Goal: Task Accomplishment & Management: Manage account settings

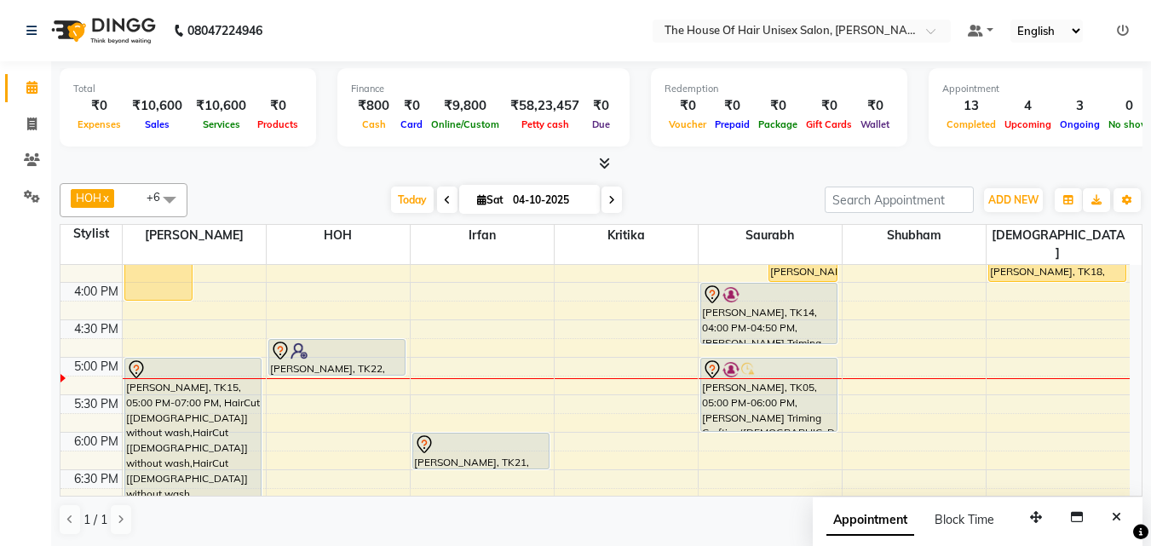
scroll to position [658, 0]
click at [480, 372] on div "7:00 AM 7:30 AM 8:00 AM 8:30 AM 9:00 AM 9:30 AM 10:00 AM 10:30 AM 11:00 AM 11:3…" at bounding box center [595, 169] width 1069 height 1124
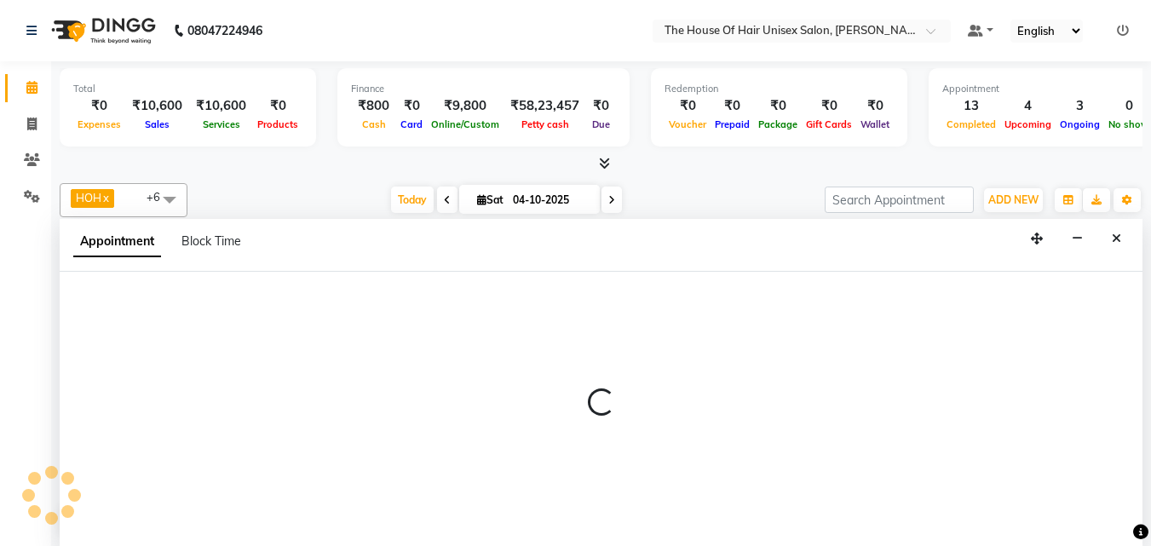
select select "93676"
select select "tentative"
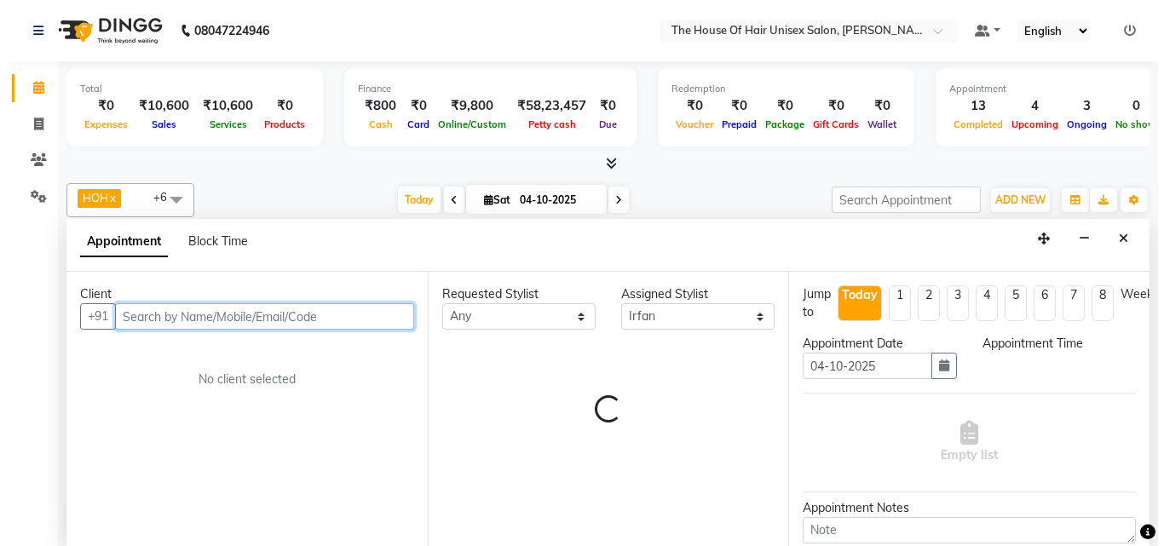
scroll to position [1, 0]
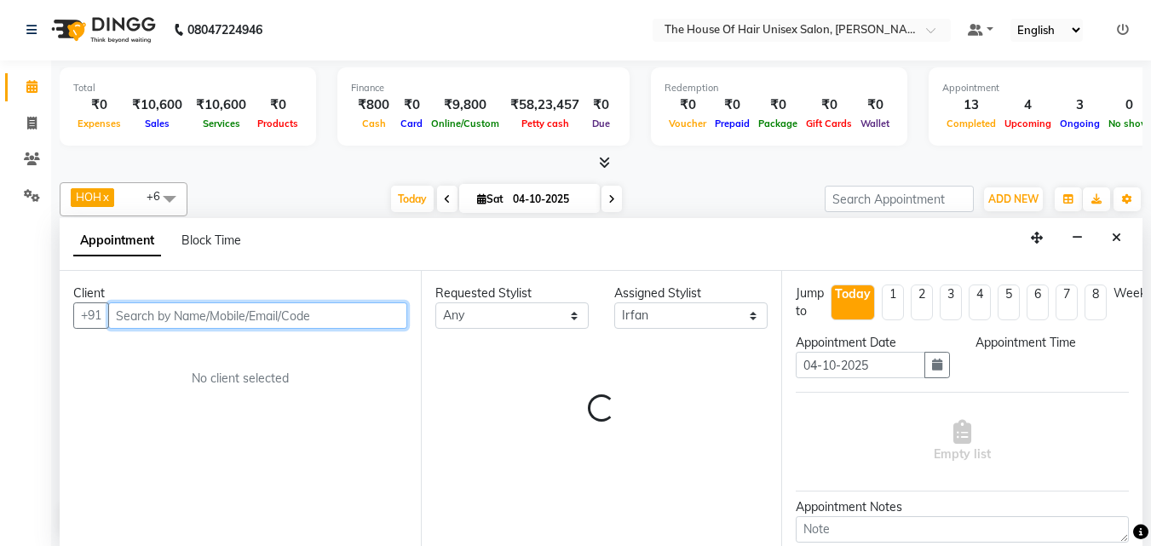
select select "1035"
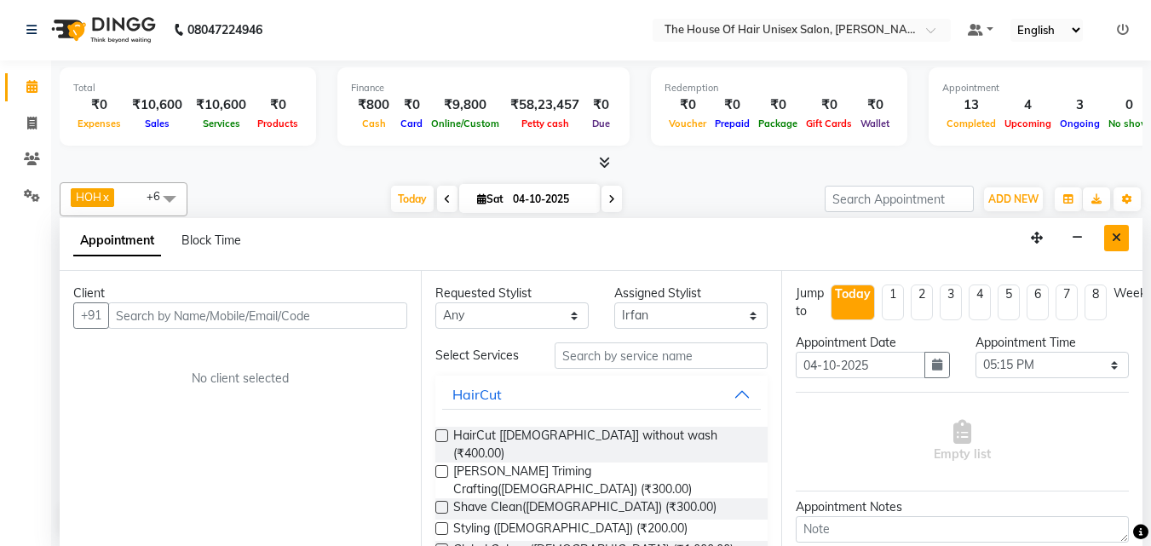
click at [1115, 239] on icon "Close" at bounding box center [1116, 238] width 9 height 12
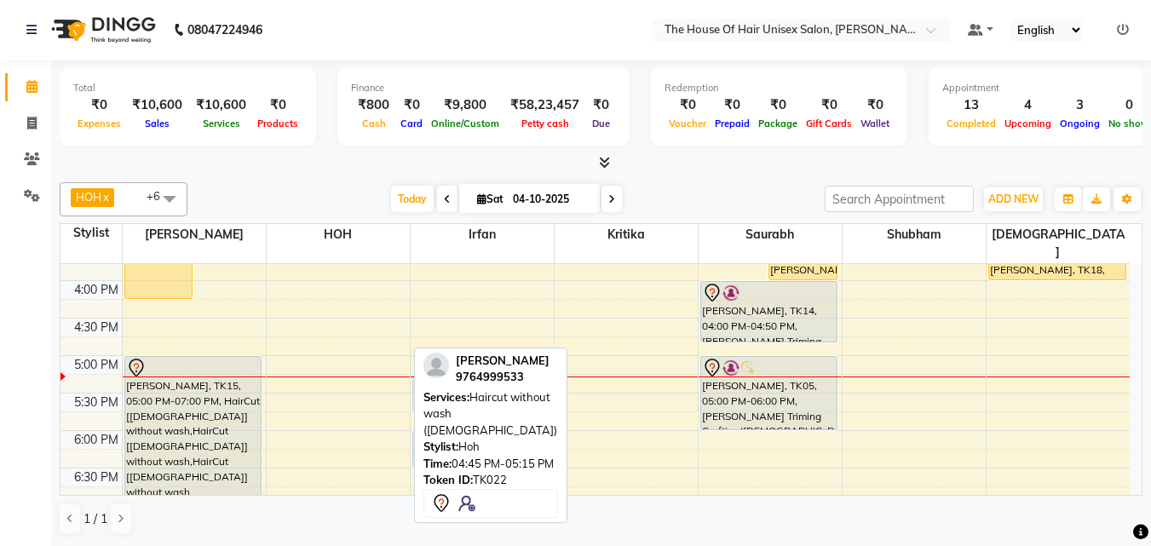
drag, startPoint x: 322, startPoint y: 335, endPoint x: 478, endPoint y: 371, distance: 160.0
click at [478, 371] on div "HOH x [PERSON_NAME] x [PERSON_NAME] x Saurabh x [PERSON_NAME] x [PERSON_NAME] x…" at bounding box center [601, 359] width 1083 height 366
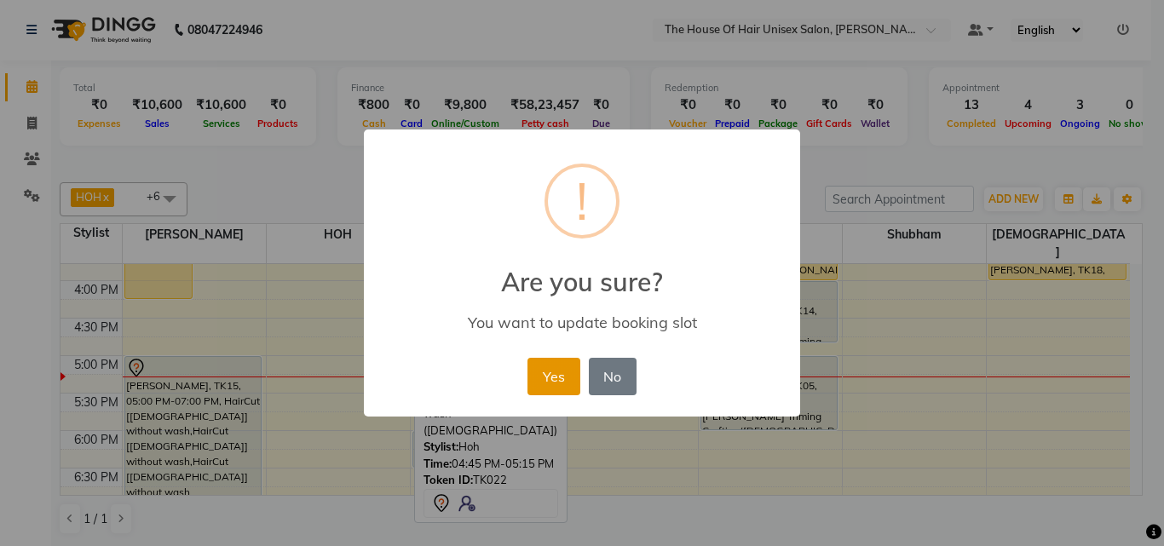
click at [556, 377] on button "Yes" at bounding box center [554, 376] width 52 height 37
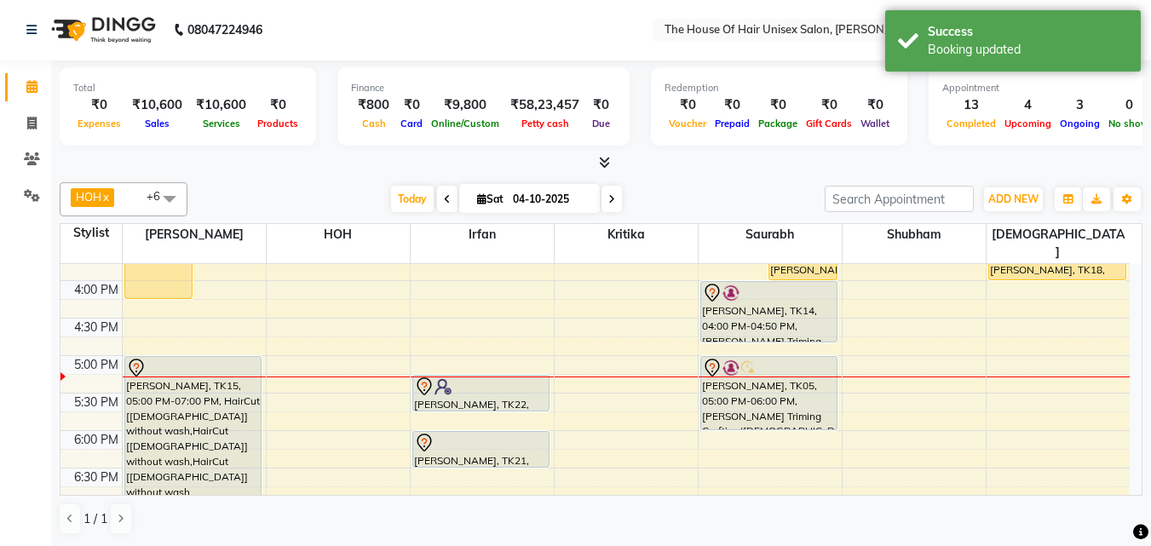
click at [319, 373] on div "7:00 AM 7:30 AM 8:00 AM 8:30 AM 9:00 AM 9:30 AM 10:00 AM 10:30 AM 11:00 AM 11:3…" at bounding box center [595, 168] width 1069 height 1124
select select "85989"
select select "tentative"
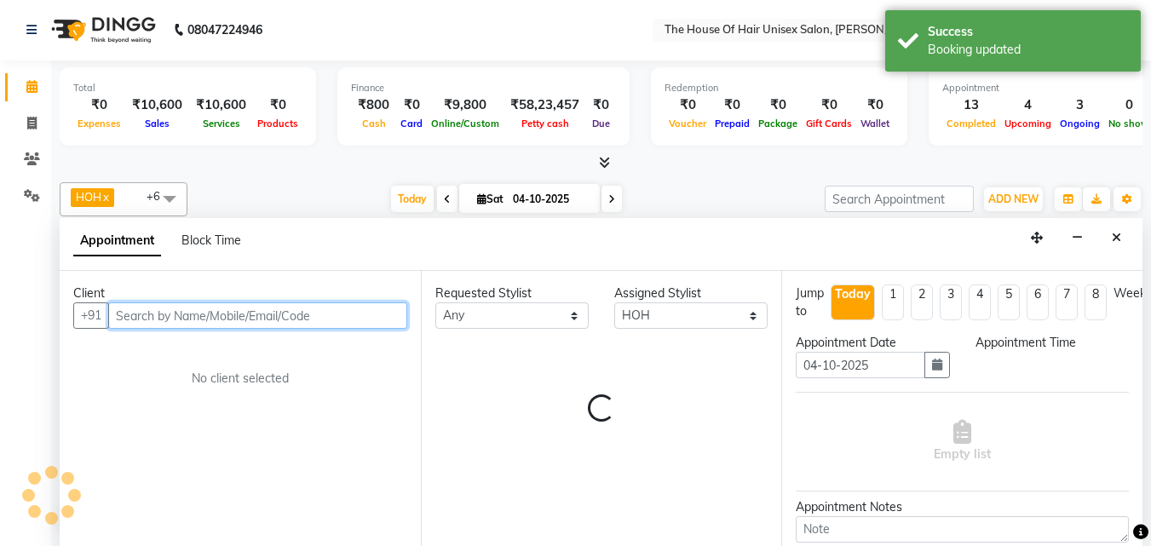
select select "1035"
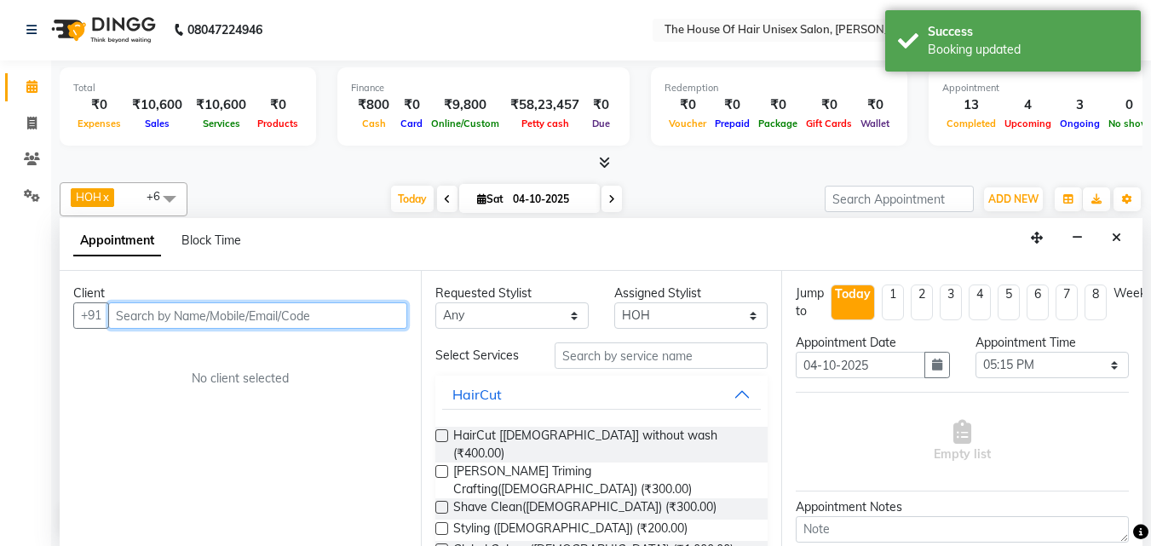
click at [268, 310] on input "text" at bounding box center [257, 316] width 299 height 26
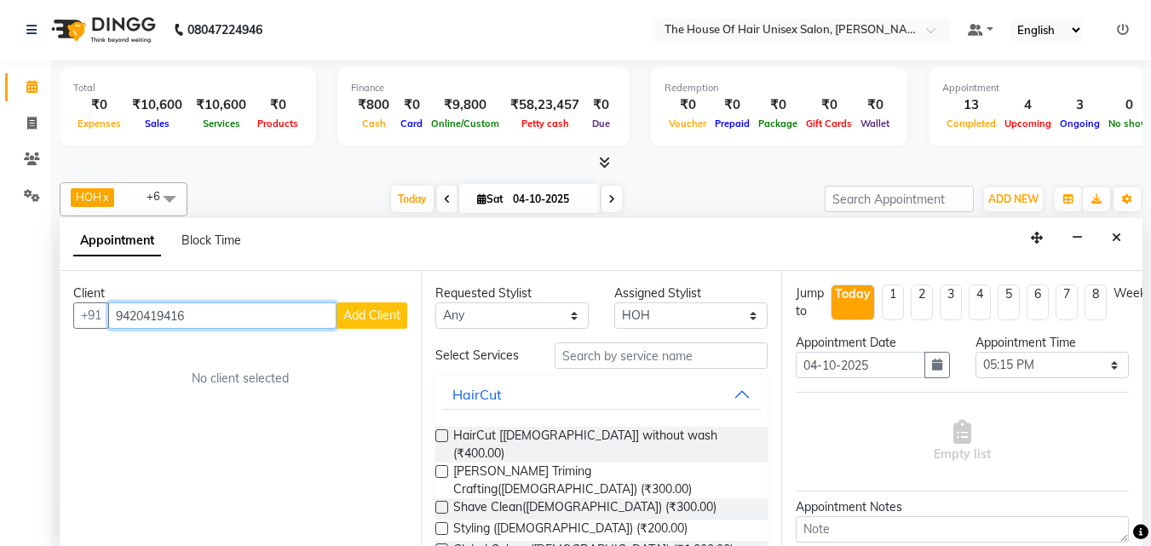
type input "9420419416"
click at [356, 319] on span "Add Client" at bounding box center [371, 315] width 57 height 15
select select "22"
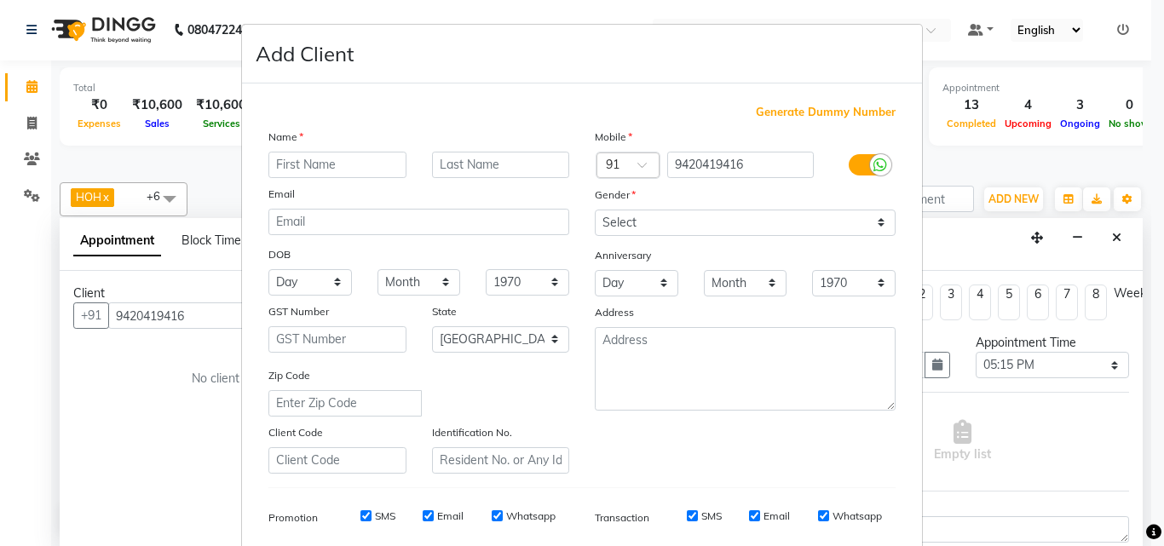
click at [360, 164] on input "text" at bounding box center [337, 165] width 138 height 26
type input "[PERSON_NAME]"
click at [635, 225] on select "Select [DEMOGRAPHIC_DATA] [DEMOGRAPHIC_DATA] Other Prefer Not To Say" at bounding box center [745, 223] width 301 height 26
select select "[DEMOGRAPHIC_DATA]"
click at [595, 210] on select "Select [DEMOGRAPHIC_DATA] [DEMOGRAPHIC_DATA] Other Prefer Not To Say" at bounding box center [745, 223] width 301 height 26
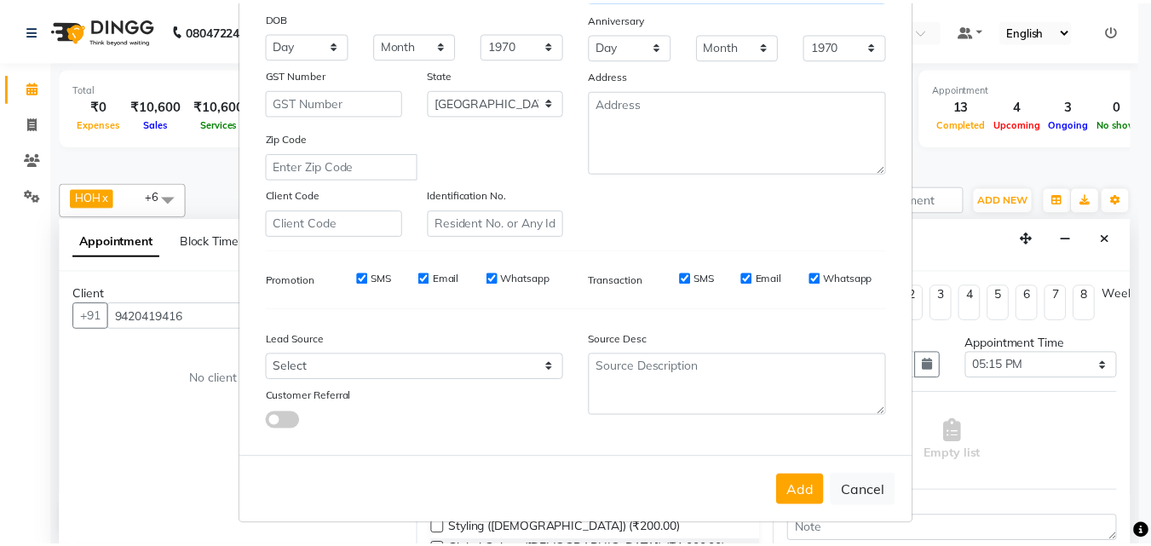
scroll to position [240, 0]
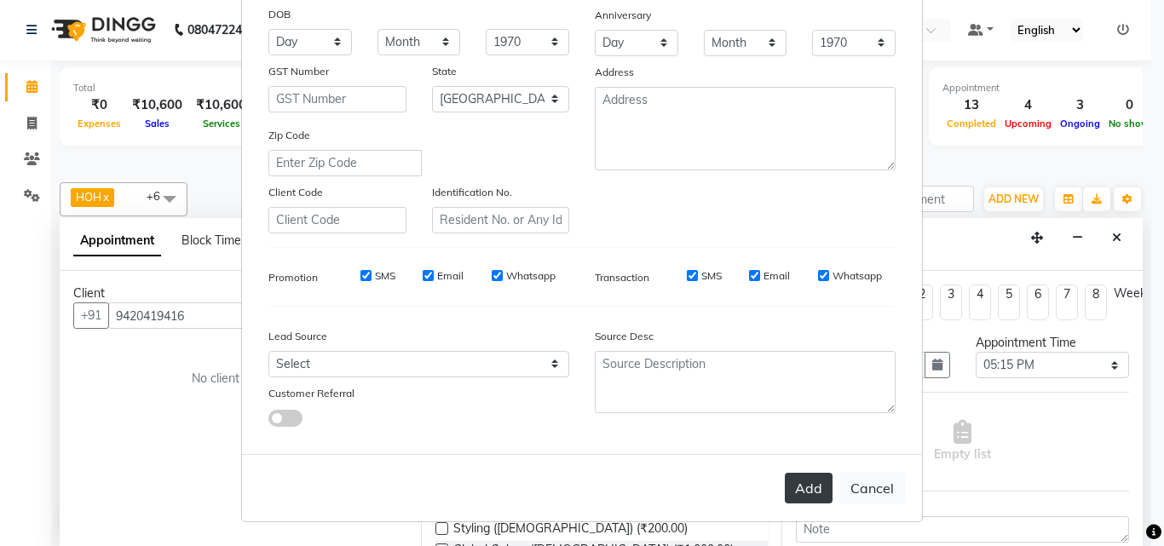
click at [802, 479] on button "Add" at bounding box center [809, 488] width 48 height 31
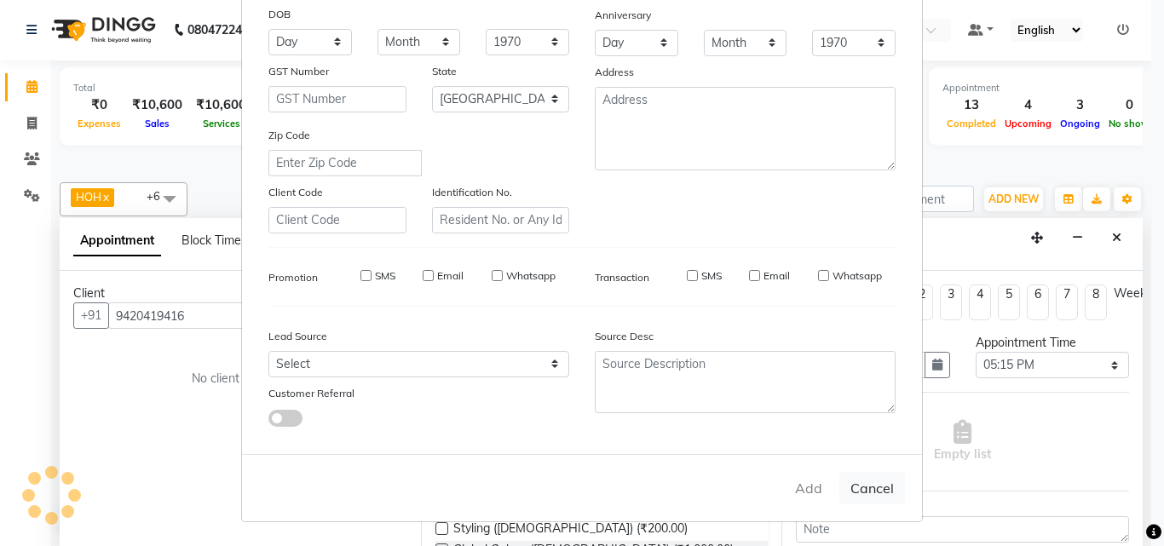
select select
select select "null"
select select
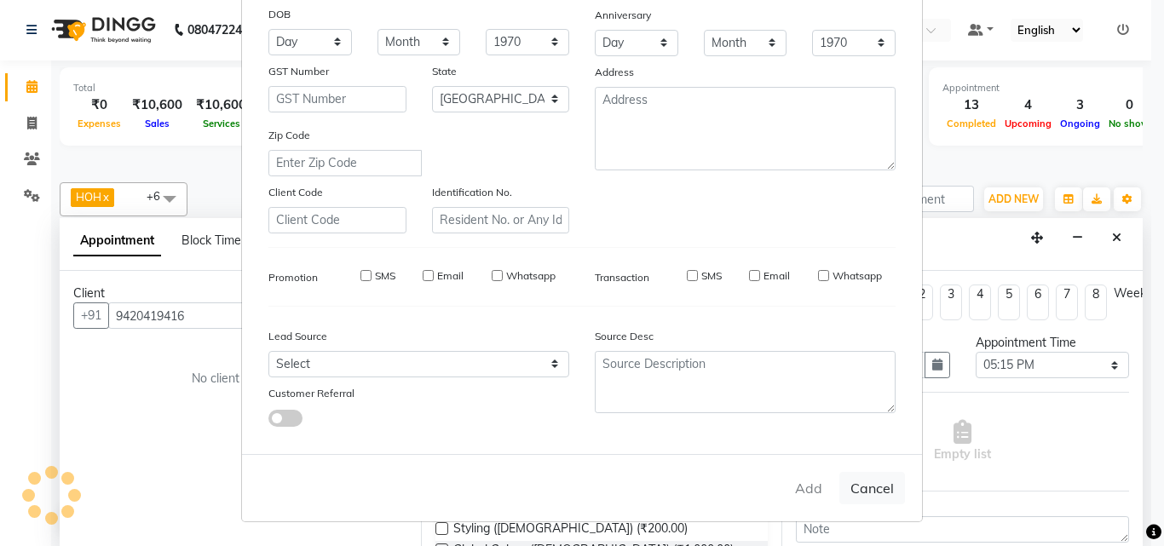
select select
checkbox input "false"
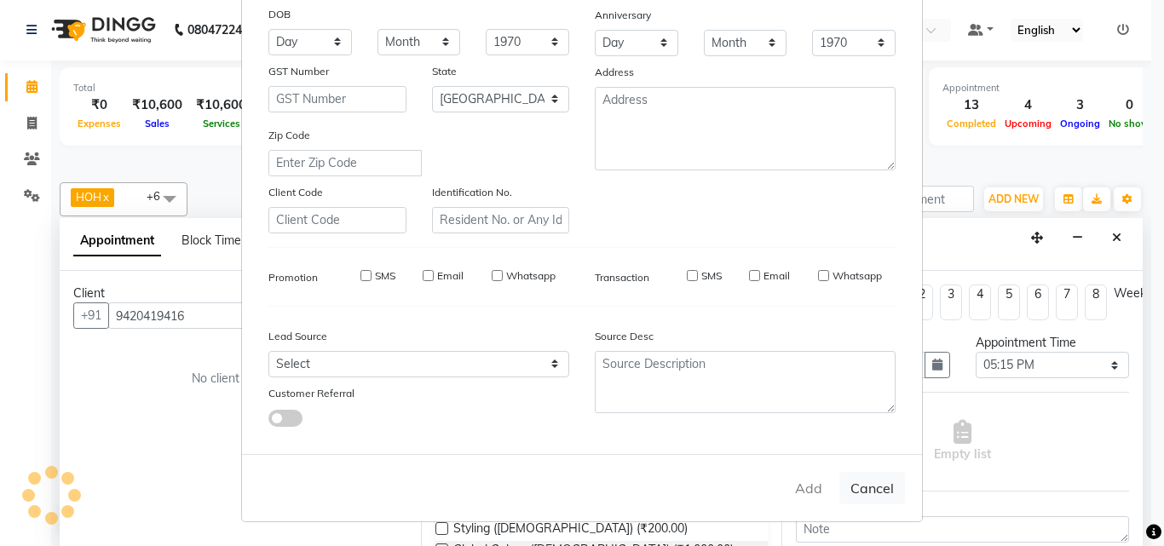
checkbox input "false"
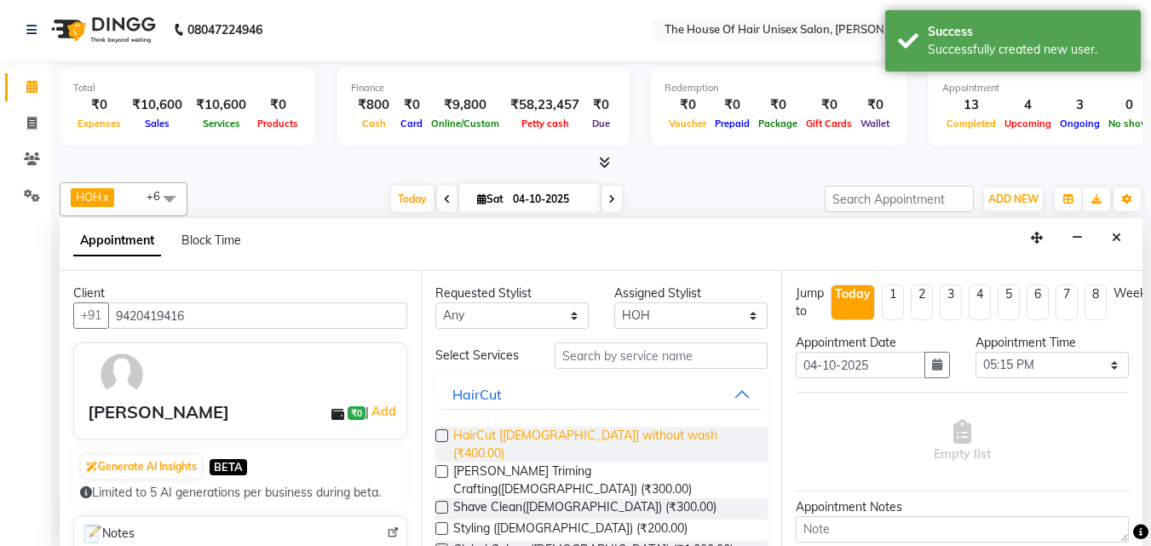
click at [585, 435] on span "HairCut [[DEMOGRAPHIC_DATA]] without wash (₹400.00)" at bounding box center [604, 445] width 302 height 36
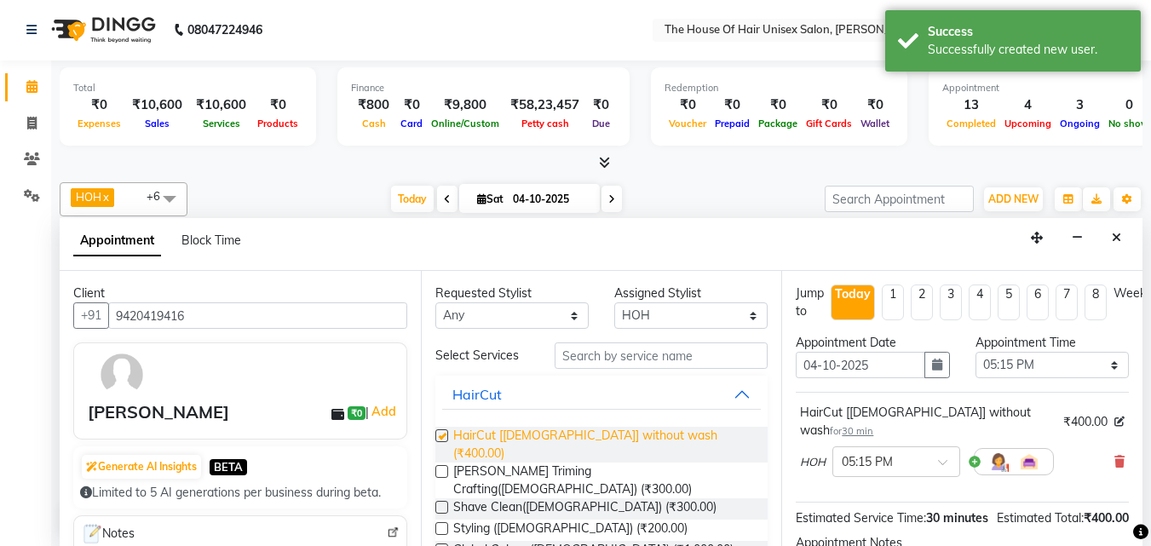
checkbox input "false"
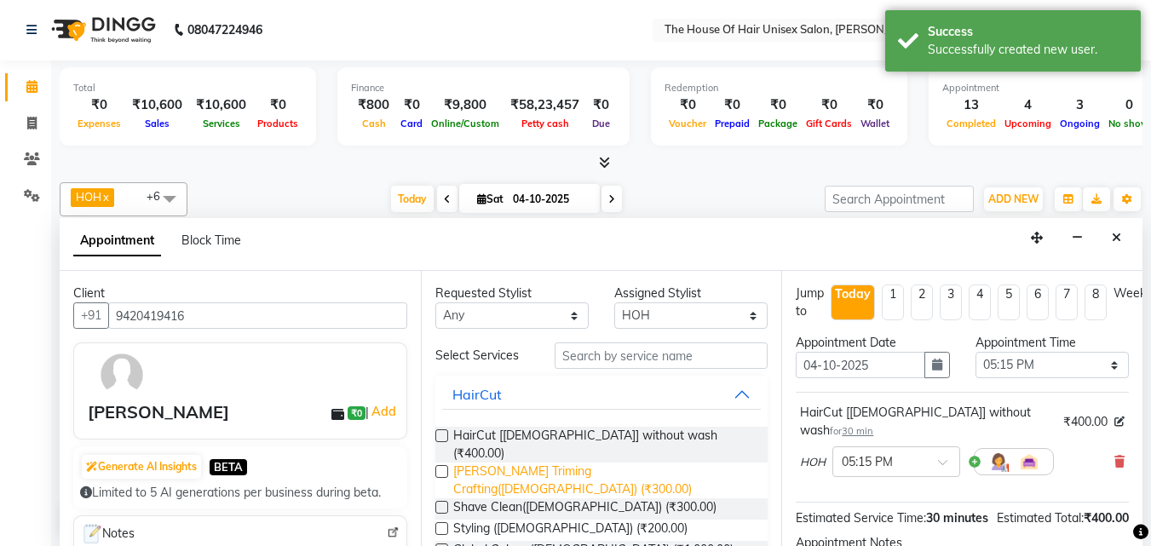
click at [583, 463] on span "[PERSON_NAME] Triming Crafting([DEMOGRAPHIC_DATA]) (₹300.00)" at bounding box center [604, 481] width 302 height 36
checkbox input "false"
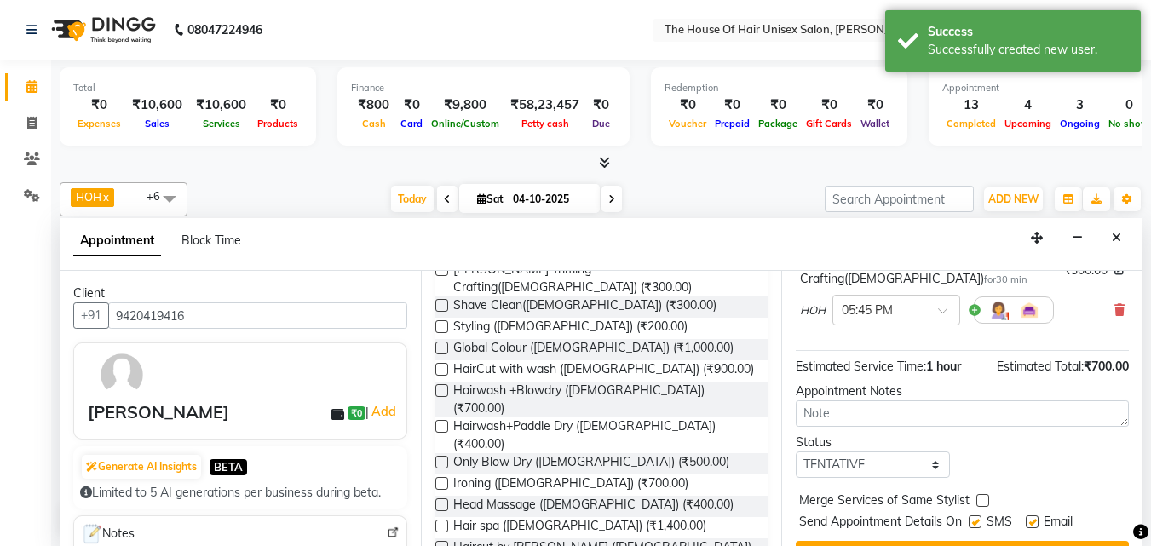
scroll to position [252, 0]
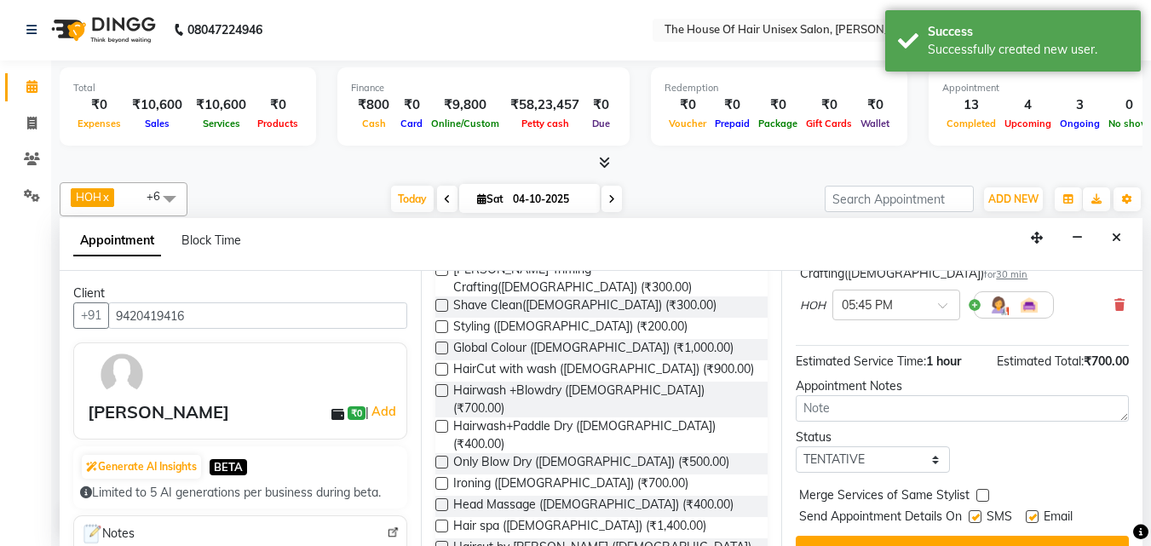
click at [983, 489] on label at bounding box center [983, 495] width 13 height 13
click at [983, 492] on input "checkbox" at bounding box center [982, 497] width 11 height 11
checkbox input "true"
click at [974, 536] on button "Book" at bounding box center [962, 551] width 333 height 31
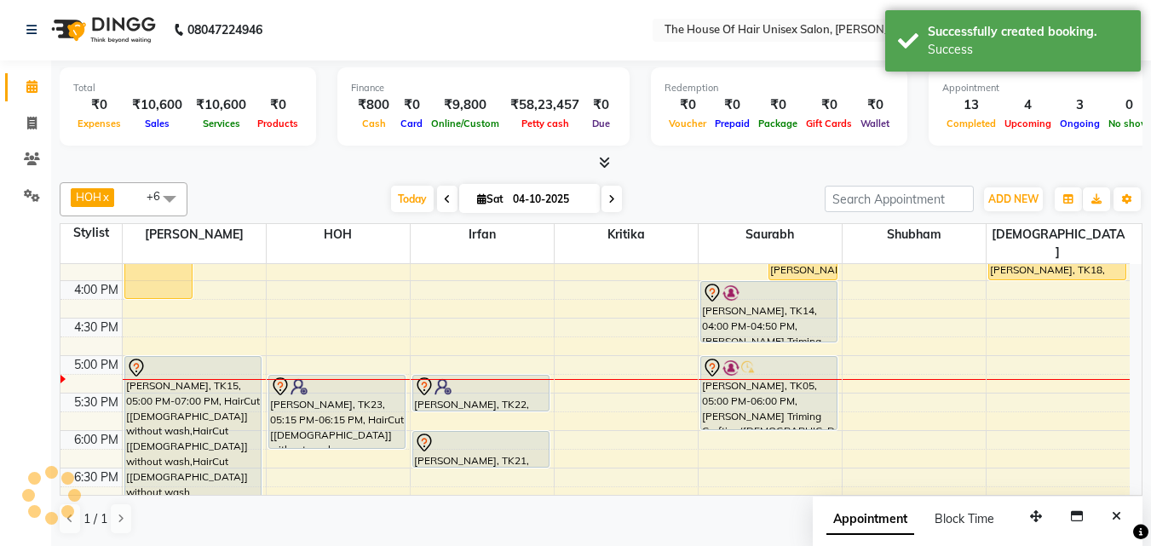
scroll to position [0, 0]
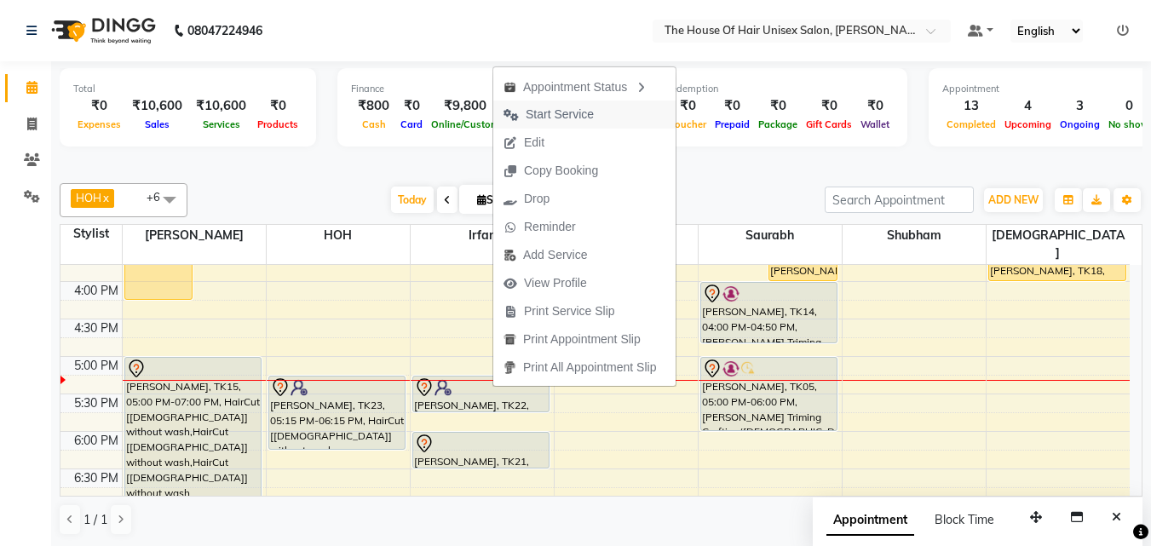
click at [577, 109] on span "Start Service" at bounding box center [560, 115] width 68 height 18
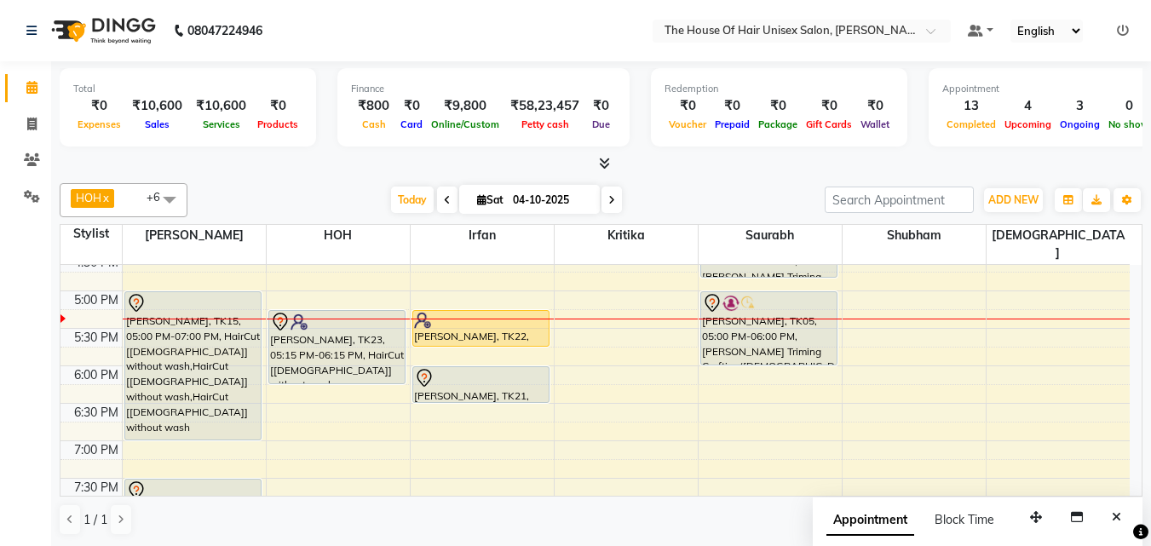
scroll to position [724, 0]
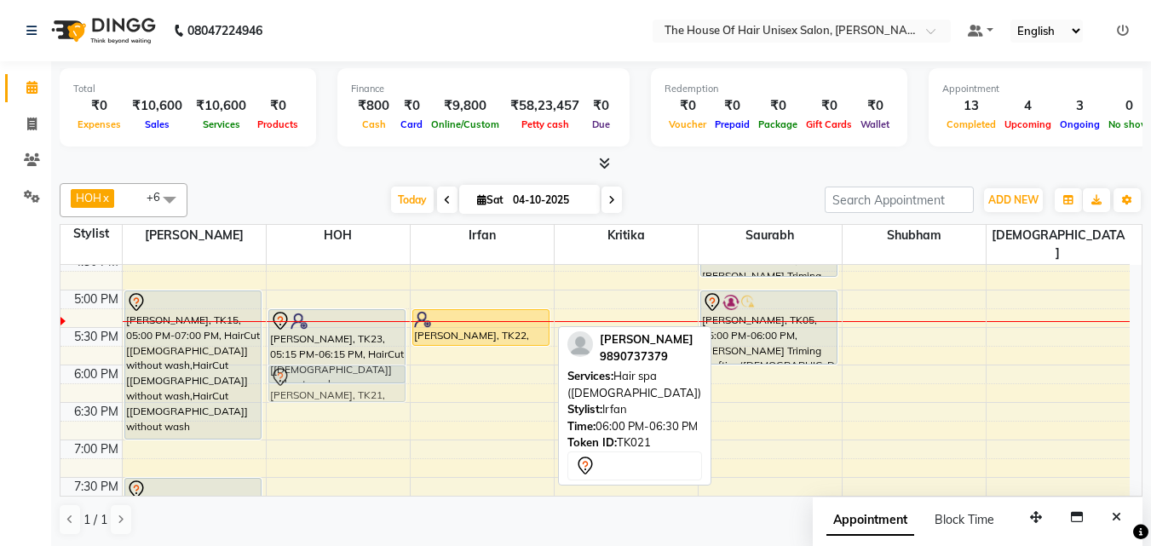
drag, startPoint x: 493, startPoint y: 367, endPoint x: 379, endPoint y: 370, distance: 113.4
click at [379, 370] on tr "Ovi, TK17, 02:30 PM-04:15 PM, Touch up ([DEMOGRAPHIC_DATA]) [PERSON_NAME] Surav…" at bounding box center [595, 103] width 1069 height 1124
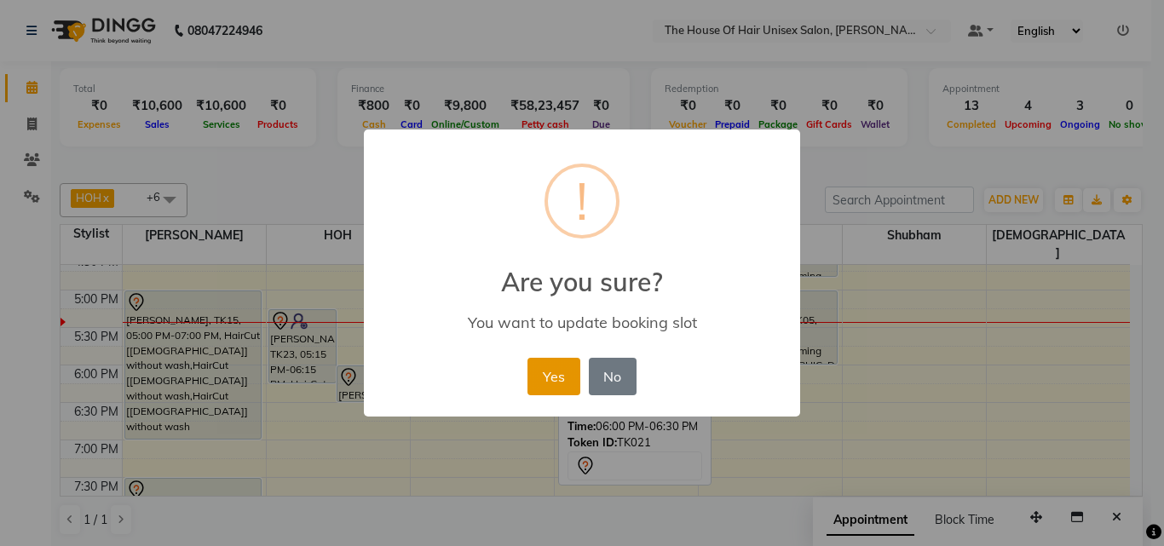
click at [560, 383] on button "Yes" at bounding box center [554, 376] width 52 height 37
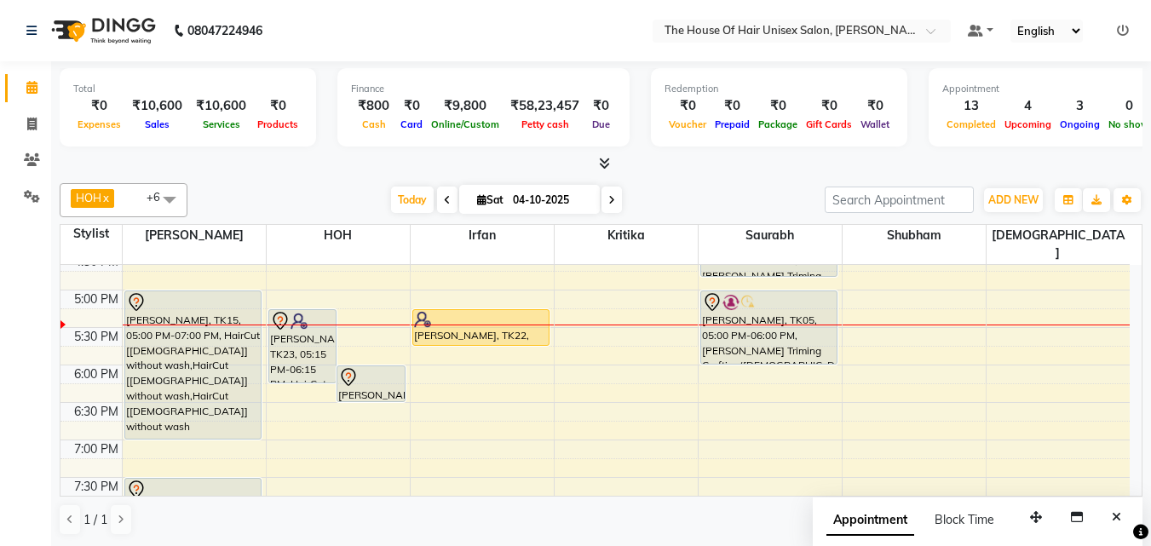
click at [1055, 314] on div "7:00 AM 7:30 AM 8:00 AM 8:30 AM 9:00 AM 9:30 AM 10:00 AM 10:30 AM 11:00 AM 11:3…" at bounding box center [595, 103] width 1069 height 1124
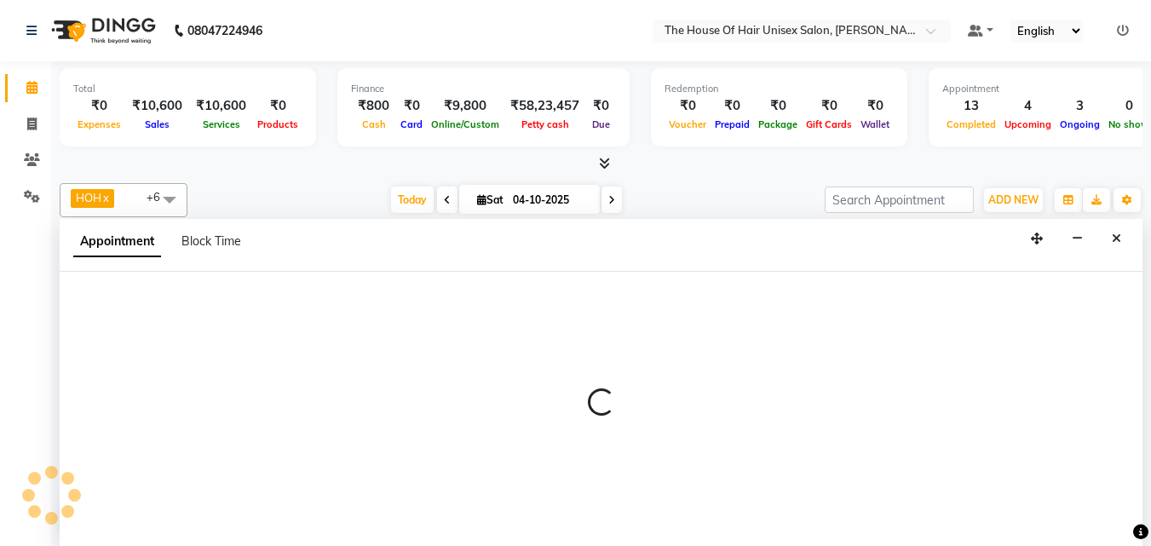
select select "89756"
select select "1050"
select select "tentative"
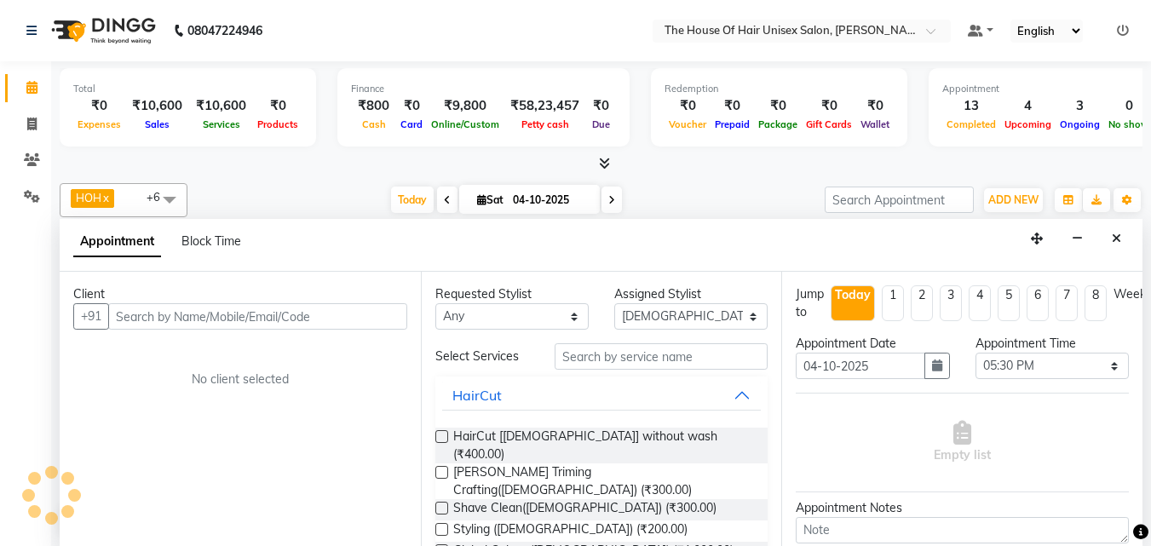
scroll to position [1, 0]
click at [359, 321] on input "text" at bounding box center [257, 316] width 299 height 26
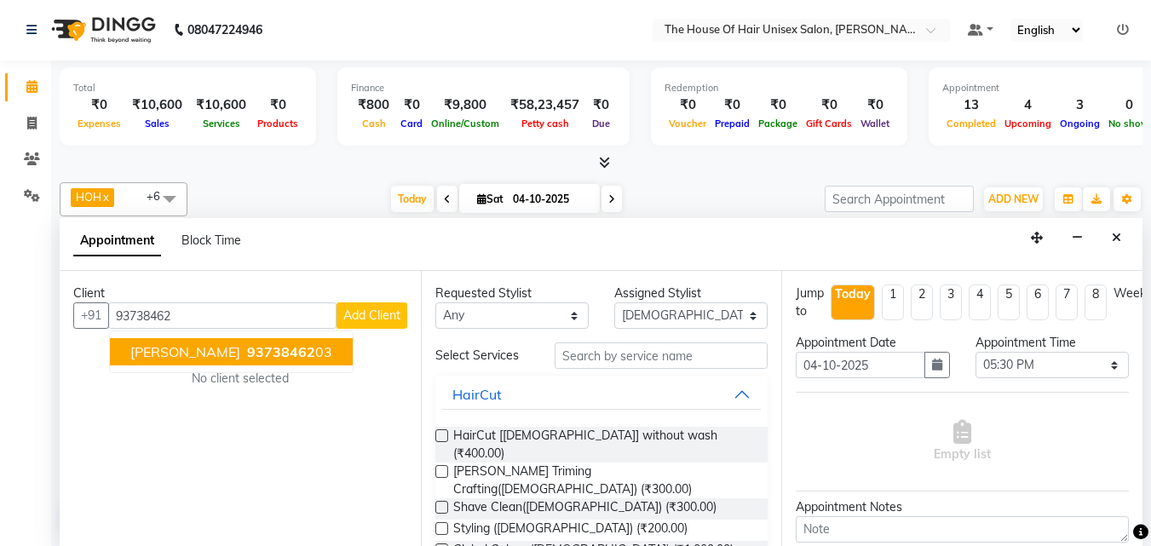
click at [270, 348] on span "93738462" at bounding box center [281, 351] width 68 height 17
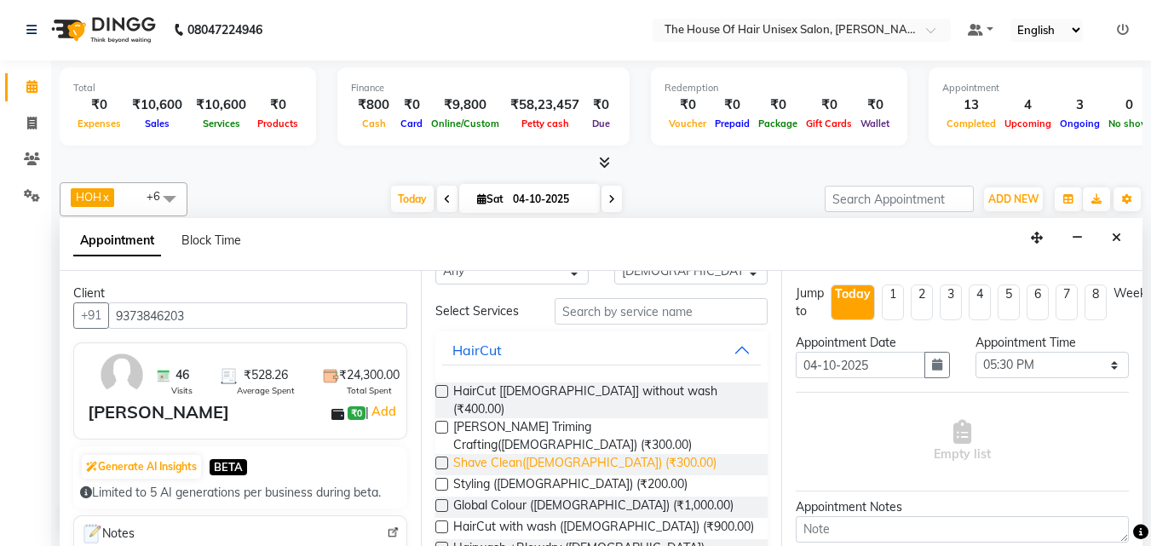
scroll to position [44, 0]
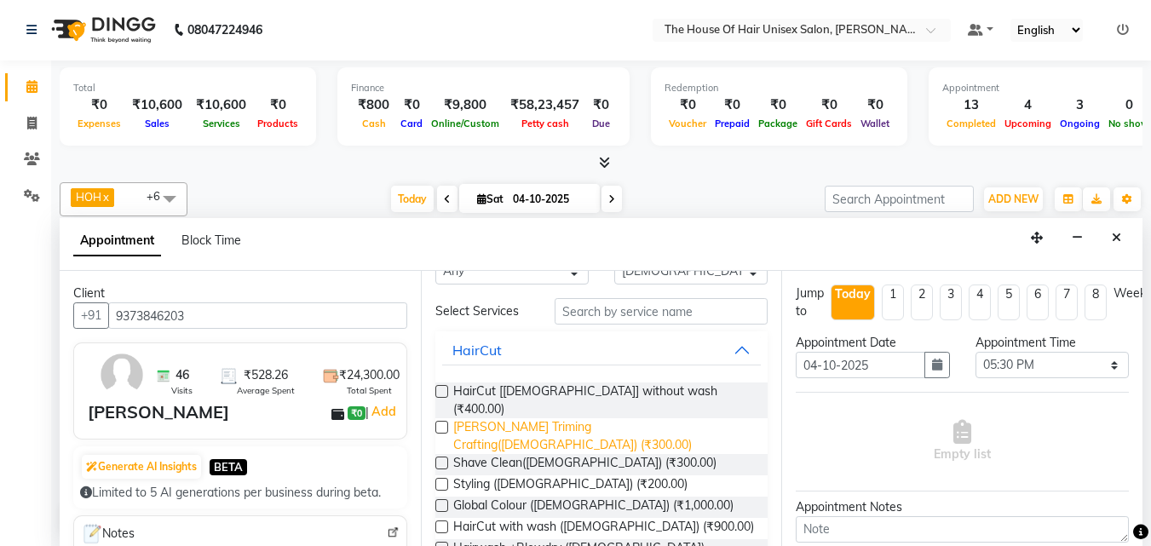
type input "9373846203"
click at [522, 418] on span "[PERSON_NAME] Triming Crafting([DEMOGRAPHIC_DATA]) (₹300.00)" at bounding box center [604, 436] width 302 height 36
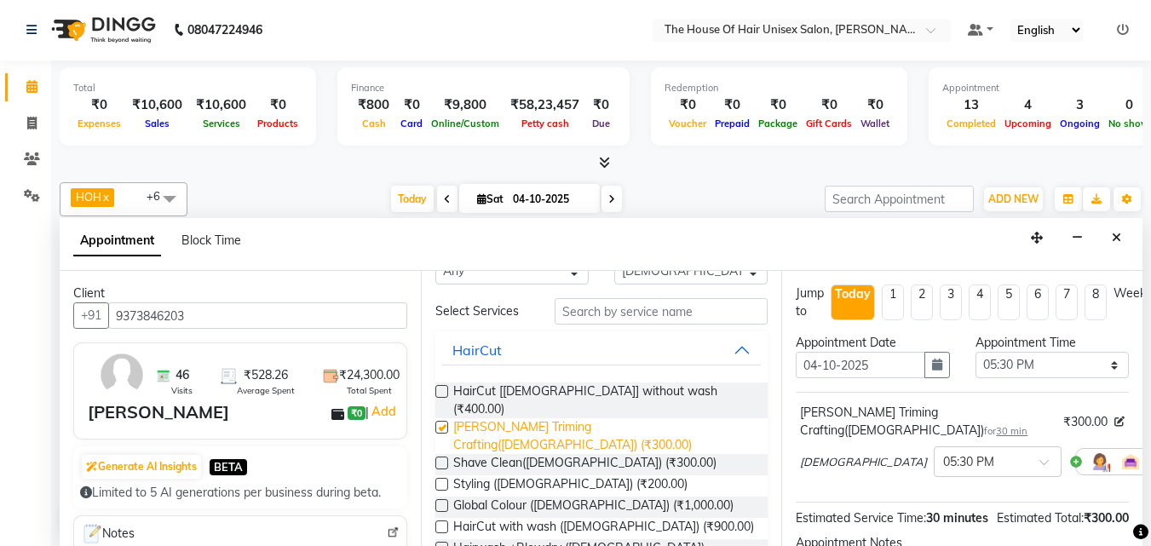
checkbox input "false"
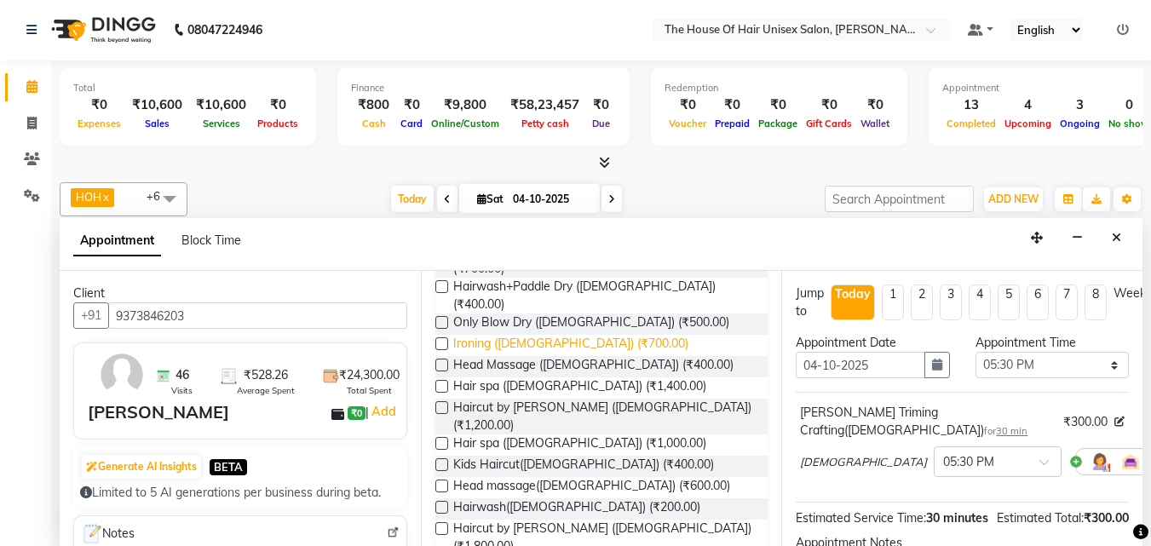
scroll to position [346, 0]
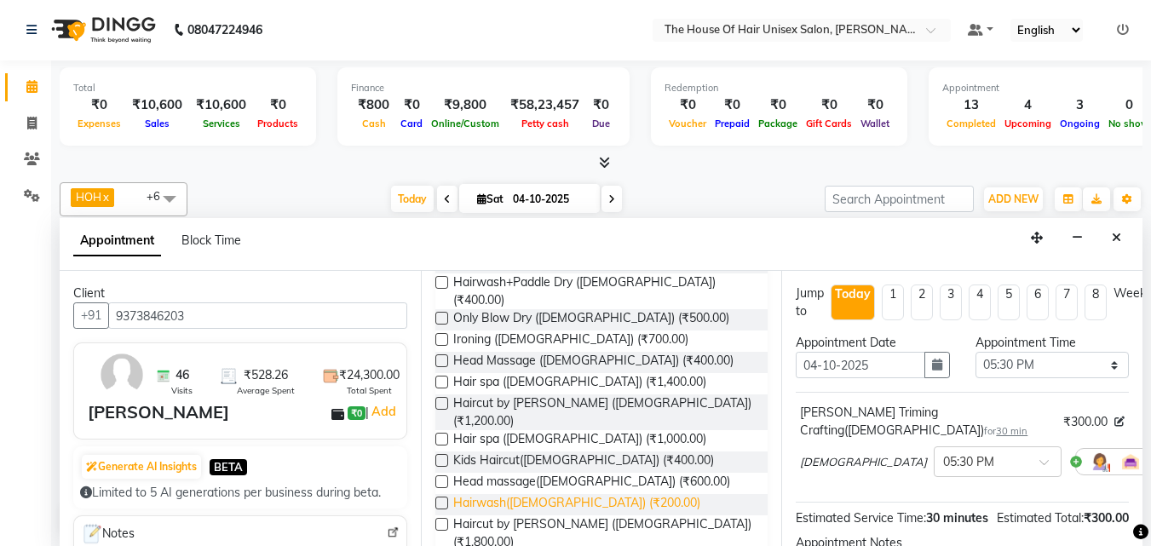
click at [528, 494] on span "Hairwash([DEMOGRAPHIC_DATA]) (₹200.00)" at bounding box center [576, 504] width 247 height 21
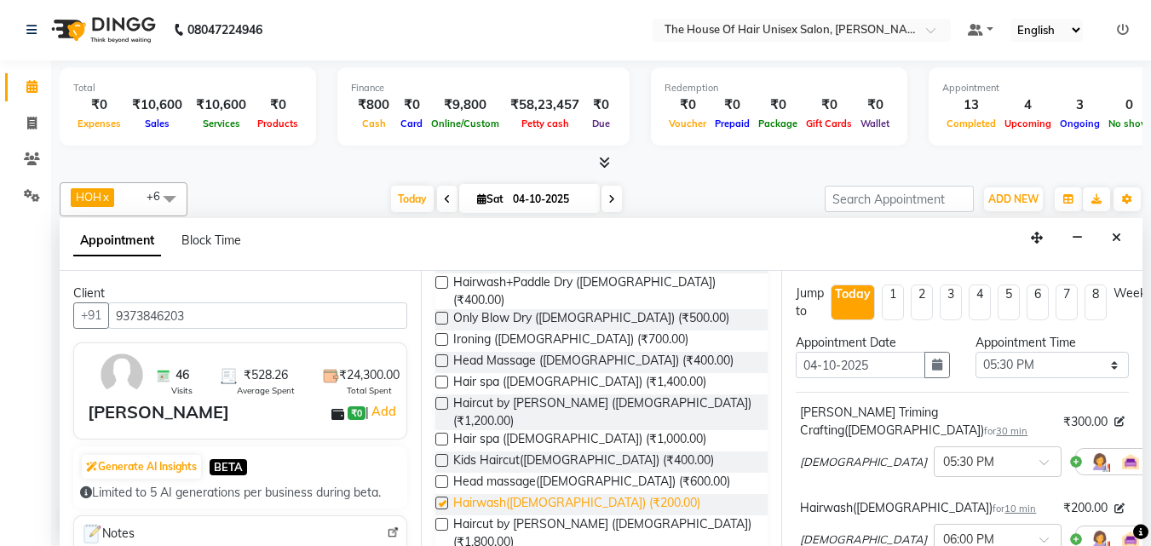
checkbox input "false"
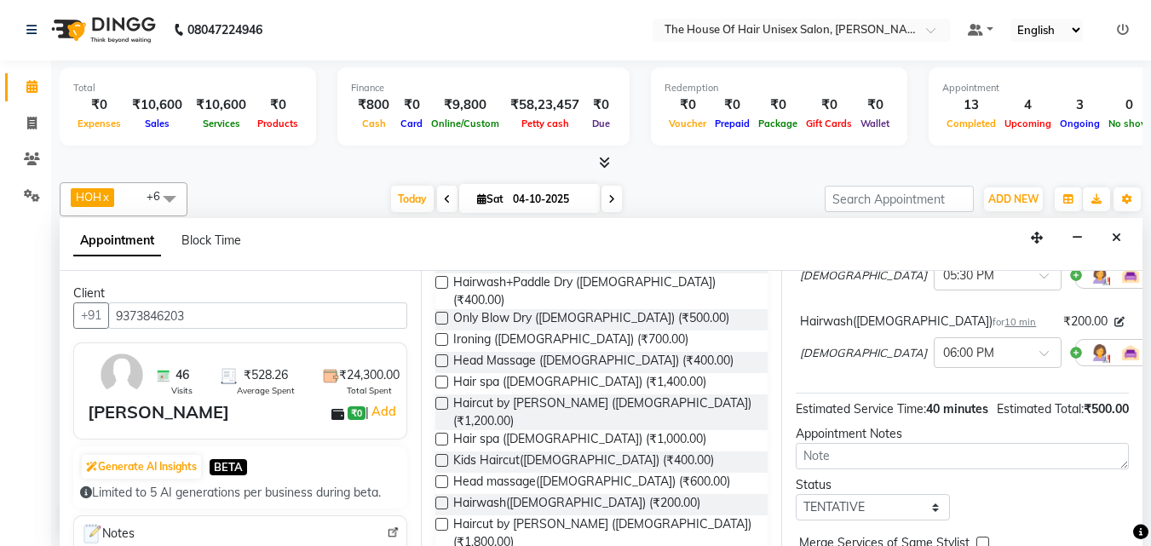
scroll to position [268, 0]
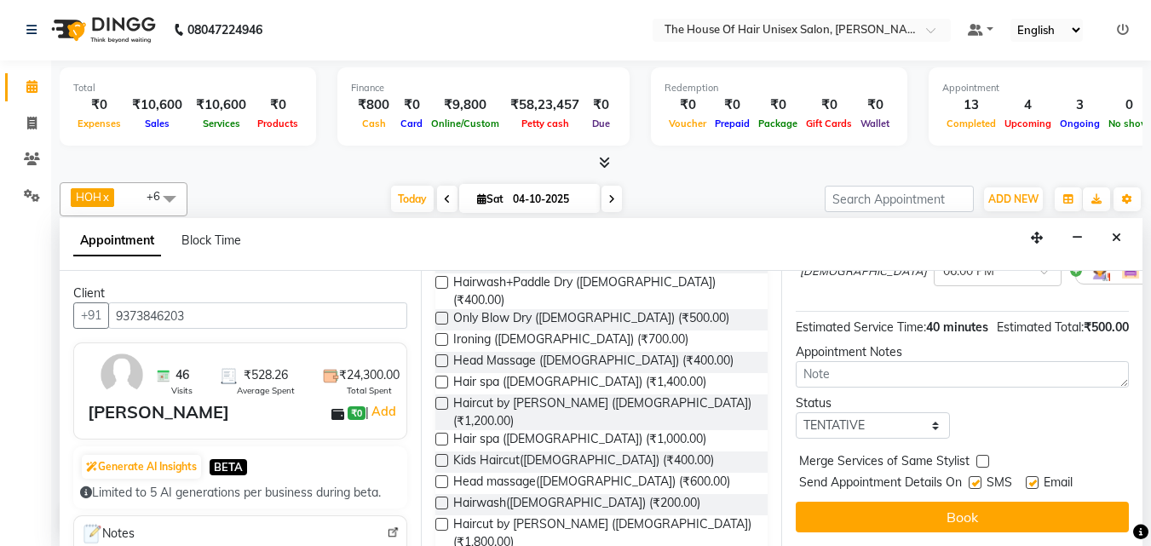
click at [980, 458] on label at bounding box center [983, 461] width 13 height 13
click at [980, 458] on input "checkbox" at bounding box center [982, 463] width 11 height 11
checkbox input "true"
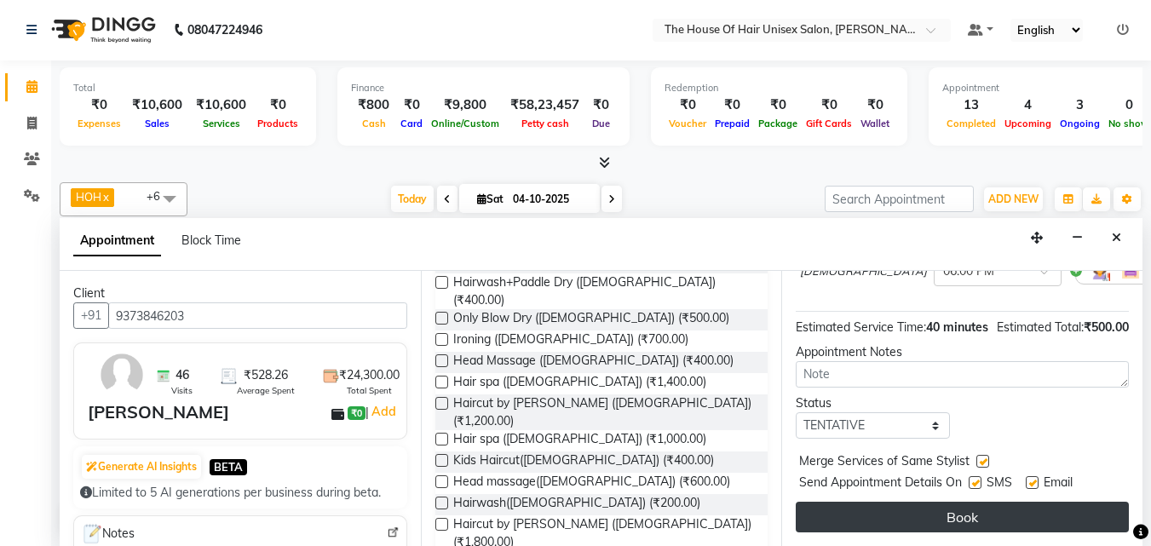
click at [975, 518] on button "Book" at bounding box center [962, 517] width 333 height 31
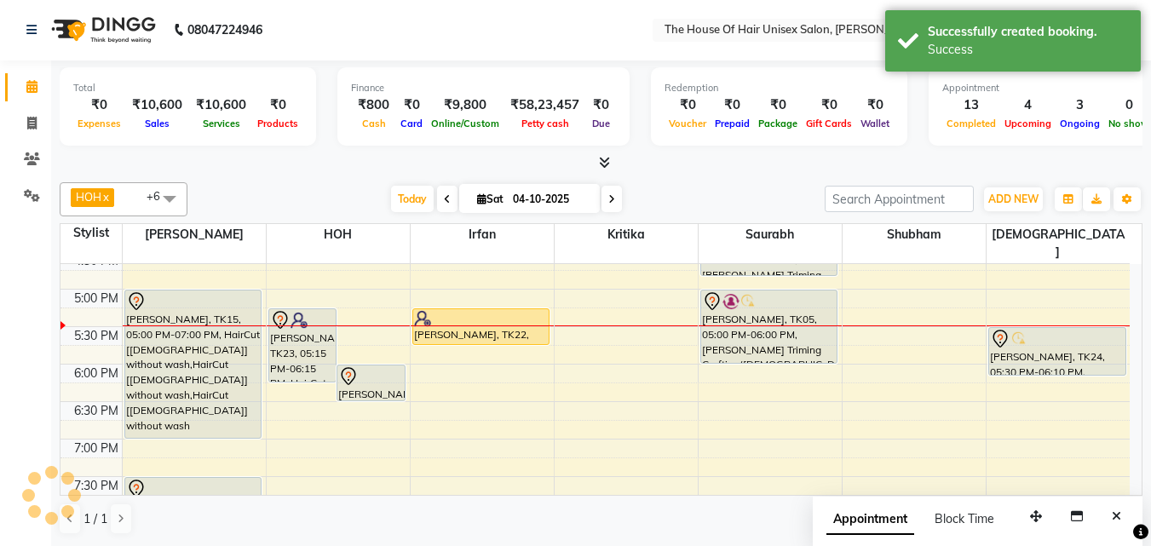
scroll to position [0, 0]
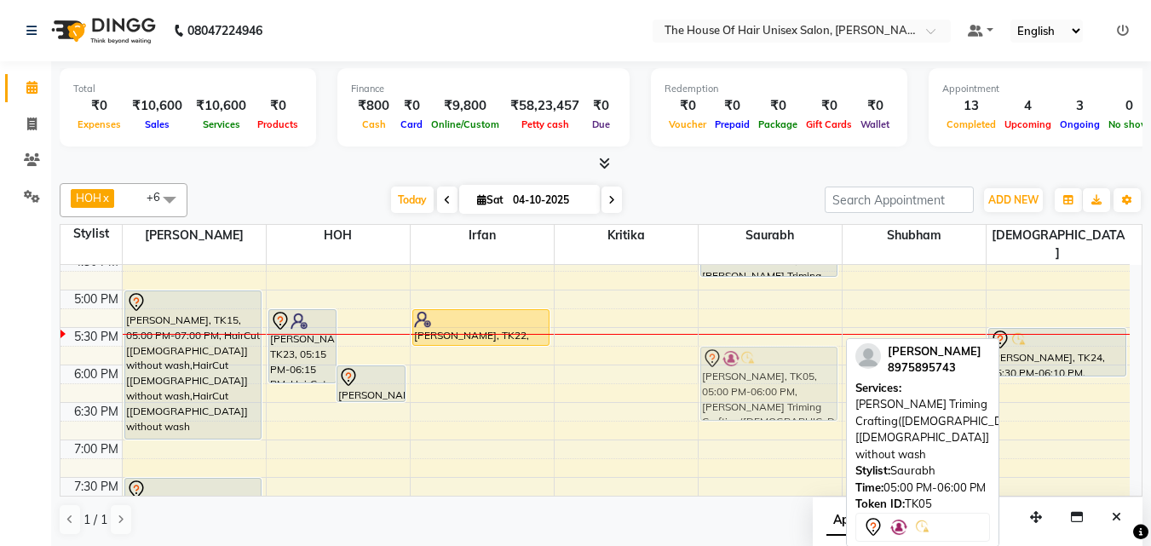
drag, startPoint x: 750, startPoint y: 328, endPoint x: 752, endPoint y: 376, distance: 47.8
click at [752, 376] on div "[PERSON_NAME], TK09, 10:45 AM-11:30 AM, Hairwash +Blowdry ([DEMOGRAPHIC_DATA]) …" at bounding box center [770, 103] width 143 height 1124
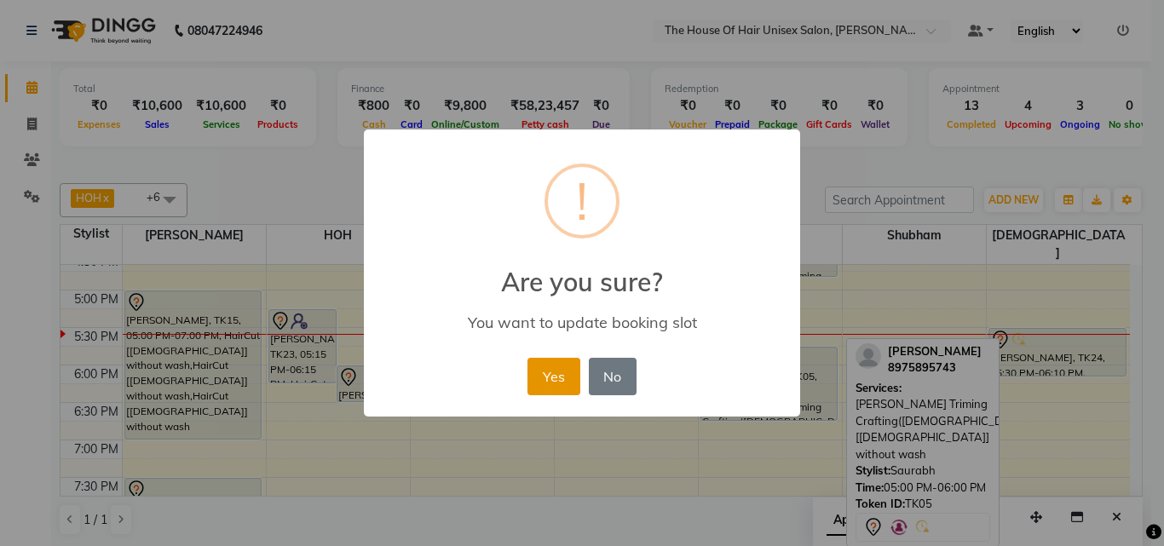
click at [551, 383] on button "Yes" at bounding box center [554, 376] width 52 height 37
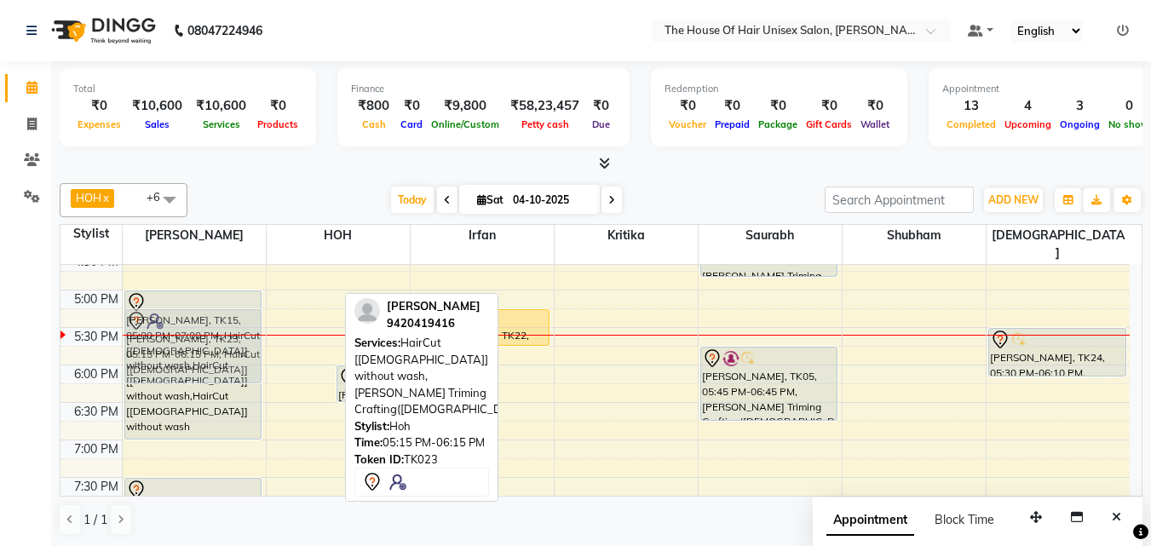
drag, startPoint x: 296, startPoint y: 327, endPoint x: 247, endPoint y: 334, distance: 49.1
click at [247, 334] on tr "Ovi, TK17, 02:30 PM-04:15 PM, Touch up ([DEMOGRAPHIC_DATA]) [PERSON_NAME] Surav…" at bounding box center [595, 103] width 1069 height 1124
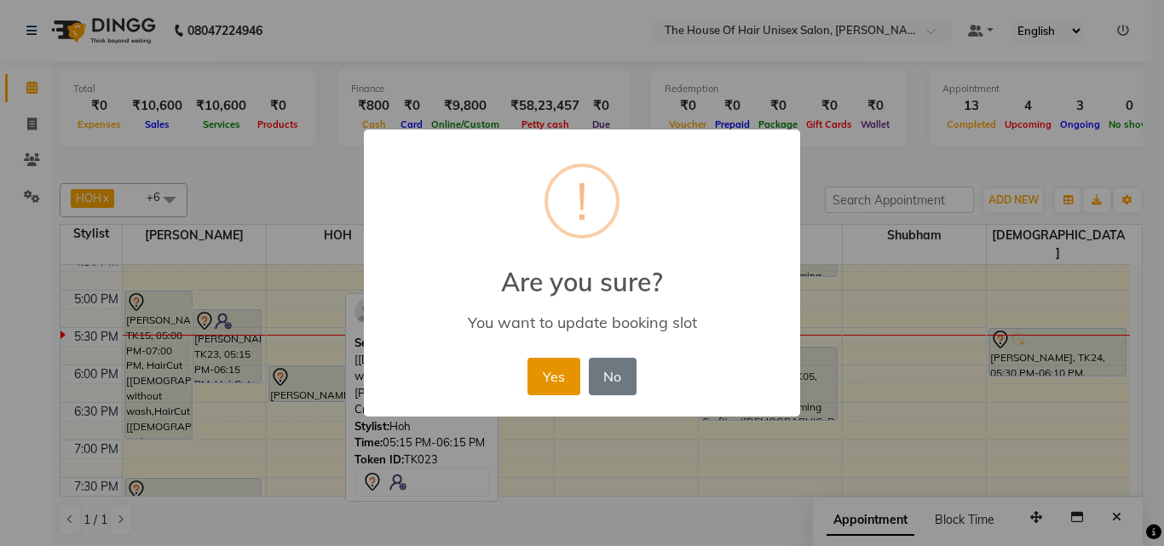
click at [556, 374] on button "Yes" at bounding box center [554, 376] width 52 height 37
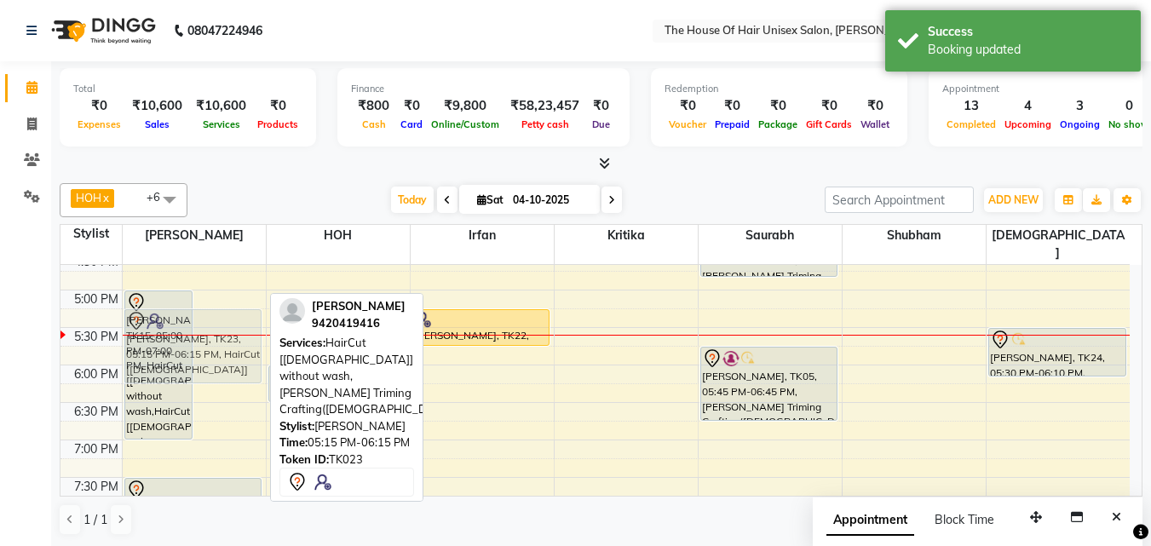
drag, startPoint x: 228, startPoint y: 326, endPoint x: 264, endPoint y: 322, distance: 36.9
click at [264, 322] on div "7:00 AM 7:30 AM 8:00 AM 8:30 AM 9:00 AM 9:30 AM 10:00 AM 10:30 AM 11:00 AM 11:3…" at bounding box center [595, 103] width 1069 height 1124
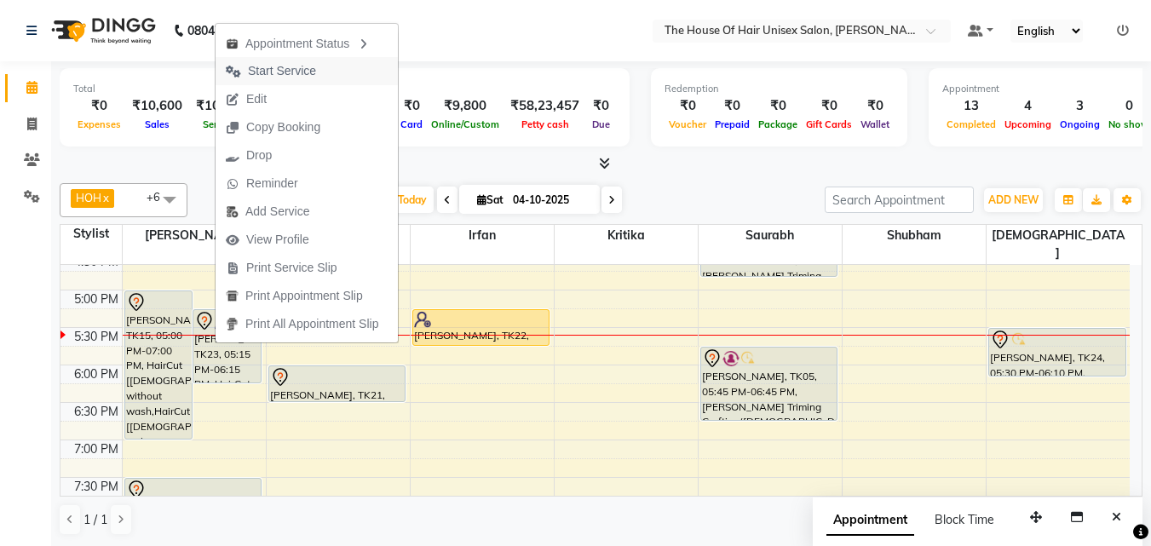
click at [285, 67] on span "Start Service" at bounding box center [282, 71] width 68 height 18
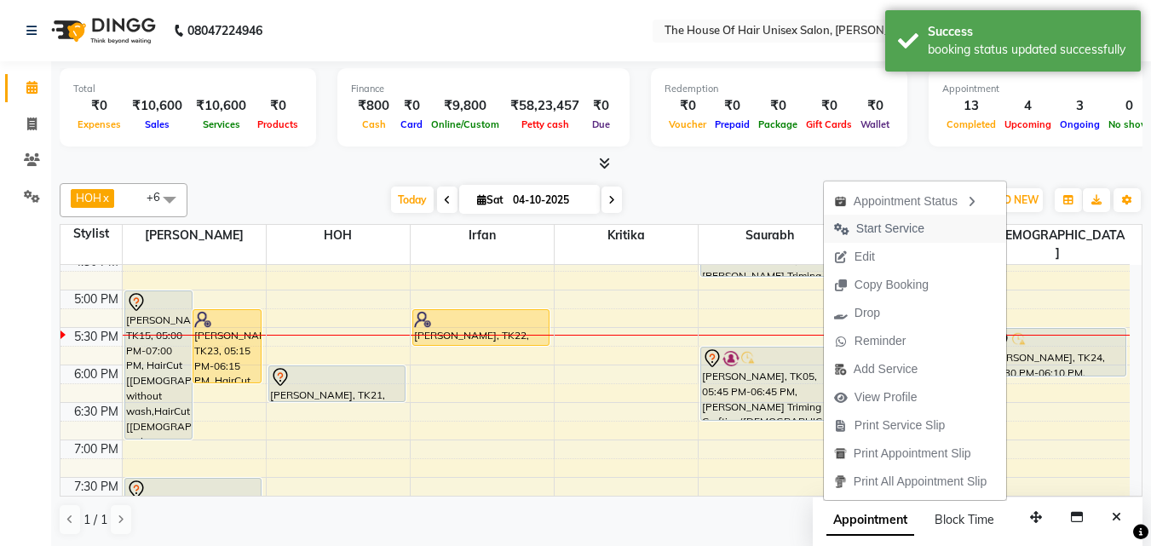
click at [898, 222] on span "Start Service" at bounding box center [890, 229] width 68 height 18
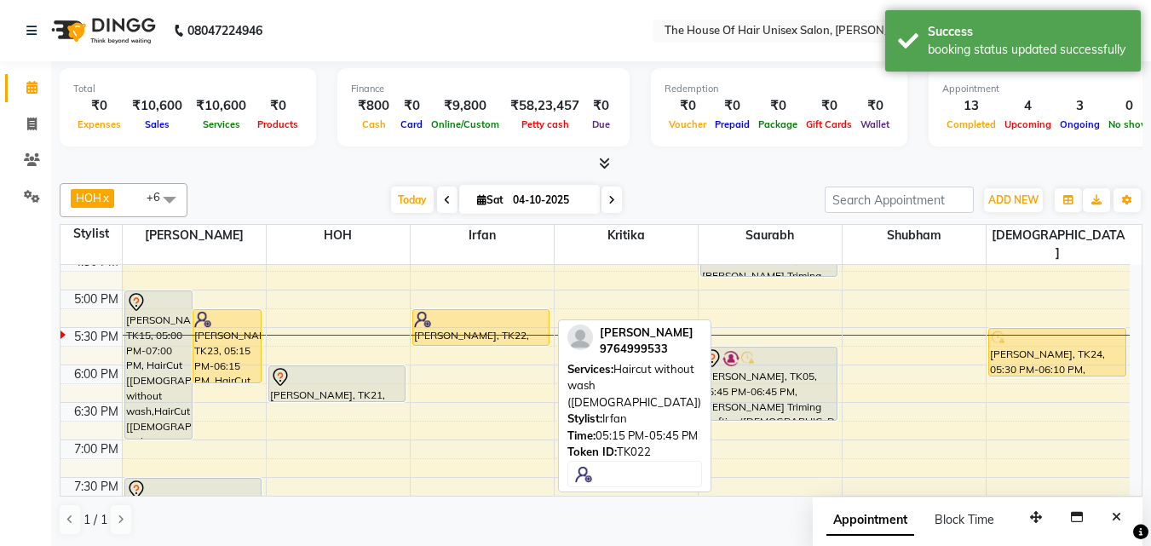
click at [481, 311] on div at bounding box center [481, 319] width 135 height 17
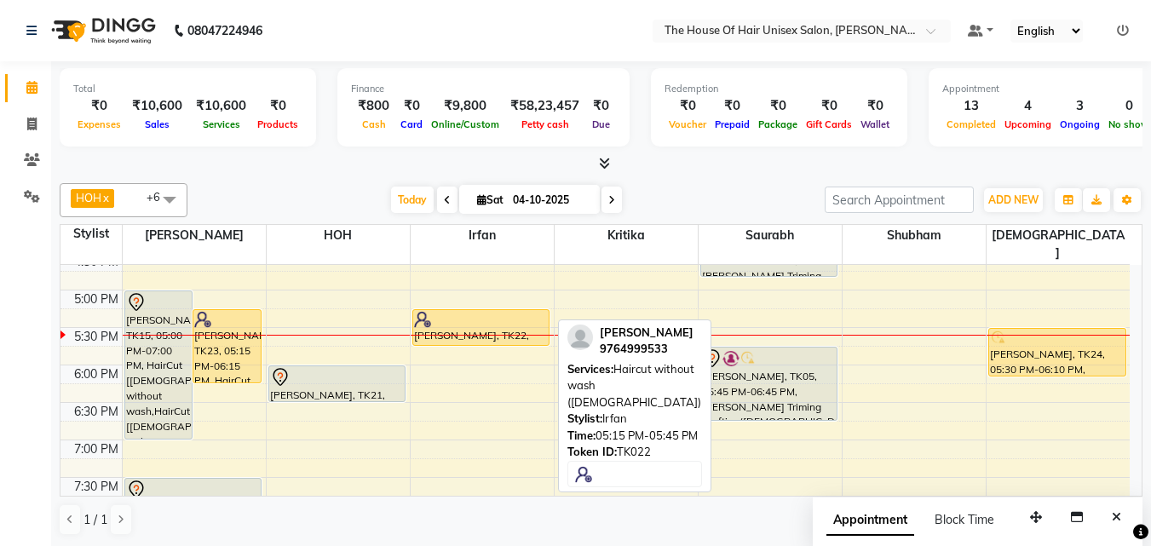
click at [481, 311] on div at bounding box center [481, 319] width 135 height 17
select select "1"
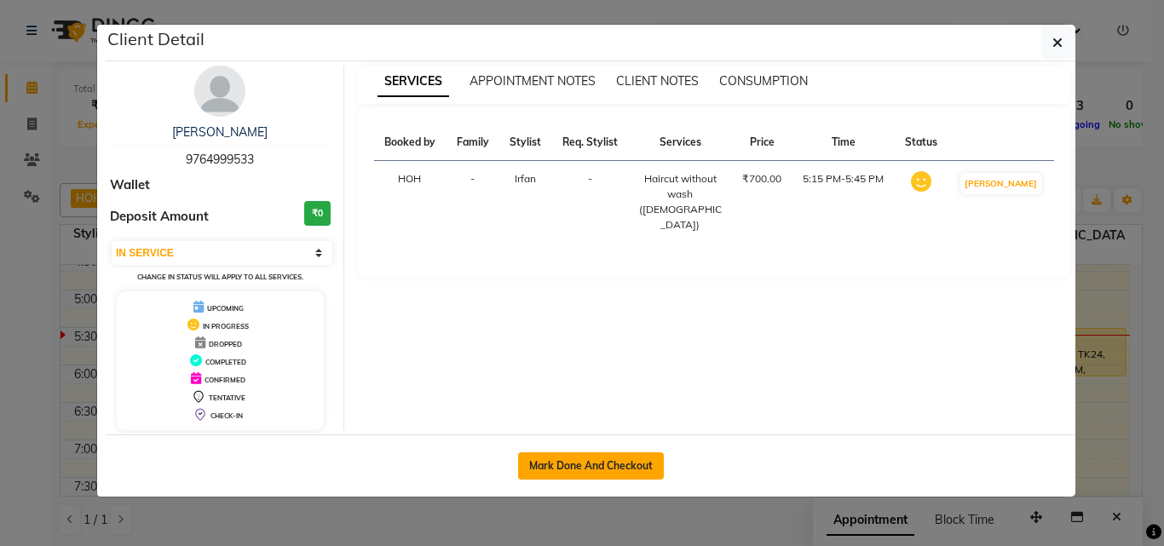
click at [592, 464] on button "Mark Done And Checkout" at bounding box center [591, 466] width 146 height 27
select select "service"
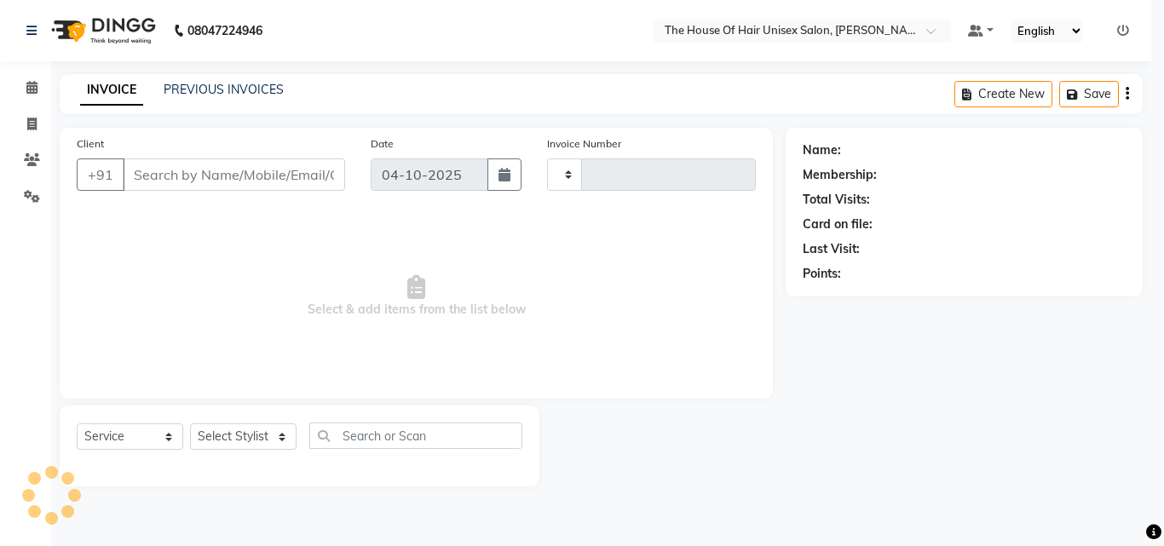
type input "3124"
select select "598"
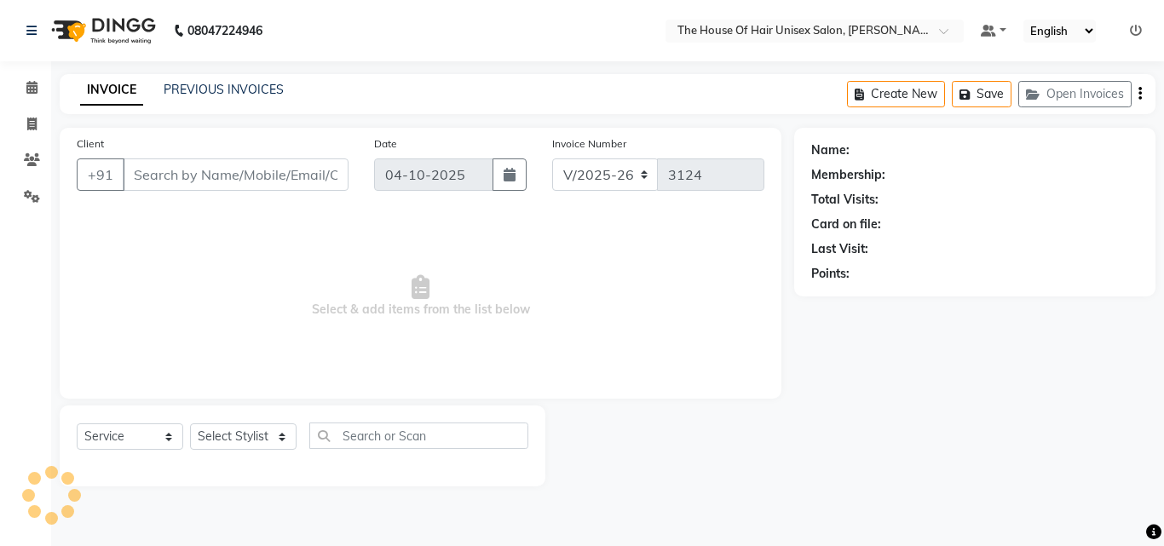
type input "9764999533"
select select "93676"
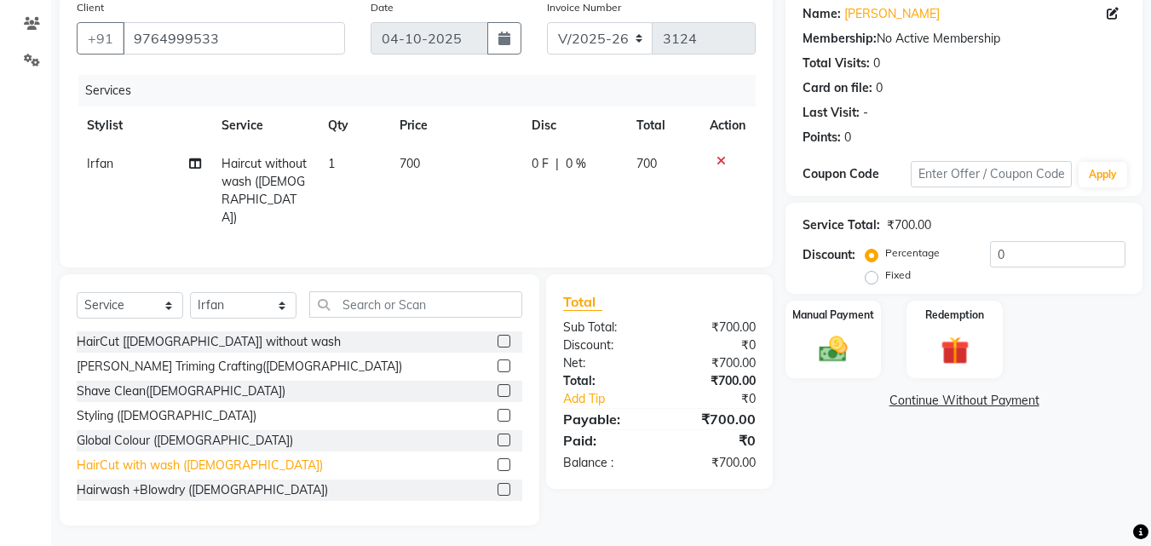
click at [161, 458] on div "HairCut with wash ([DEMOGRAPHIC_DATA])" at bounding box center [200, 466] width 246 height 18
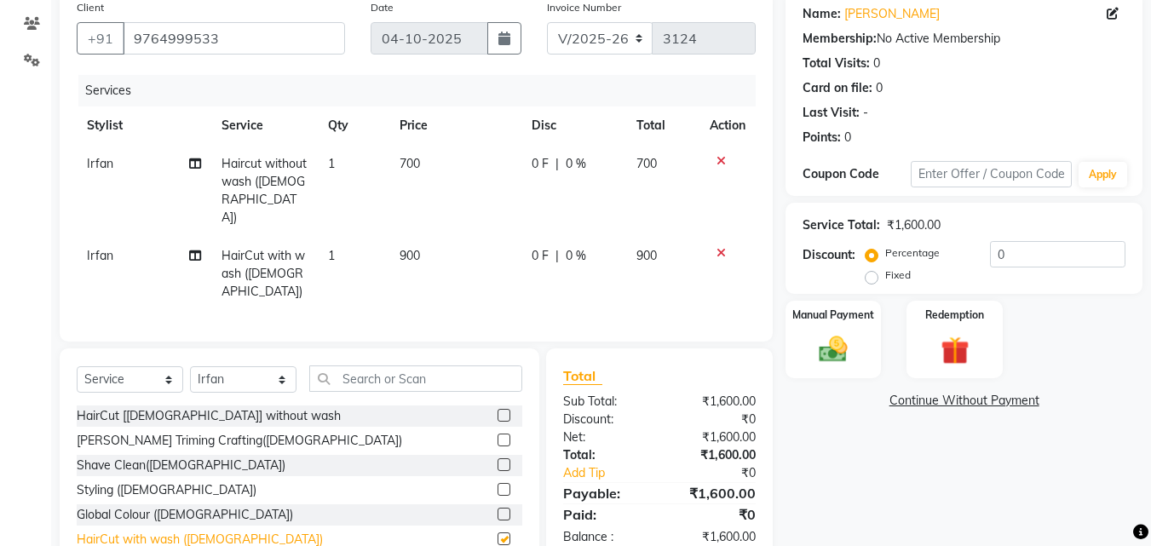
checkbox input "false"
click at [719, 157] on icon at bounding box center [721, 161] width 9 height 12
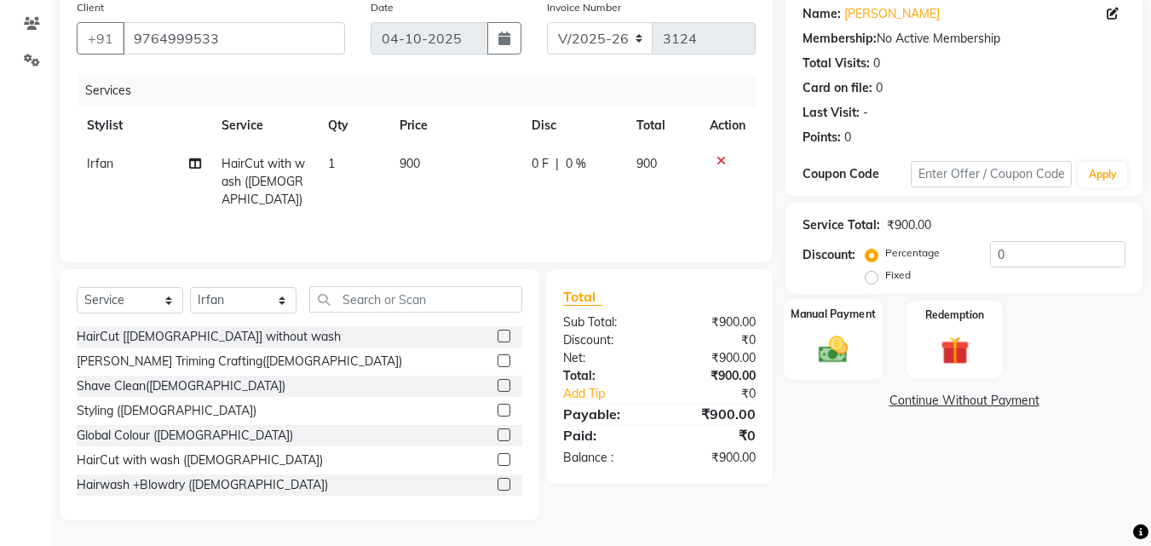
click at [823, 311] on label "Manual Payment" at bounding box center [833, 314] width 85 height 16
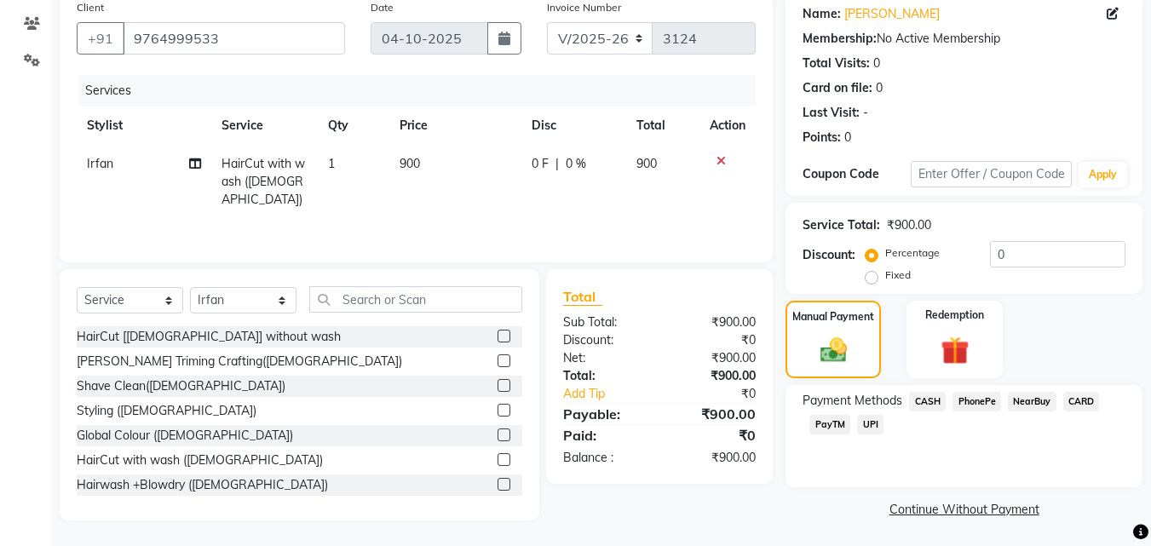
click at [930, 397] on span "CASH" at bounding box center [927, 402] width 37 height 20
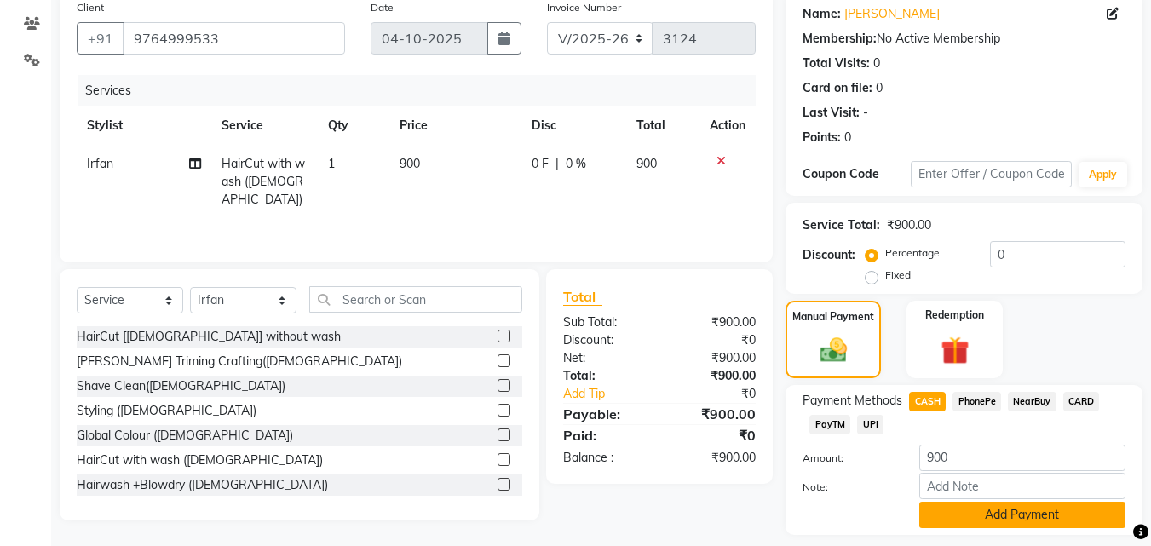
click at [1012, 516] on button "Add Payment" at bounding box center [1023, 515] width 206 height 26
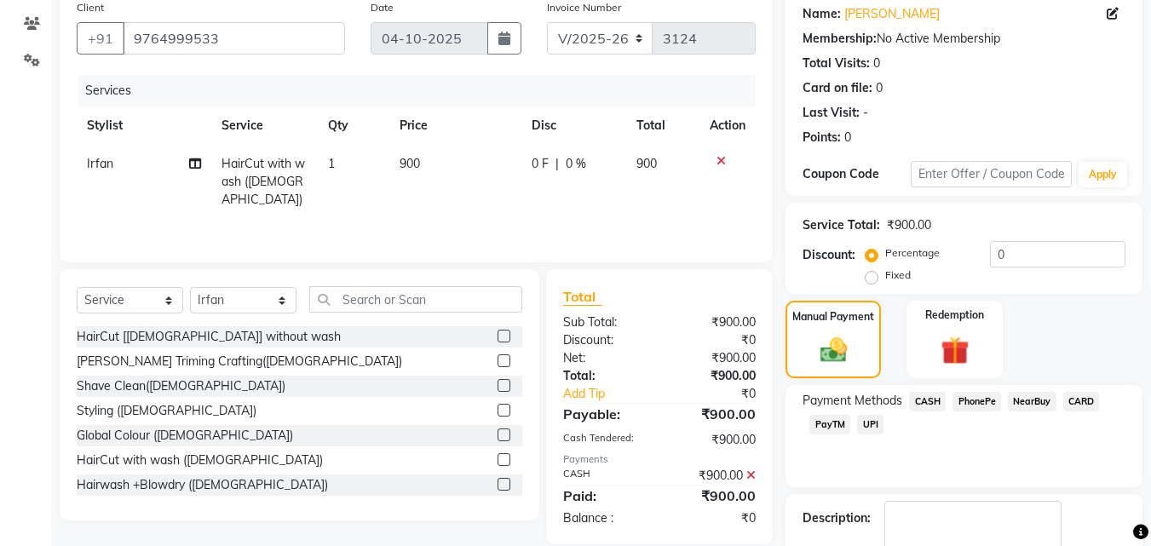
scroll to position [234, 0]
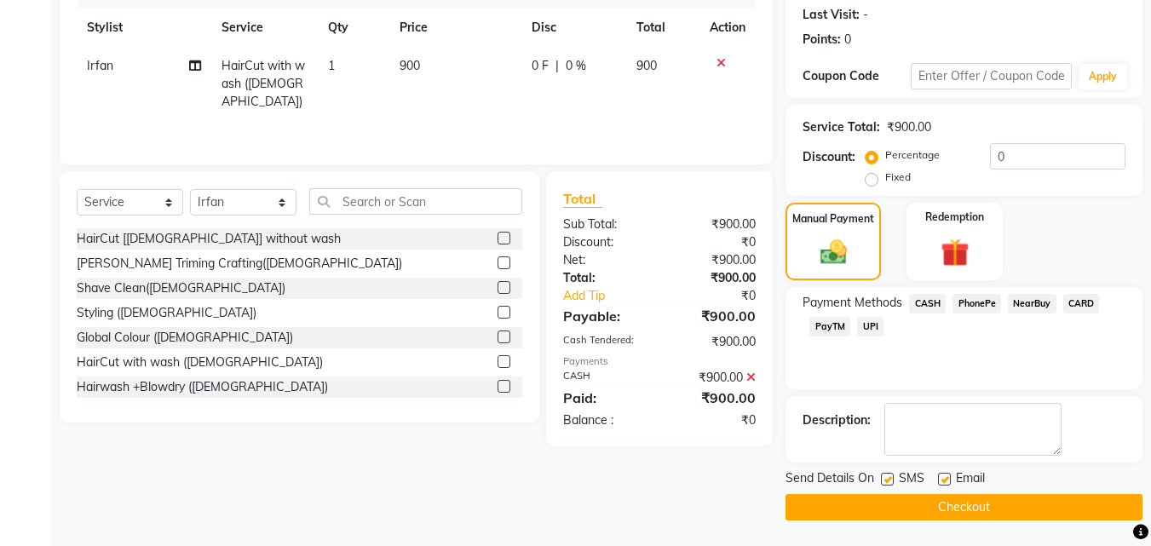
click at [939, 504] on button "Checkout" at bounding box center [964, 507] width 357 height 26
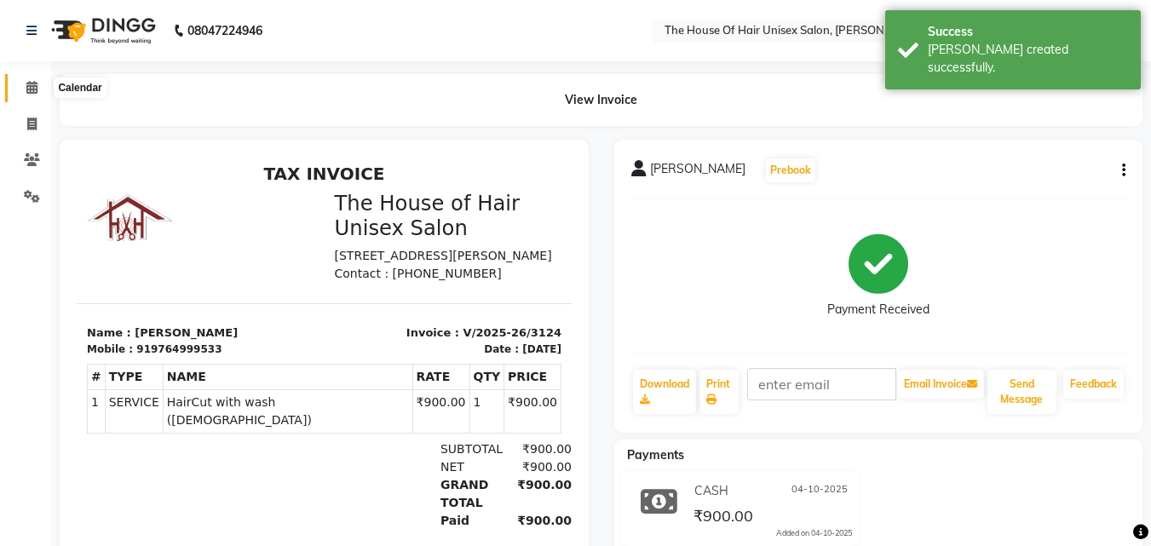
click at [32, 84] on icon at bounding box center [31, 87] width 11 height 13
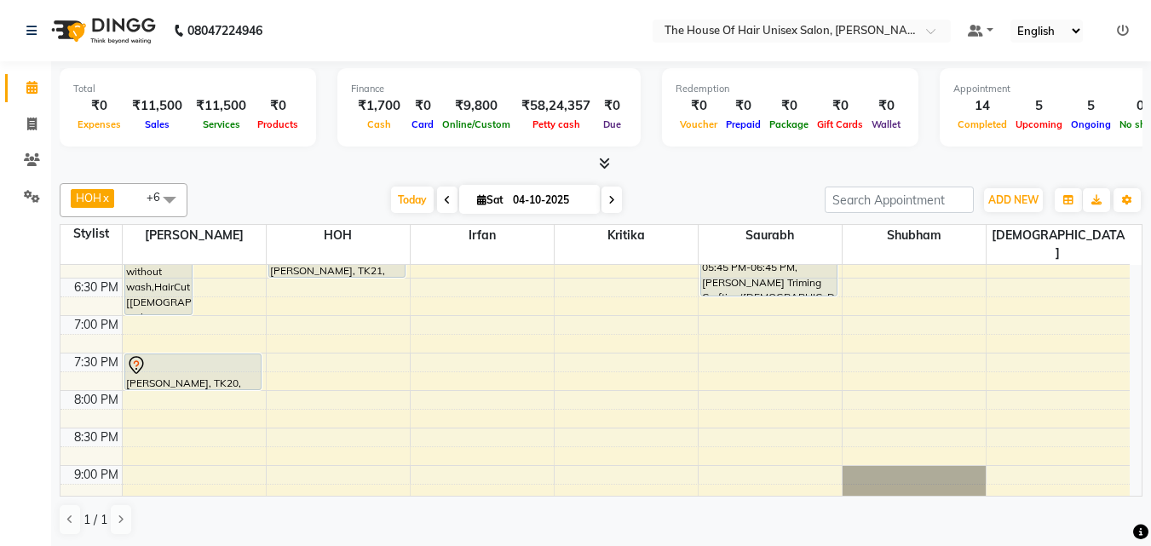
scroll to position [853, 0]
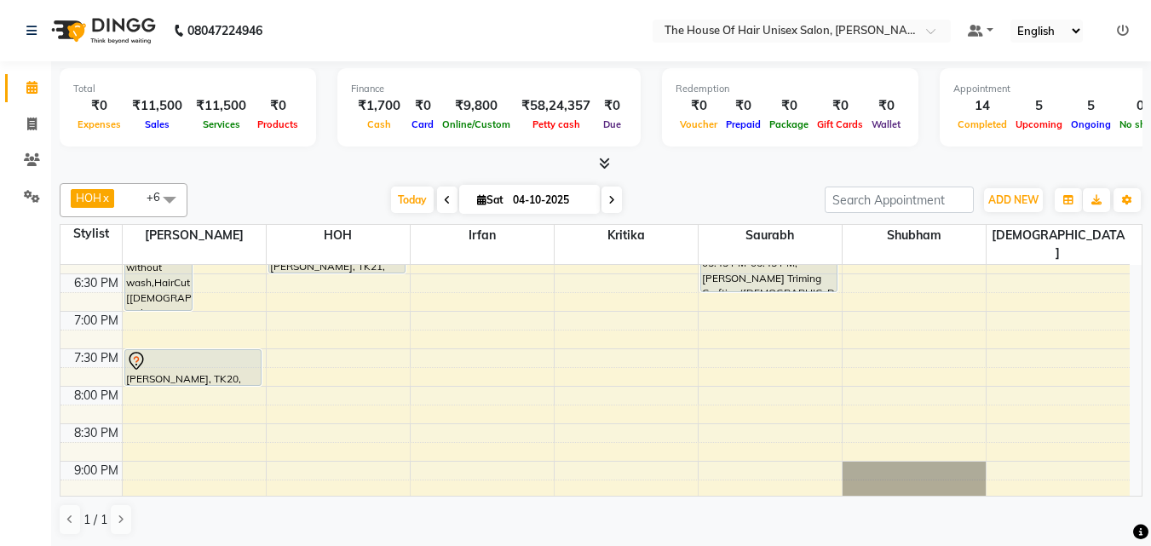
click at [609, 193] on span at bounding box center [612, 200] width 20 height 26
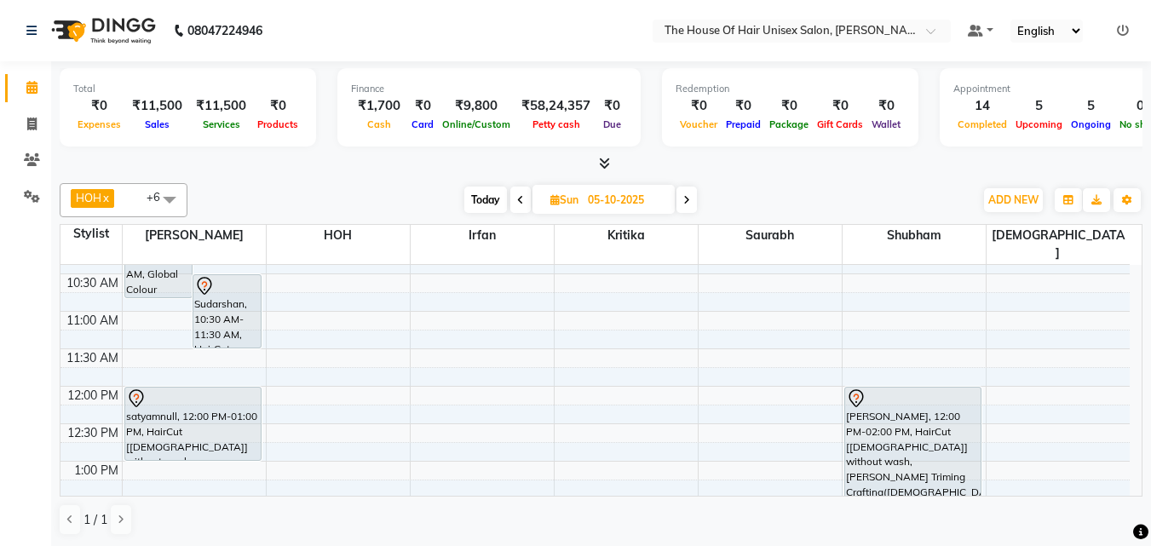
scroll to position [249, 0]
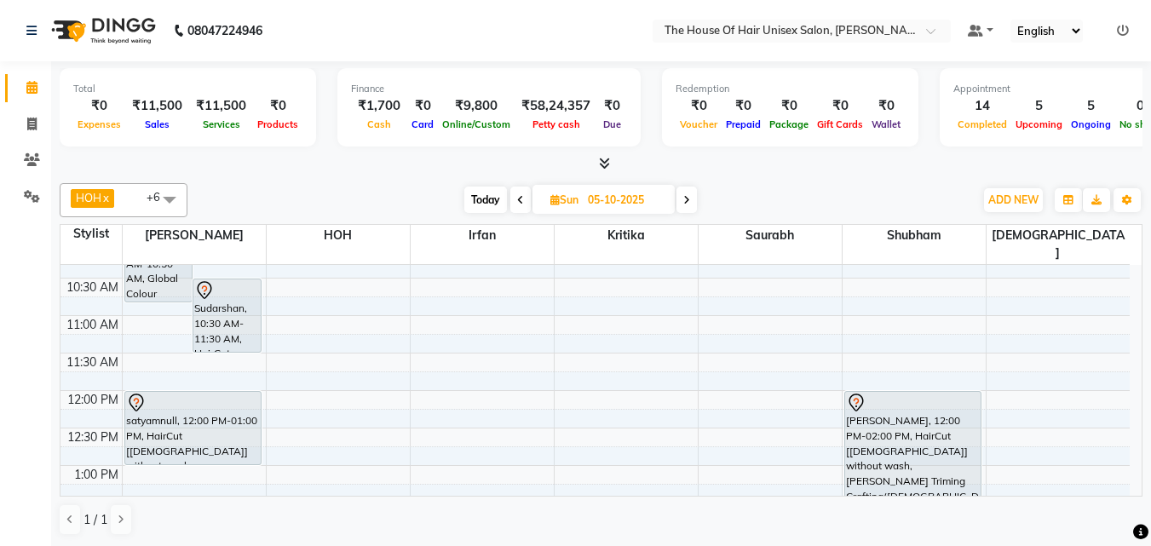
click at [484, 192] on span "Today" at bounding box center [485, 200] width 43 height 26
type input "04-10-2025"
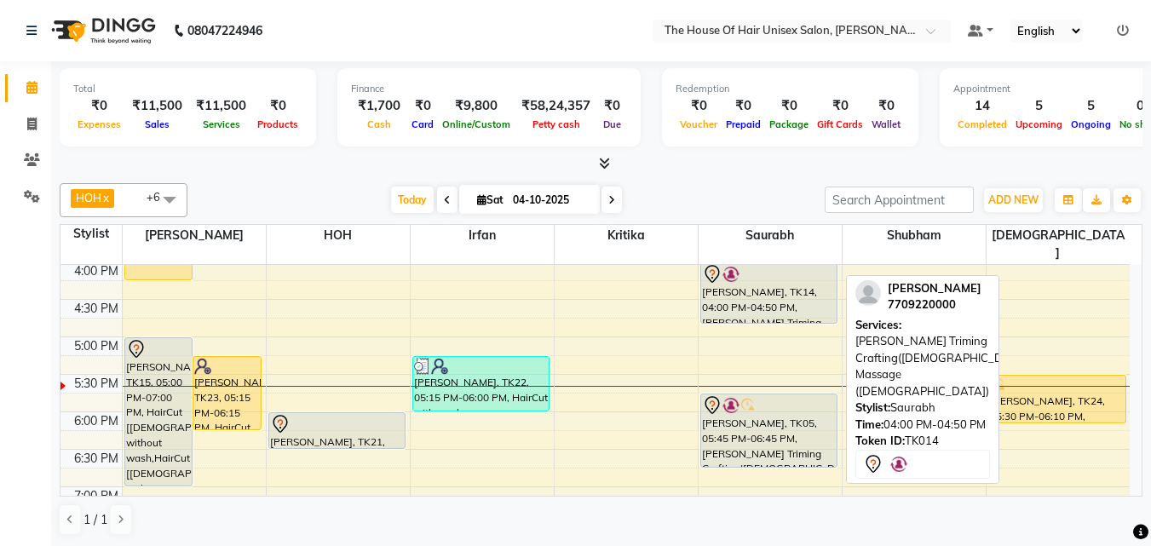
scroll to position [667, 0]
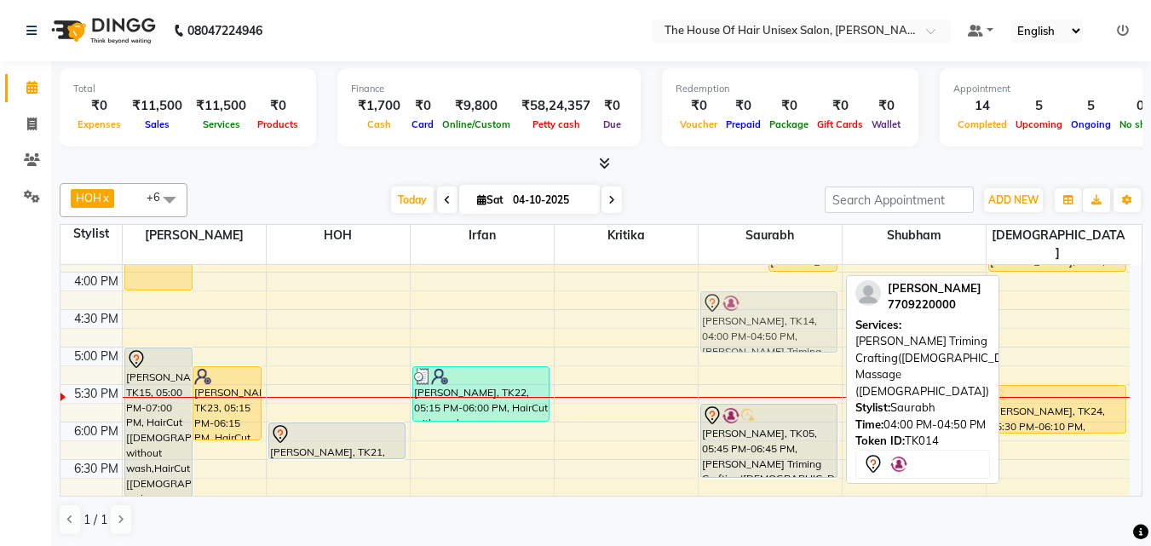
drag, startPoint x: 752, startPoint y: 285, endPoint x: 754, endPoint y: 308, distance: 22.3
click at [754, 308] on div "[PERSON_NAME], TK09, 10:45 AM-11:30 AM, Hairwash +Blowdry ([DEMOGRAPHIC_DATA]) …" at bounding box center [770, 160] width 143 height 1124
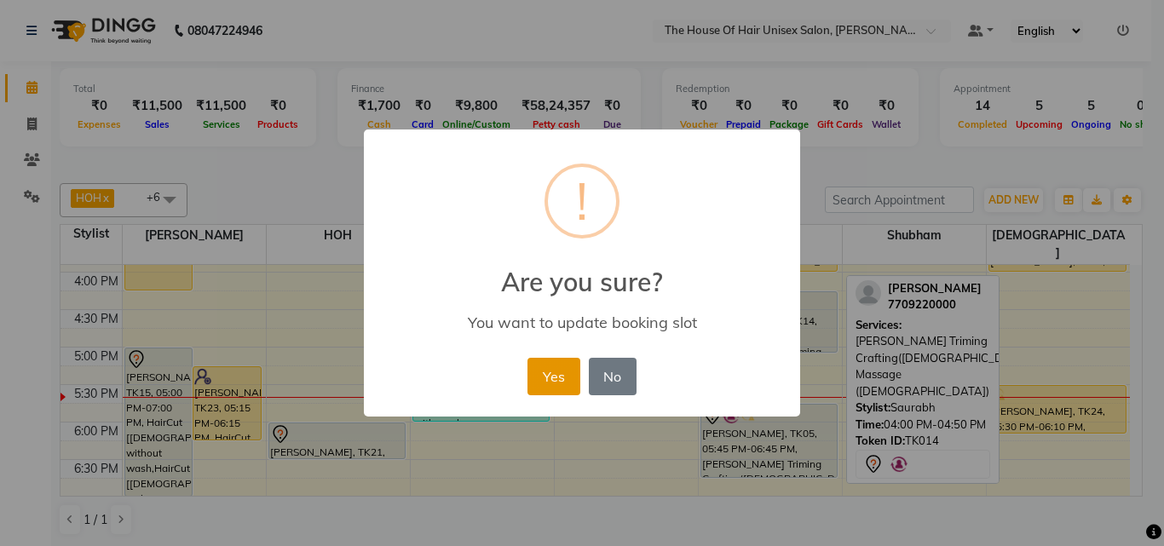
click at [554, 378] on button "Yes" at bounding box center [554, 376] width 52 height 37
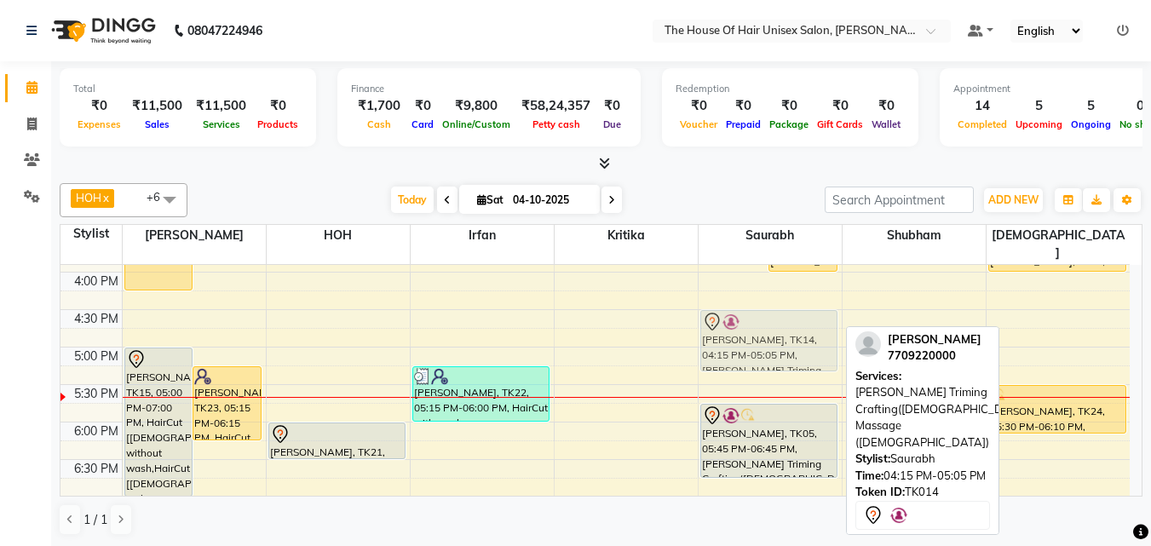
drag, startPoint x: 757, startPoint y: 320, endPoint x: 757, endPoint y: 332, distance: 12.8
click at [757, 332] on div "[PERSON_NAME], TK09, 10:45 AM-11:30 AM, Hairwash +Blowdry ([DEMOGRAPHIC_DATA]) …" at bounding box center [770, 160] width 143 height 1124
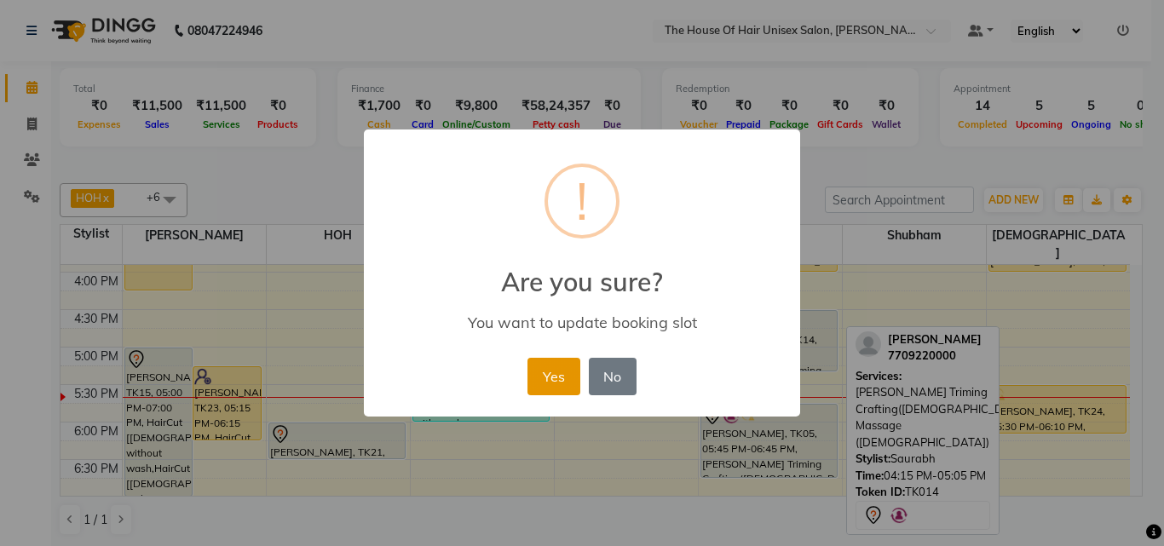
click at [551, 367] on button "Yes" at bounding box center [554, 376] width 52 height 37
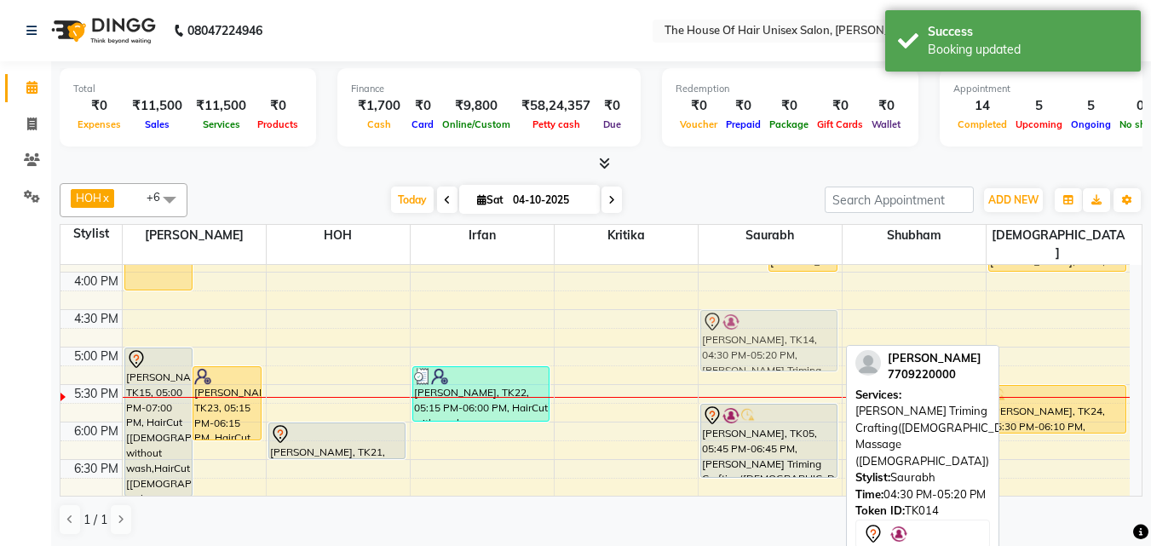
click at [767, 336] on div "[PERSON_NAME], TK09, 10:45 AM-11:30 AM, Hairwash +Blowdry ([DEMOGRAPHIC_DATA]) …" at bounding box center [770, 160] width 143 height 1124
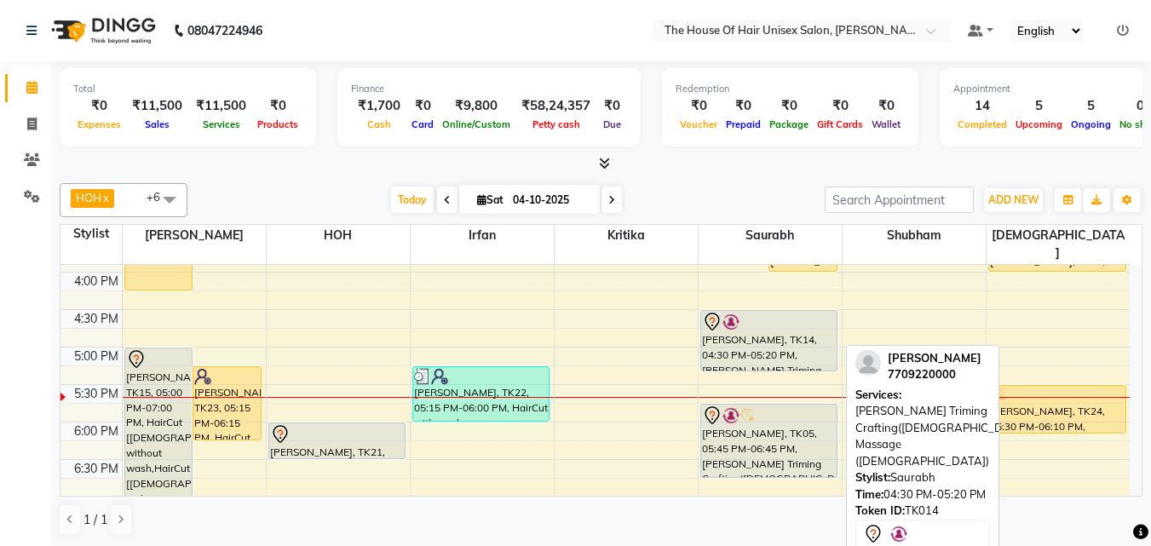
click at [791, 345] on div "[PERSON_NAME], TK14, 04:30 PM-05:20 PM, [PERSON_NAME] Triming Crafting([DEMOGRA…" at bounding box center [769, 341] width 136 height 60
click at [768, 340] on div "[PERSON_NAME], TK14, 04:30 PM-05:20 PM, [PERSON_NAME] Triming Crafting([DEMOGRA…" at bounding box center [769, 341] width 136 height 60
select select "7"
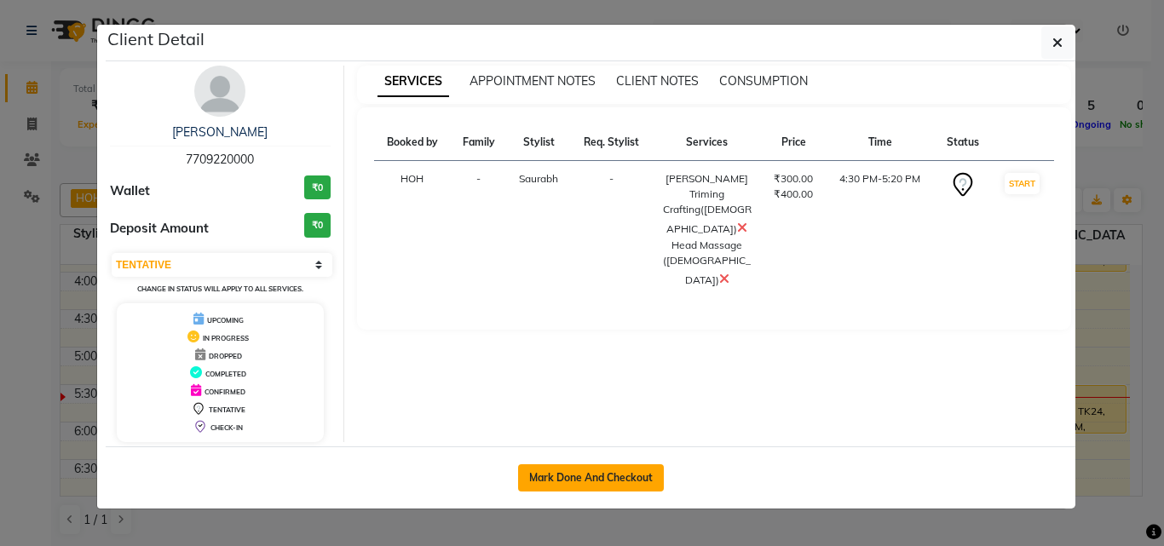
click at [591, 474] on button "Mark Done And Checkout" at bounding box center [591, 477] width 146 height 27
select select "598"
select select "service"
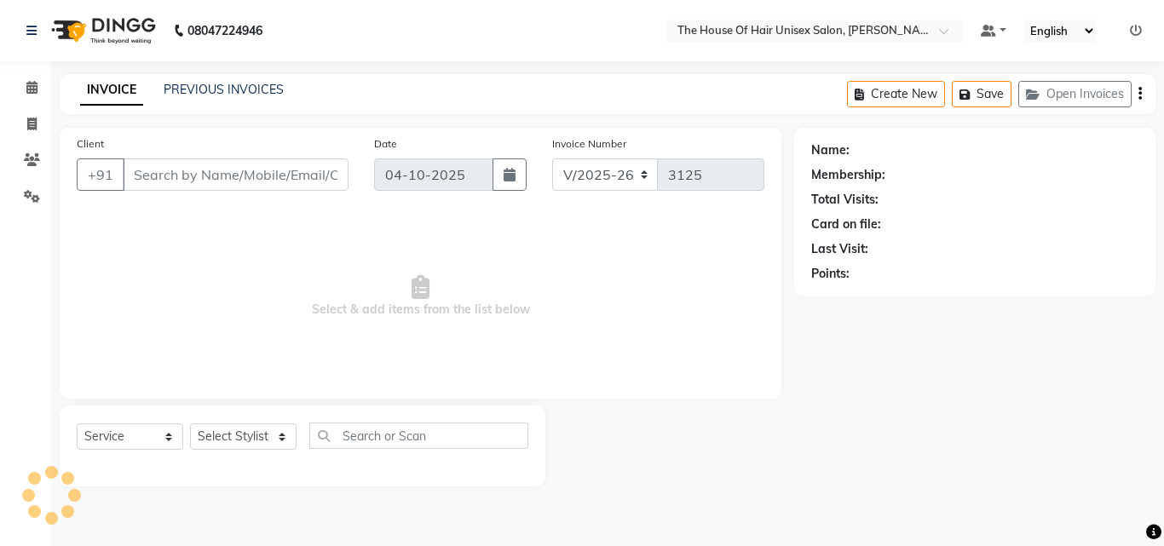
type input "7709220000"
select select "86145"
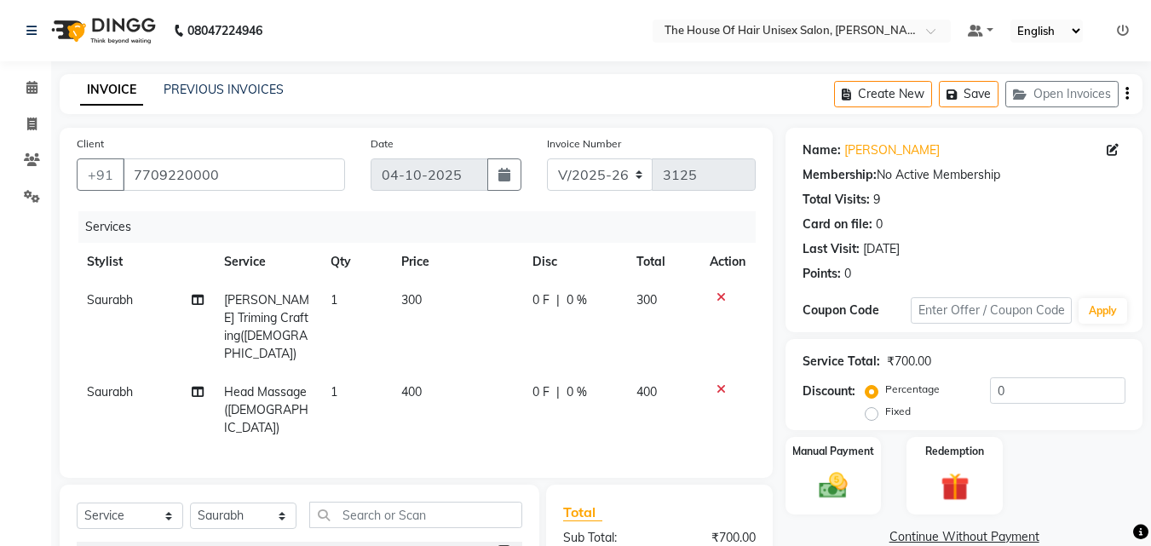
click at [406, 384] on span "400" at bounding box center [411, 391] width 20 height 15
select select "86145"
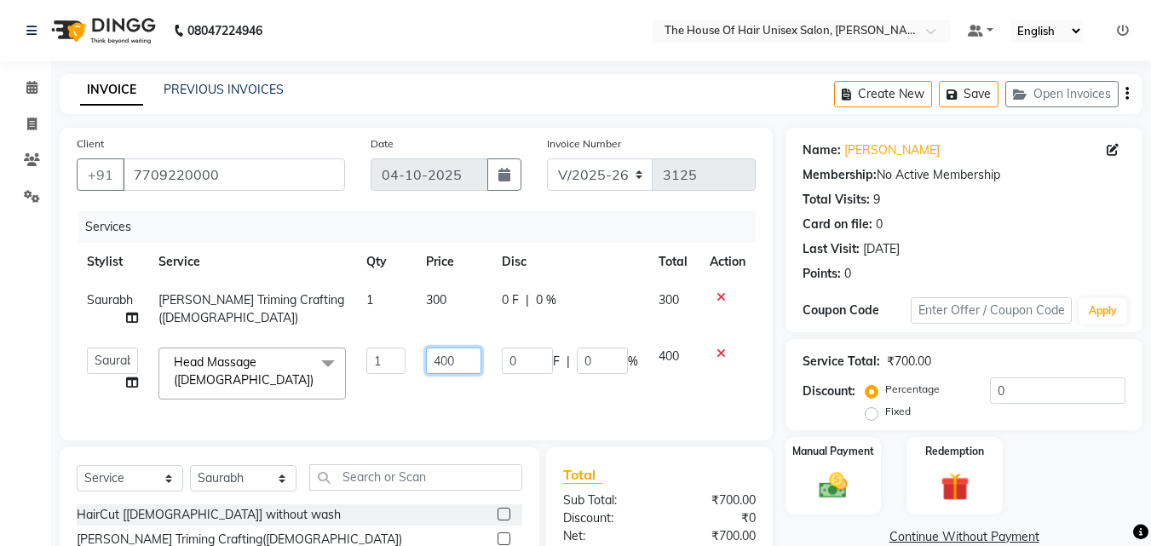
click at [442, 360] on input "400" at bounding box center [453, 361] width 55 height 26
type input "500"
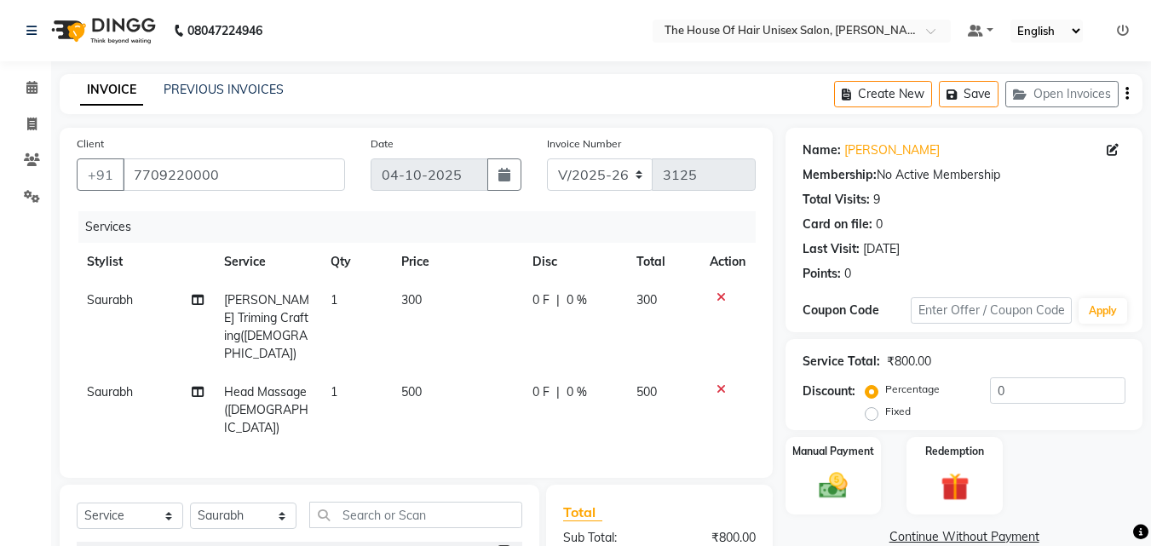
click at [784, 415] on div "Client [PHONE_NUMBER] Date [DATE] Invoice Number V/2025 V/[PHONE_NUMBER] Servic…" at bounding box center [416, 432] width 739 height 608
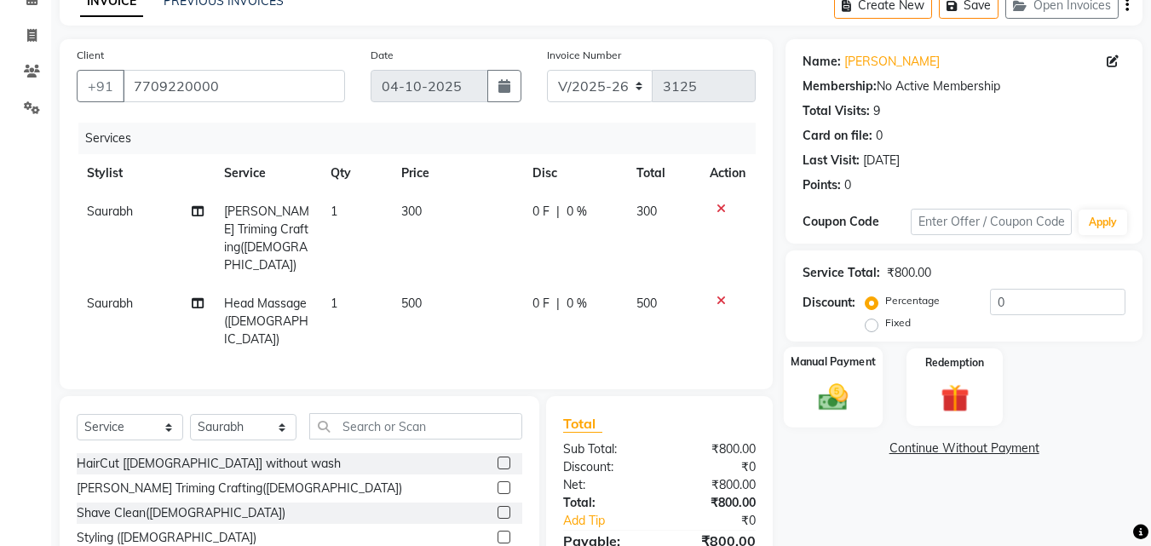
click at [828, 395] on img at bounding box center [834, 397] width 48 height 34
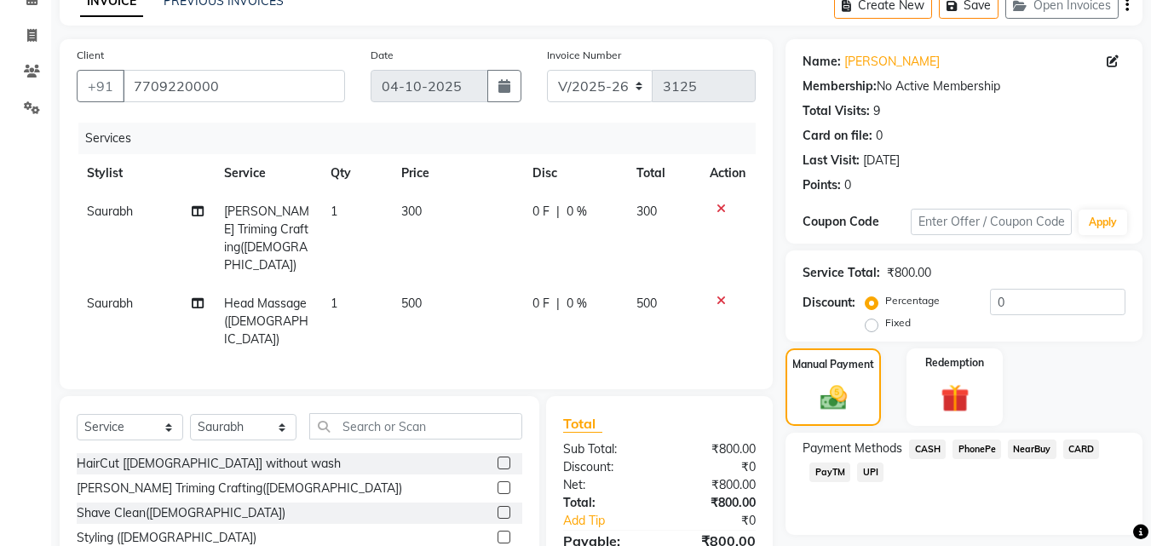
click at [869, 470] on span "UPI" at bounding box center [870, 473] width 26 height 20
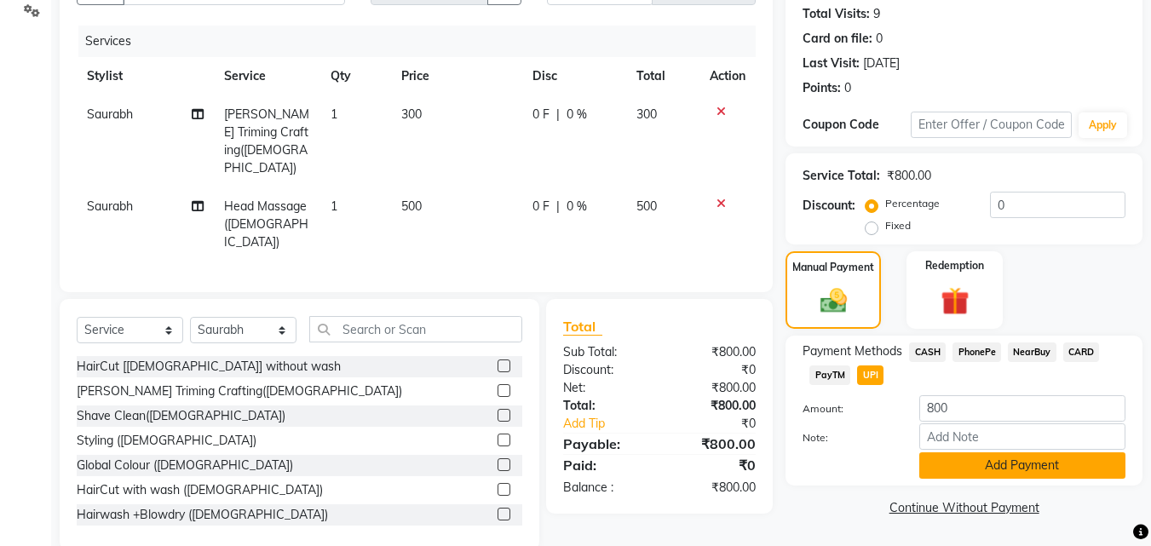
click at [948, 462] on button "Add Payment" at bounding box center [1023, 466] width 206 height 26
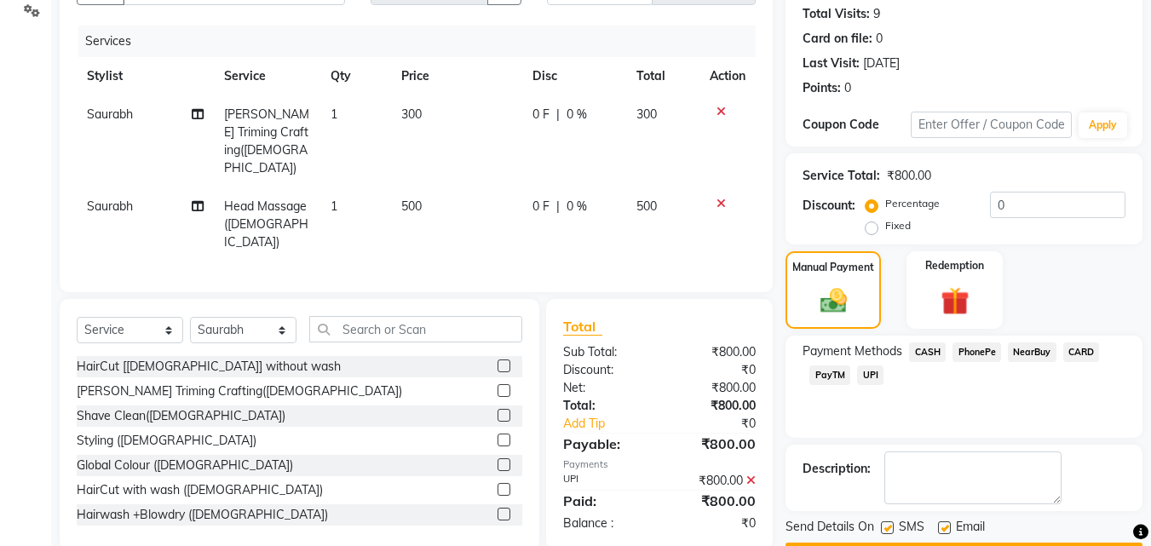
scroll to position [234, 0]
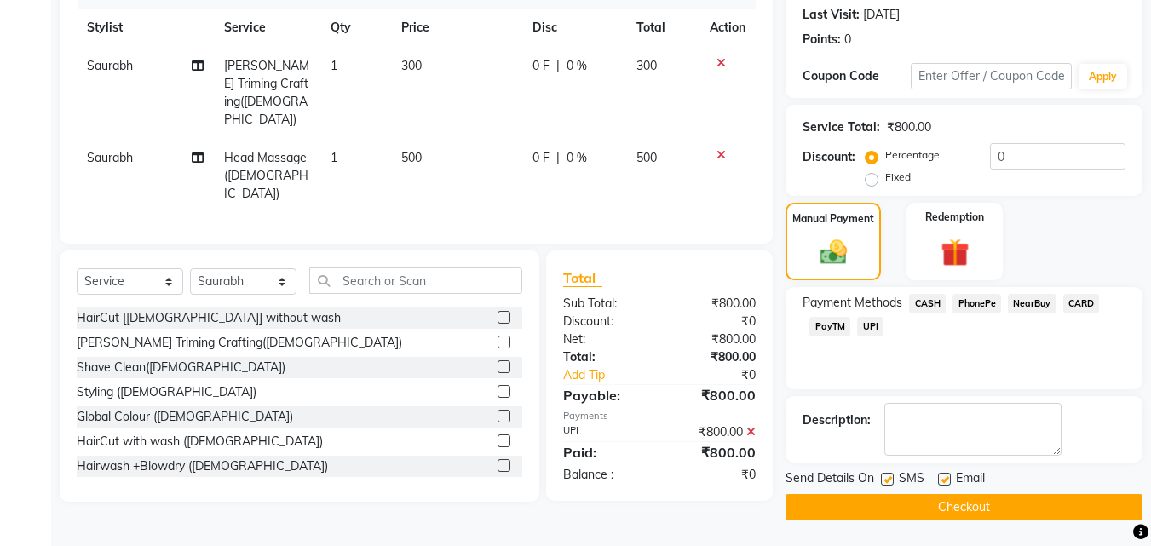
click at [933, 509] on button "Checkout" at bounding box center [964, 507] width 357 height 26
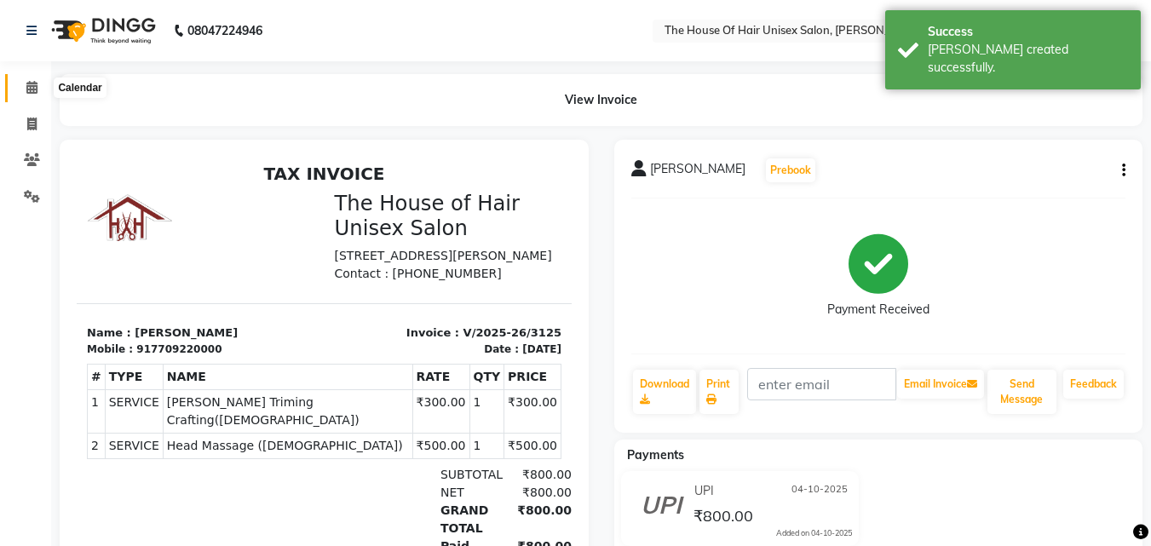
click at [30, 85] on icon at bounding box center [31, 87] width 11 height 13
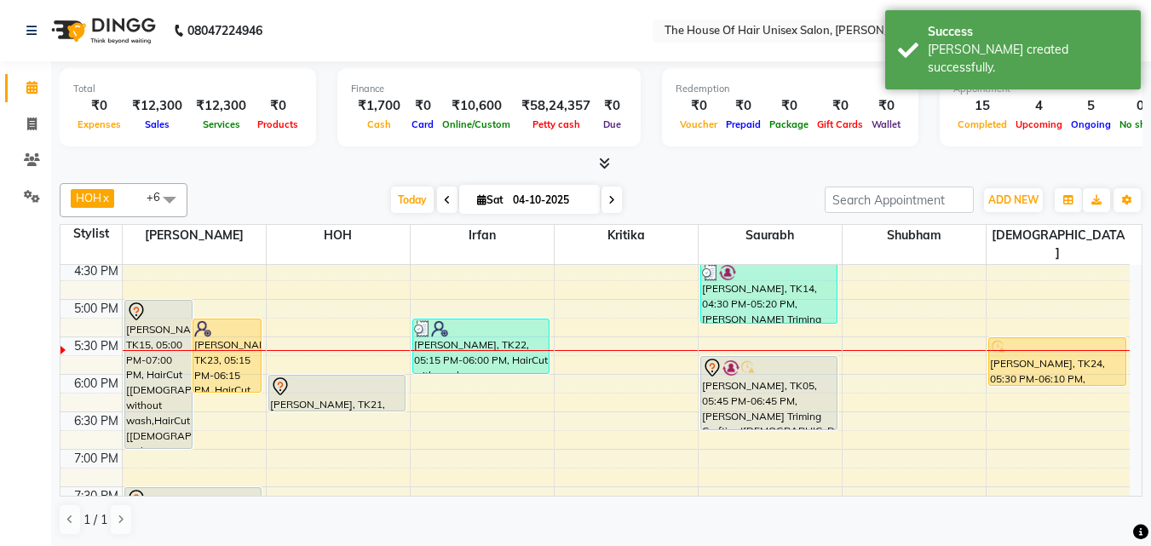
scroll to position [731, 0]
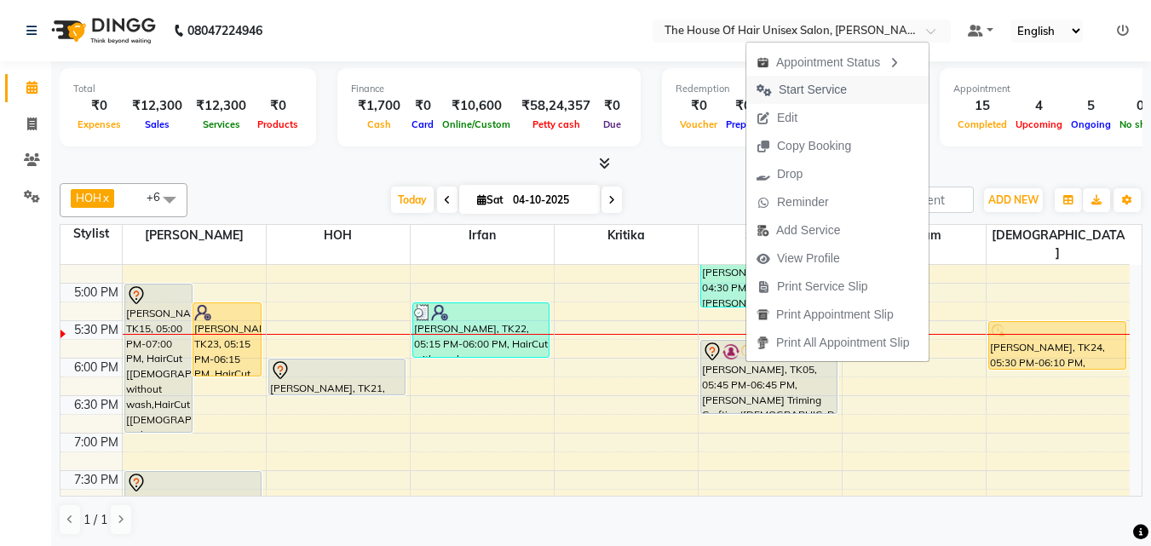
click at [814, 89] on span "Start Service" at bounding box center [813, 90] width 68 height 18
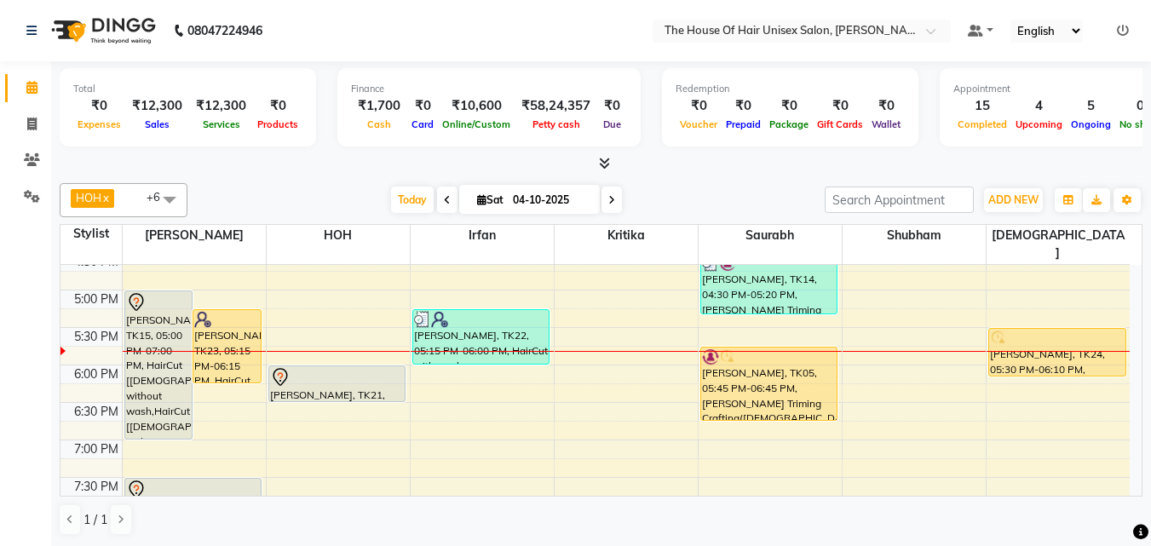
scroll to position [719, 0]
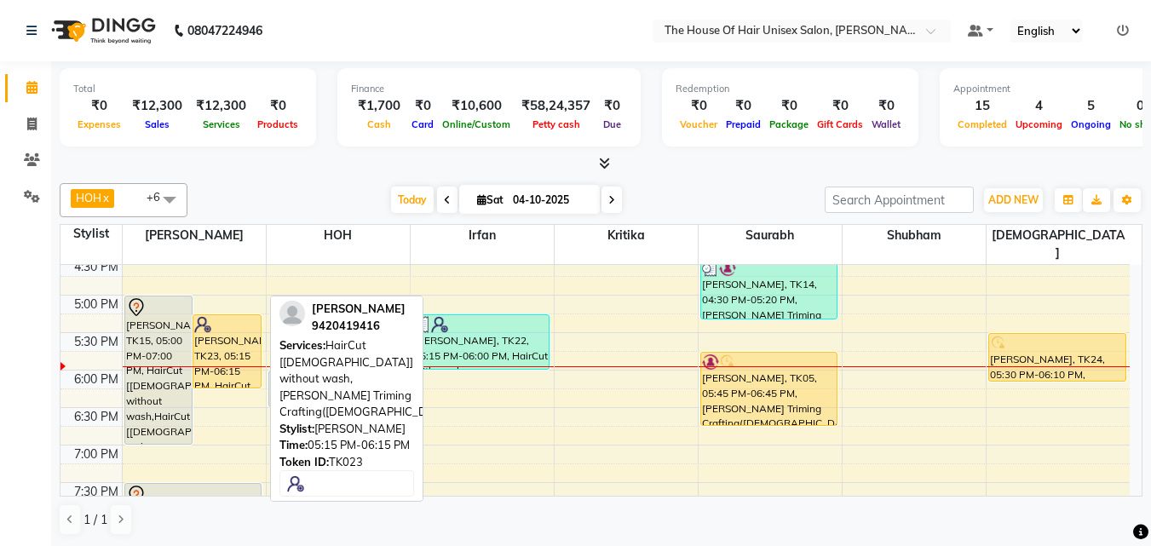
click at [224, 331] on div "[PERSON_NAME], TK23, 05:15 PM-06:15 PM, HairCut [[DEMOGRAPHIC_DATA]] without wa…" at bounding box center [226, 351] width 67 height 72
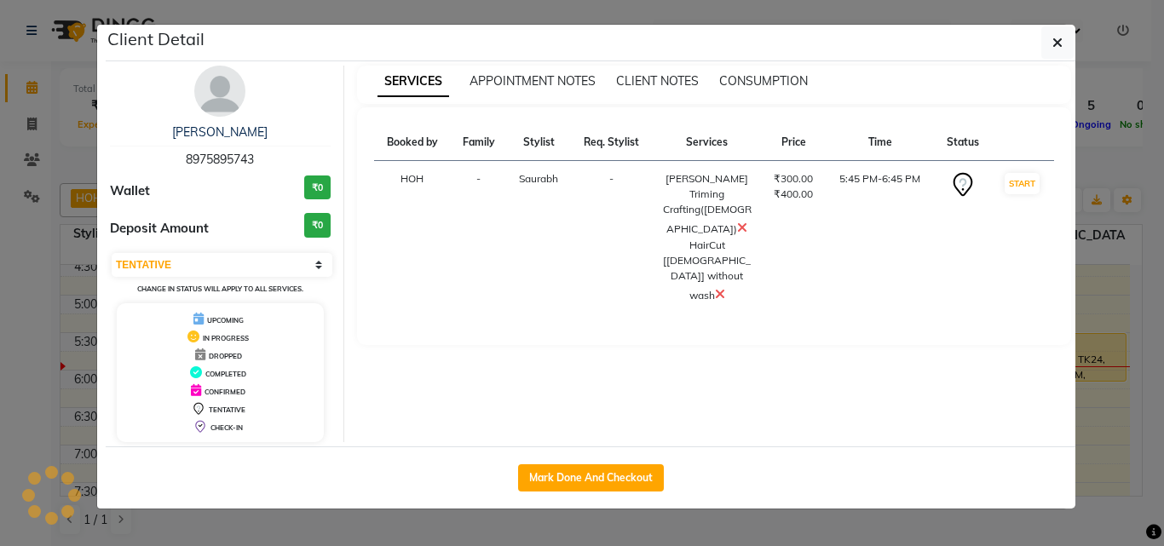
select select "1"
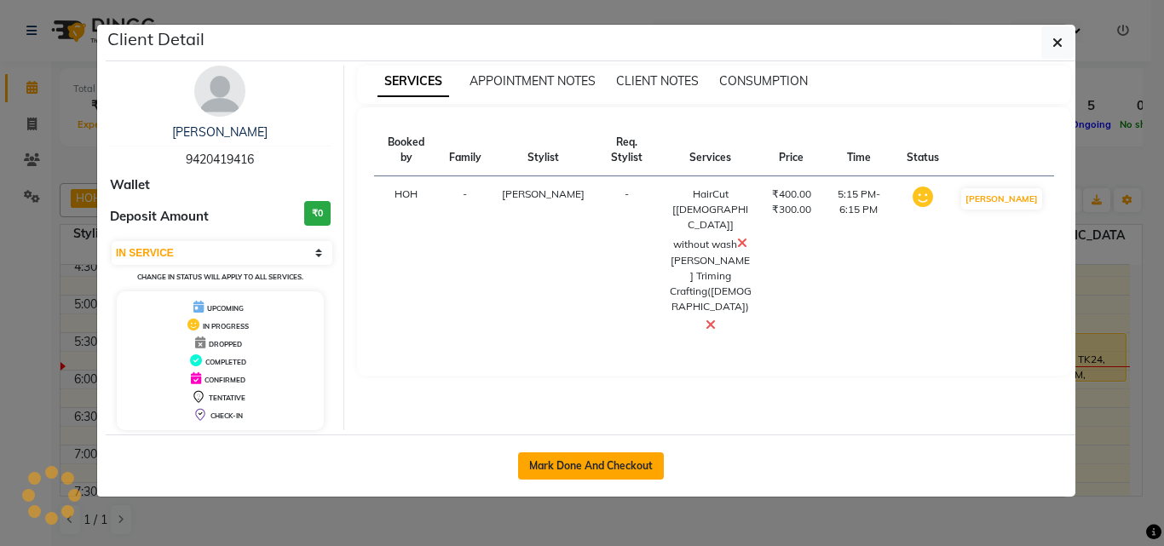
click at [595, 459] on button "Mark Done And Checkout" at bounding box center [591, 466] width 146 height 27
select select "service"
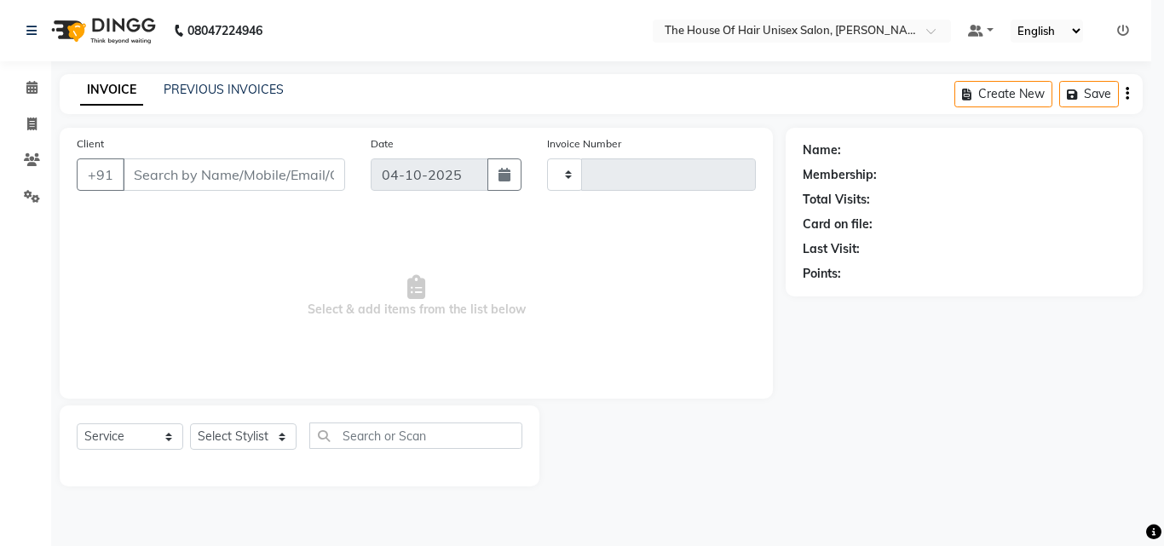
type input "3126"
select select "598"
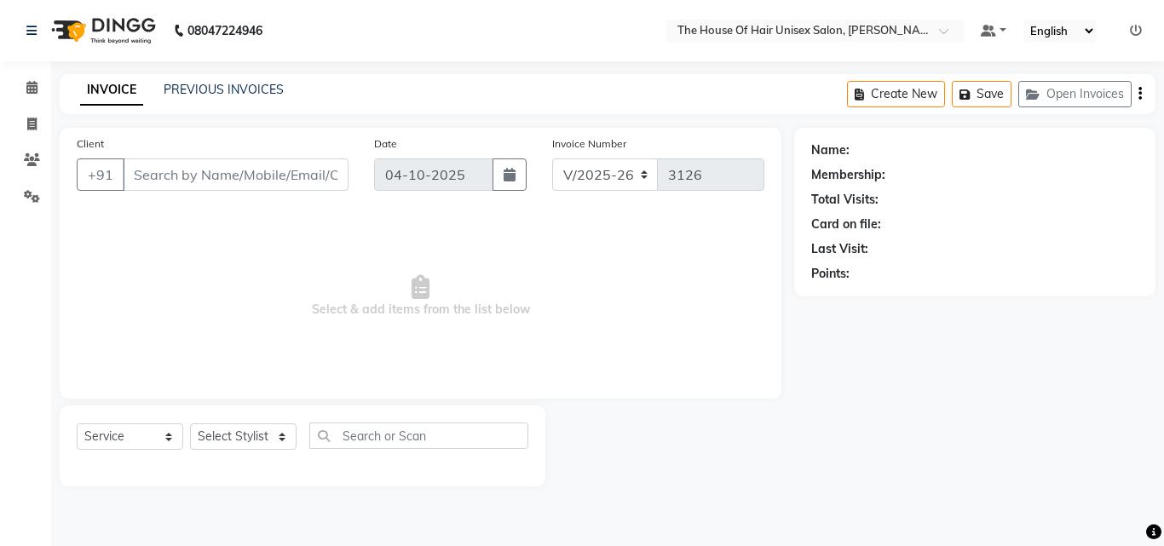
type input "9420419416"
select select "13497"
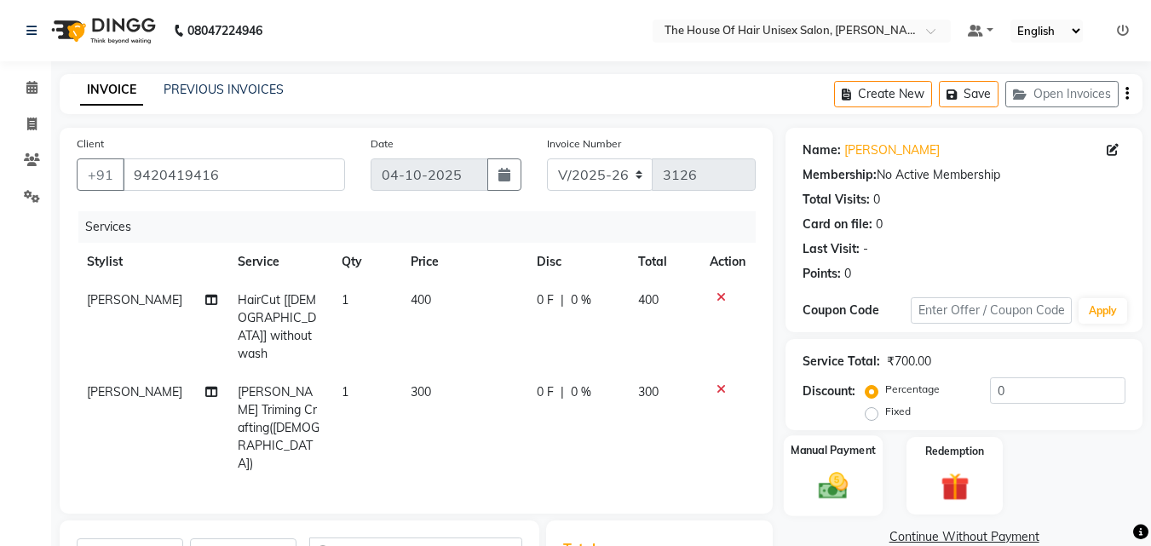
click at [805, 466] on div "Manual Payment" at bounding box center [834, 475] width 100 height 81
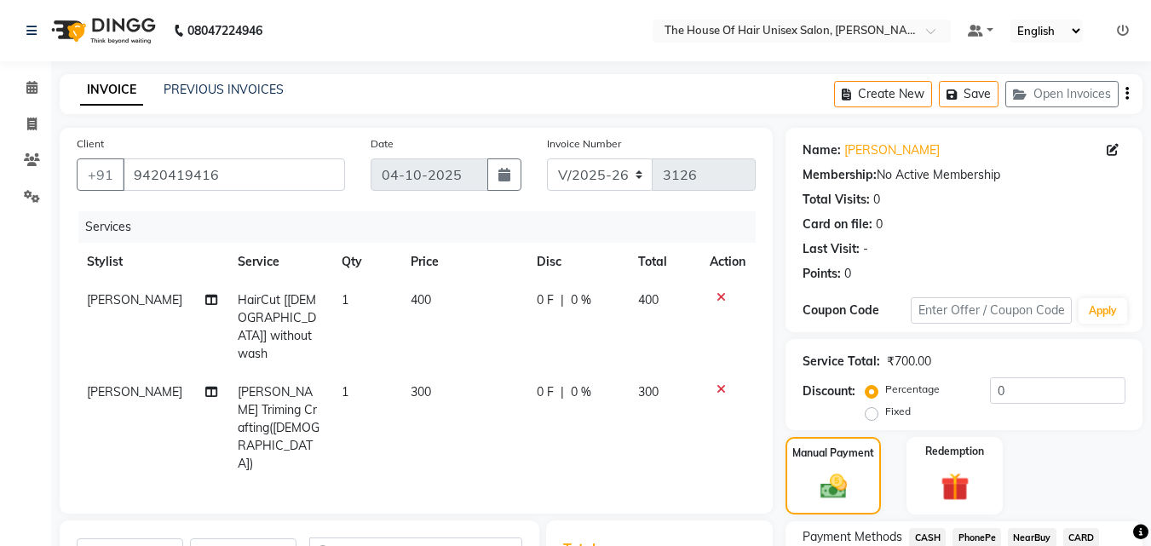
scroll to position [175, 0]
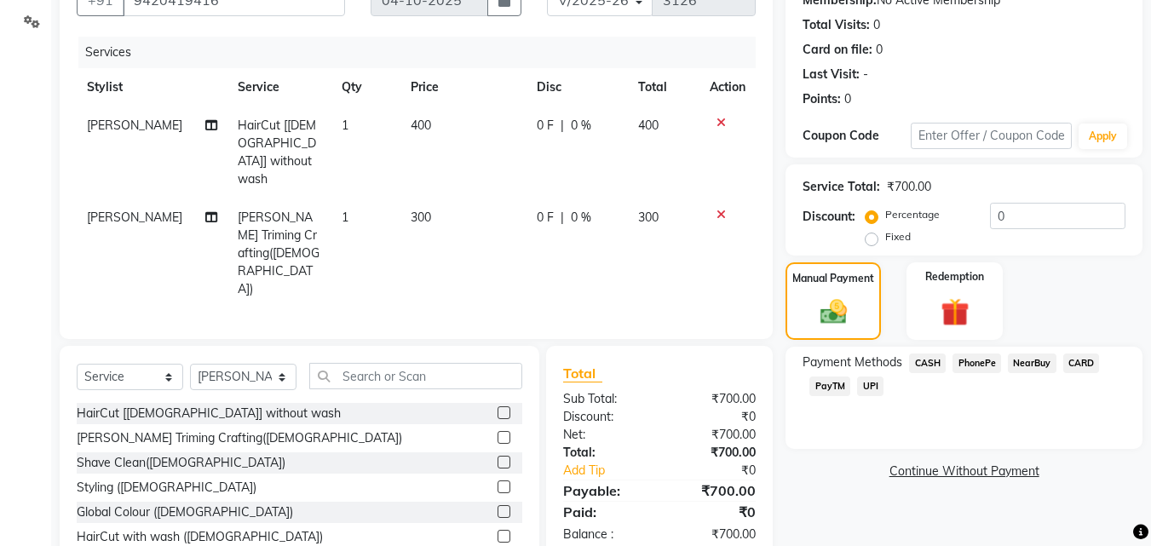
click at [1078, 363] on span "CARD" at bounding box center [1082, 364] width 37 height 20
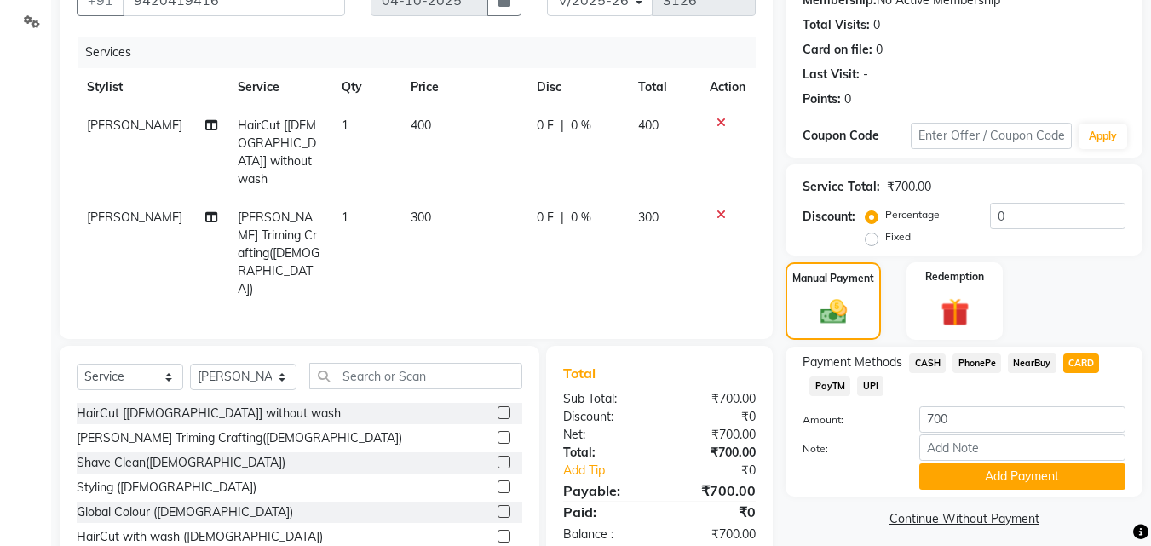
scroll to position [186, 0]
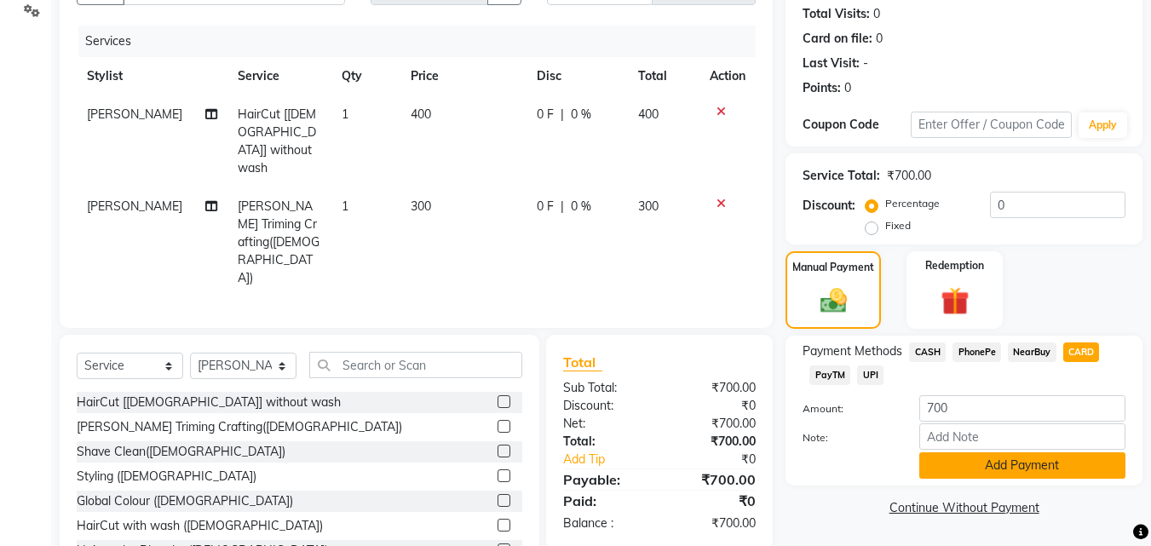
click at [1040, 459] on button "Add Payment" at bounding box center [1023, 466] width 206 height 26
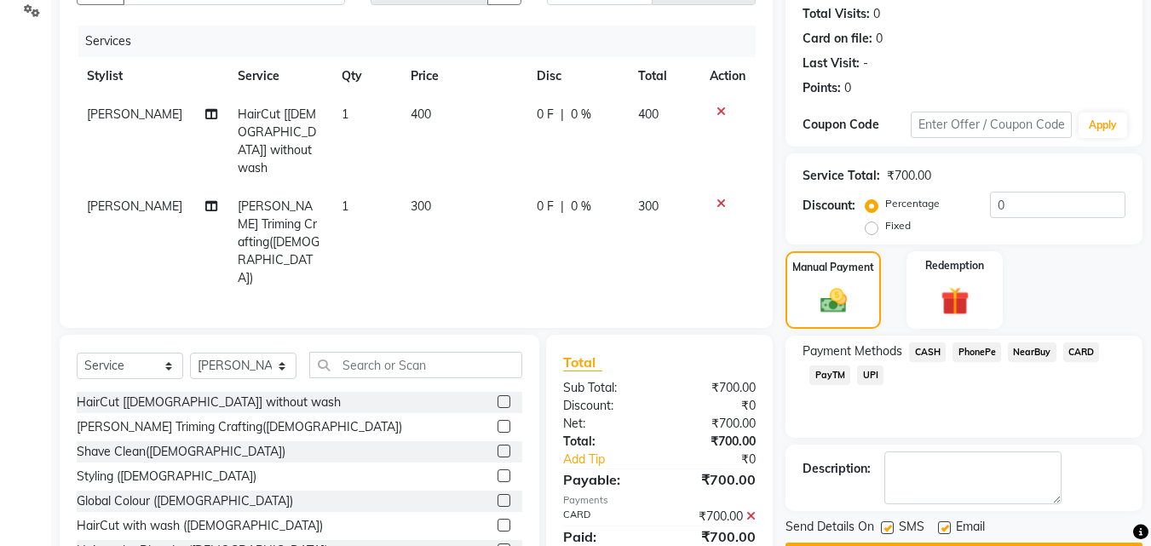
scroll to position [234, 0]
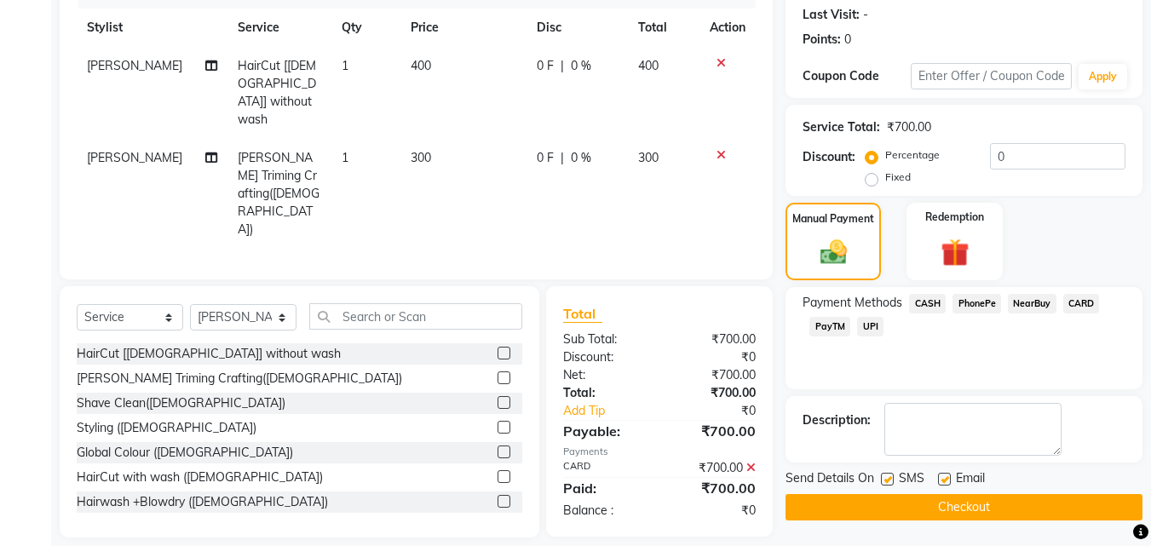
click at [967, 504] on button "Checkout" at bounding box center [964, 507] width 357 height 26
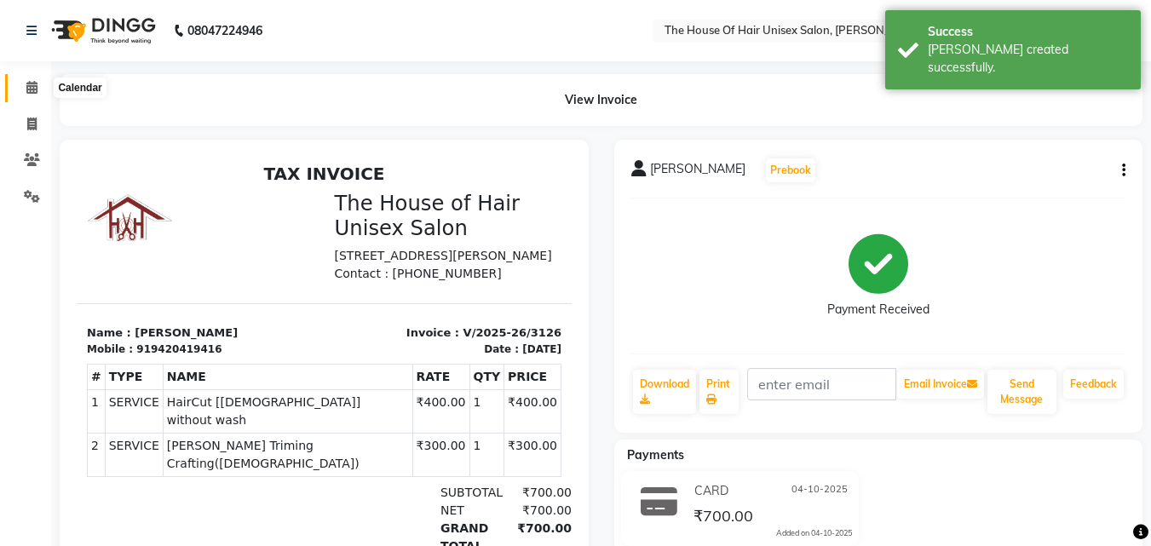
click at [35, 82] on icon at bounding box center [31, 87] width 11 height 13
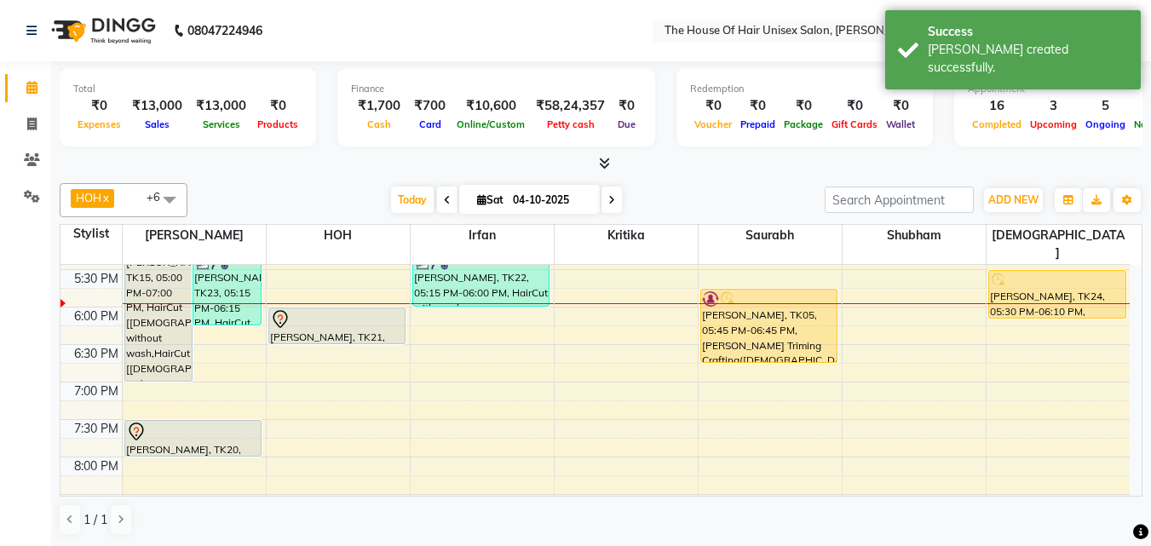
scroll to position [780, 0]
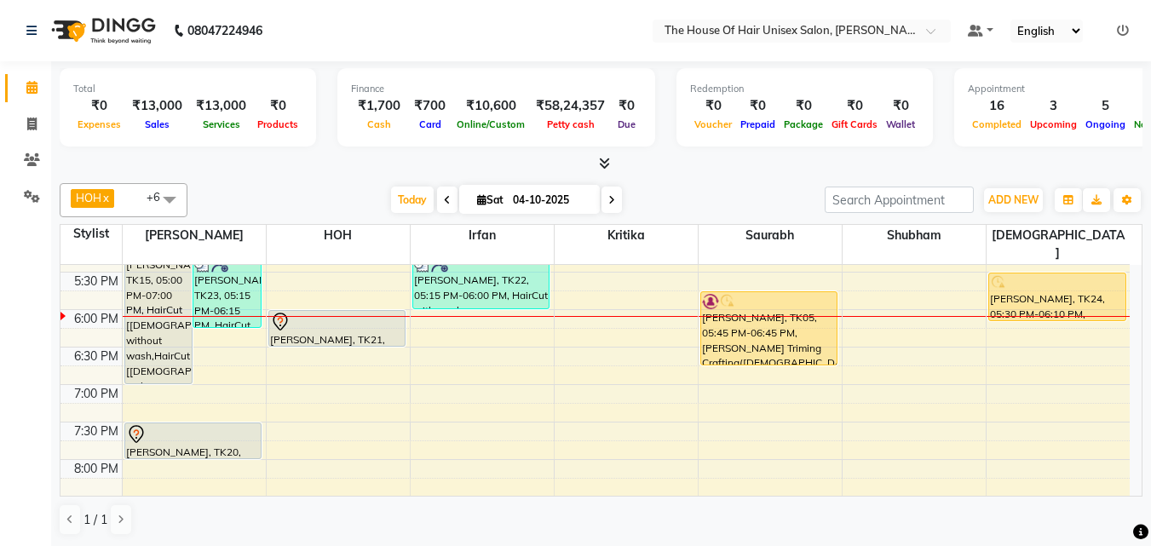
click at [605, 199] on span at bounding box center [612, 200] width 20 height 26
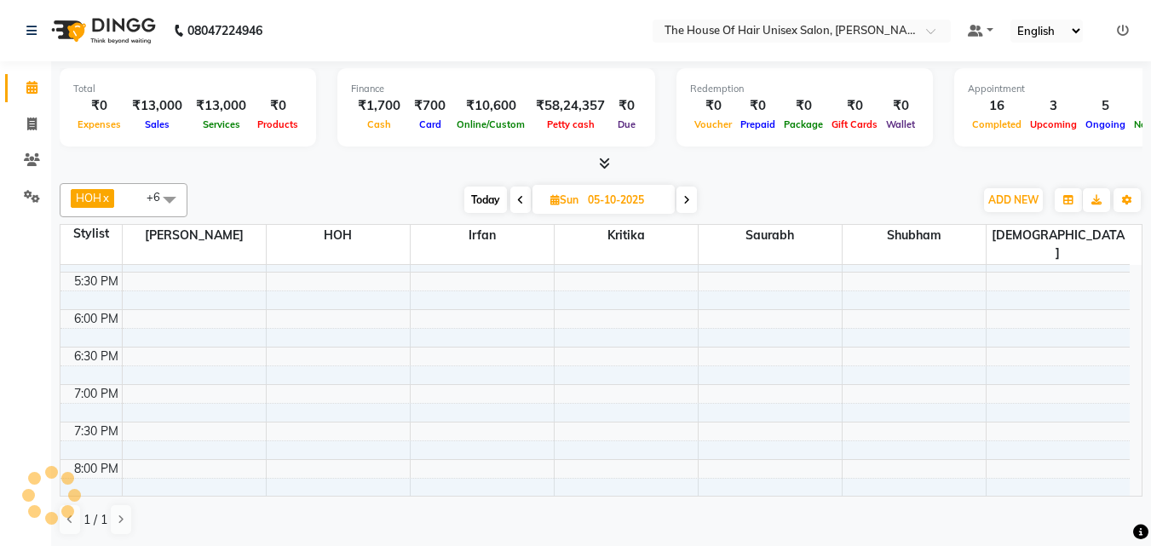
scroll to position [826, 0]
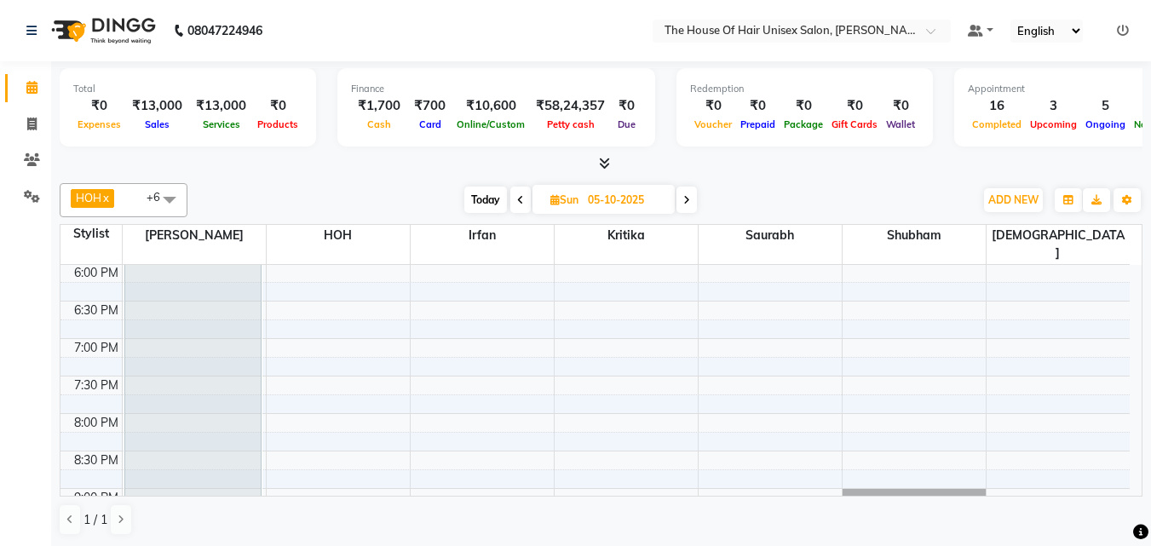
click at [689, 202] on icon at bounding box center [686, 200] width 7 height 10
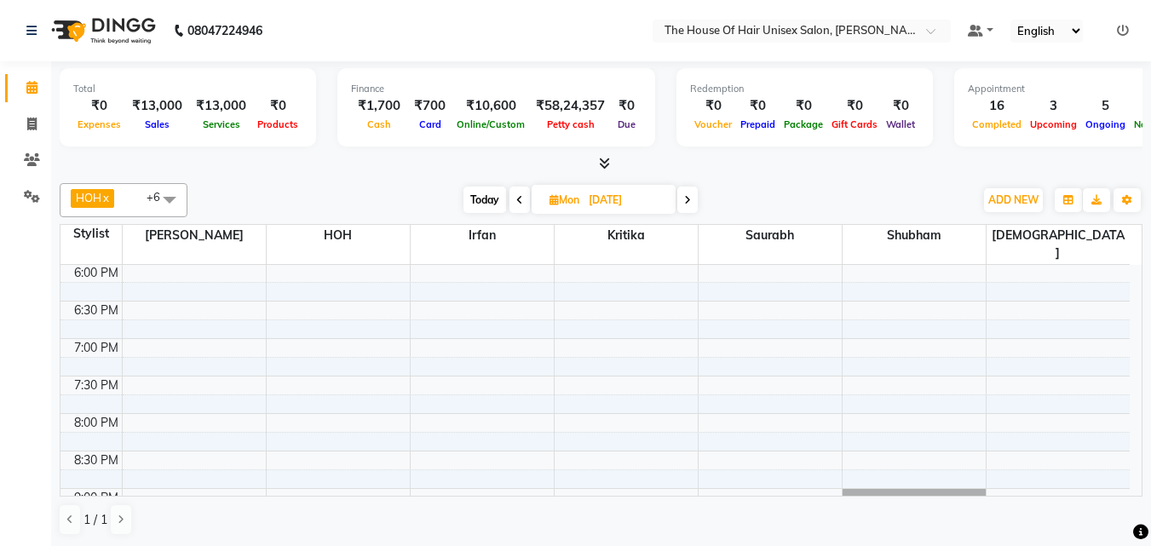
click at [689, 198] on icon at bounding box center [687, 200] width 7 height 10
type input "[DATE]"
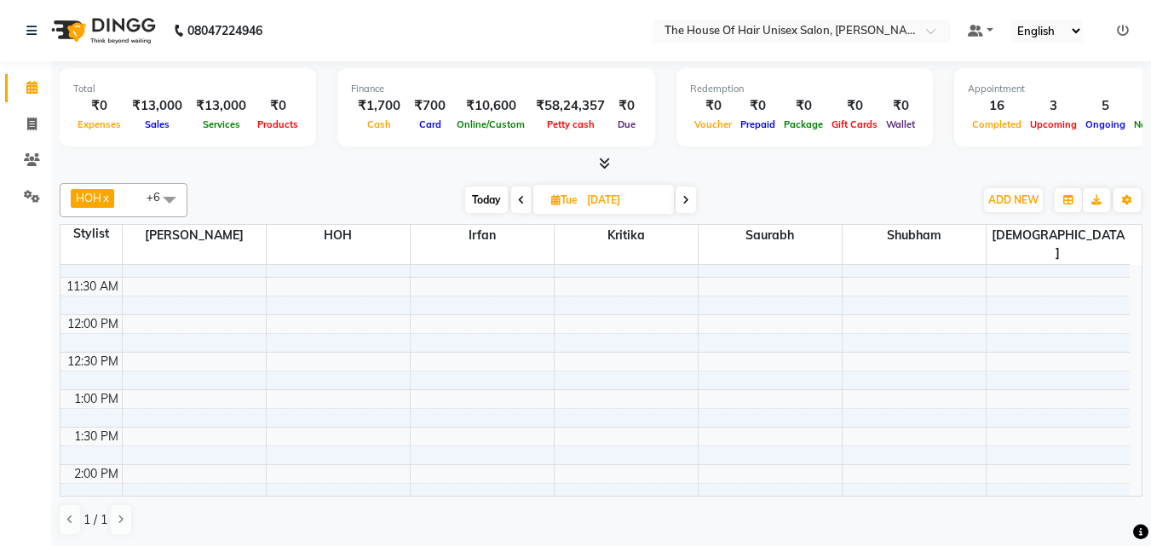
scroll to position [323, 0]
click at [862, 310] on div "7:00 AM 7:30 AM 8:00 AM 8:30 AM 9:00 AM 9:30 AM 10:00 AM 10:30 AM 11:00 AM 11:3…" at bounding box center [595, 504] width 1069 height 1124
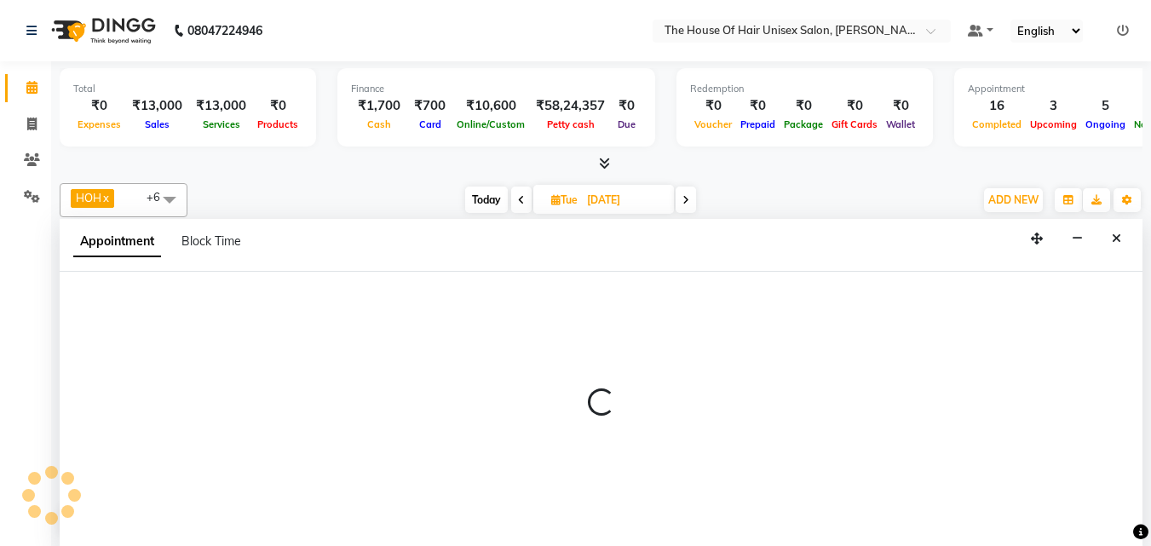
select select "8430"
select select "tentative"
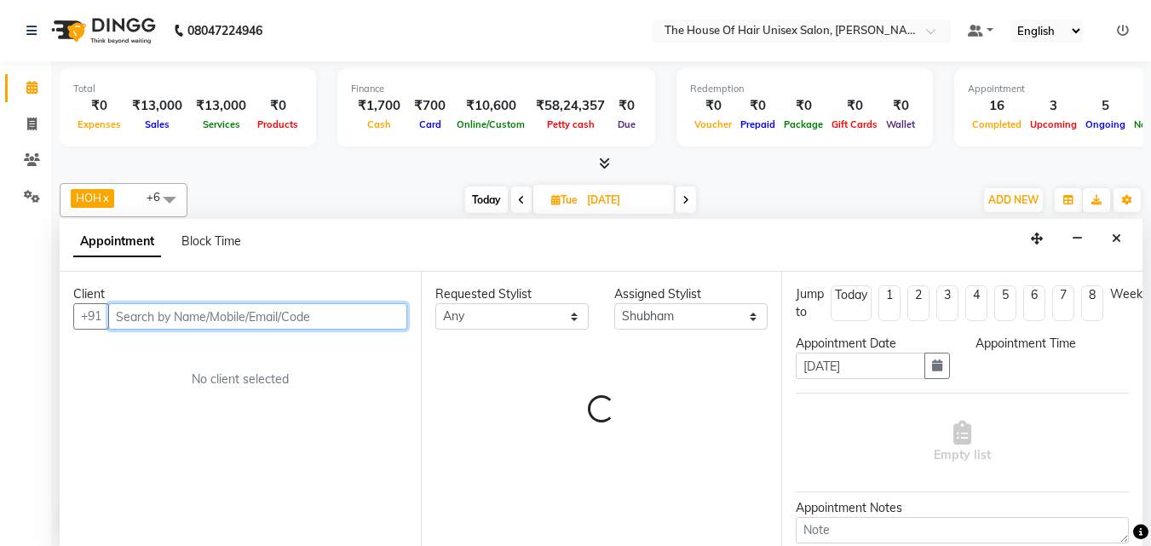
scroll to position [1, 0]
select select "720"
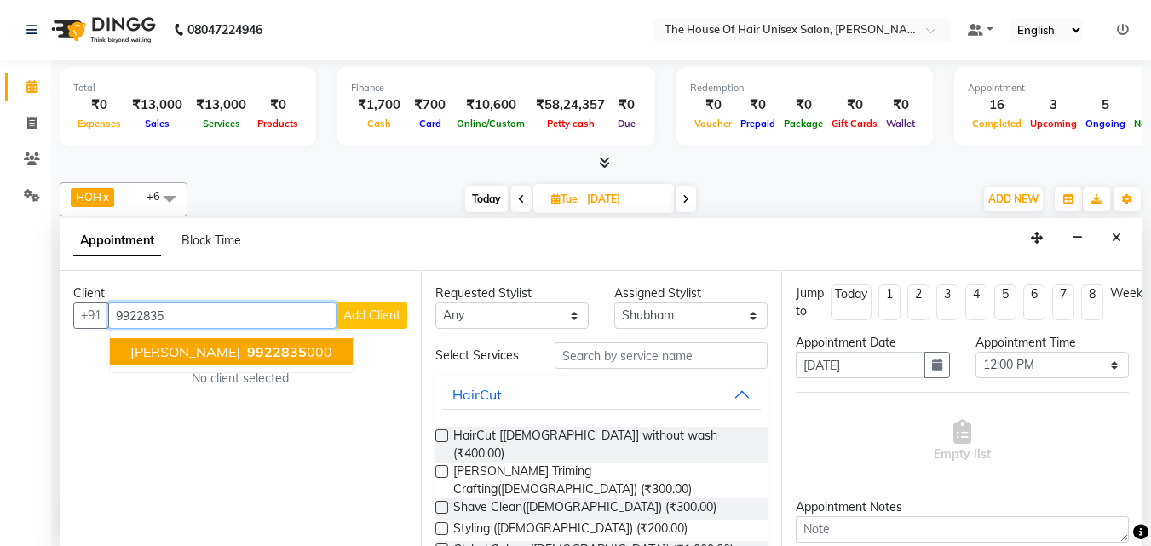
click at [267, 345] on span "9922835" at bounding box center [277, 351] width 60 height 17
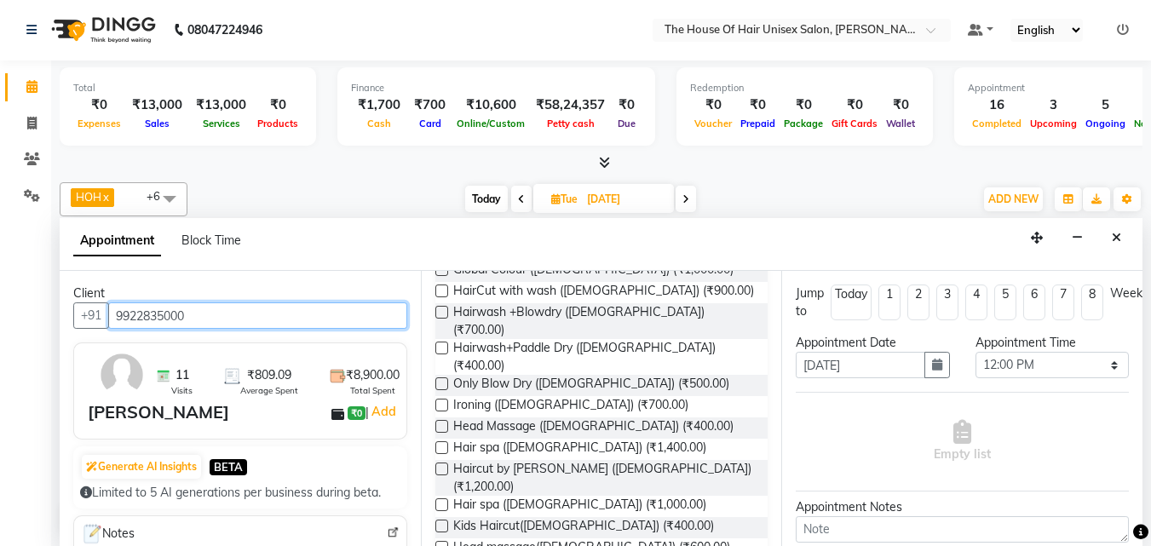
scroll to position [281, 0]
type input "9922835000"
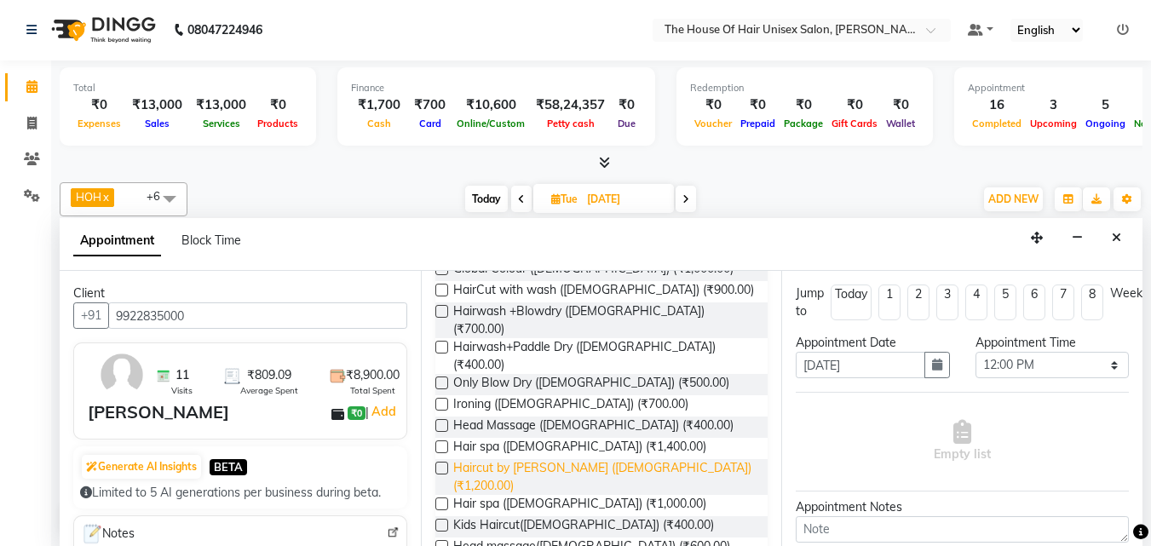
click at [588, 459] on span "Haircut by [PERSON_NAME] ([DEMOGRAPHIC_DATA]) (₹1,200.00)" at bounding box center [604, 477] width 302 height 36
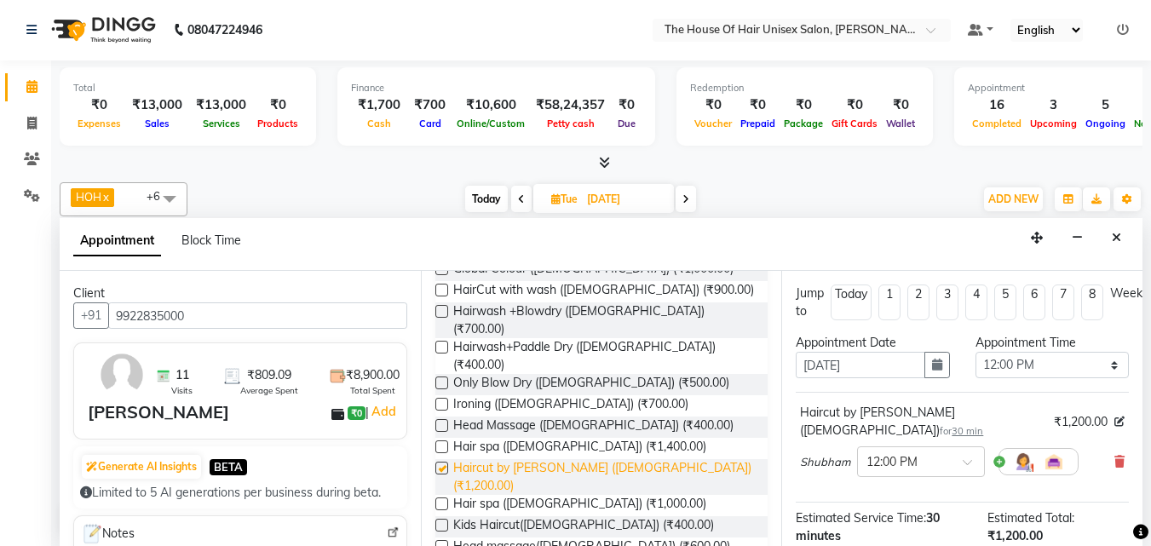
checkbox input "false"
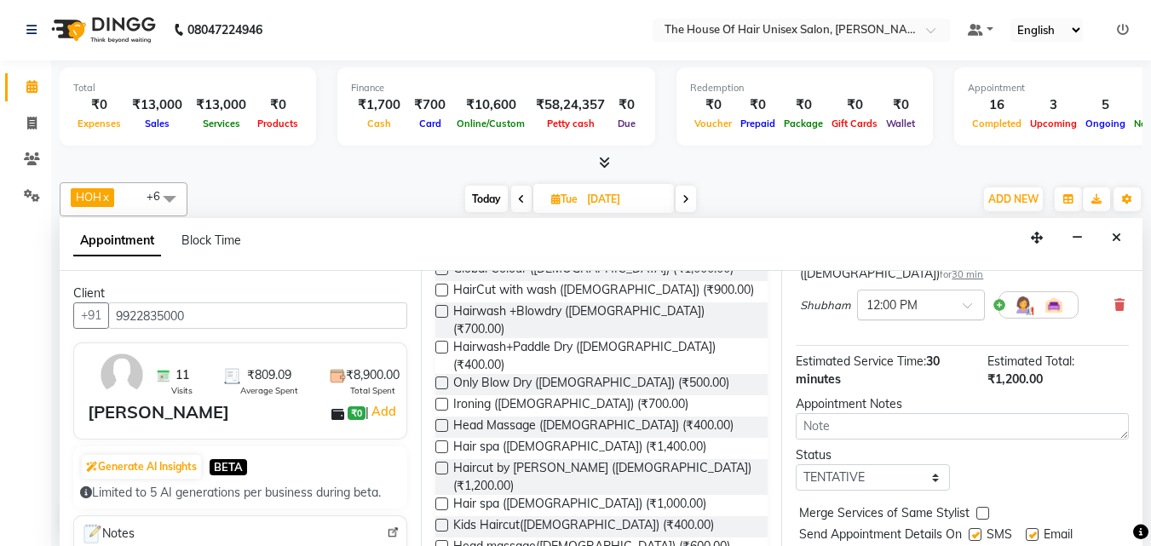
scroll to position [204, 0]
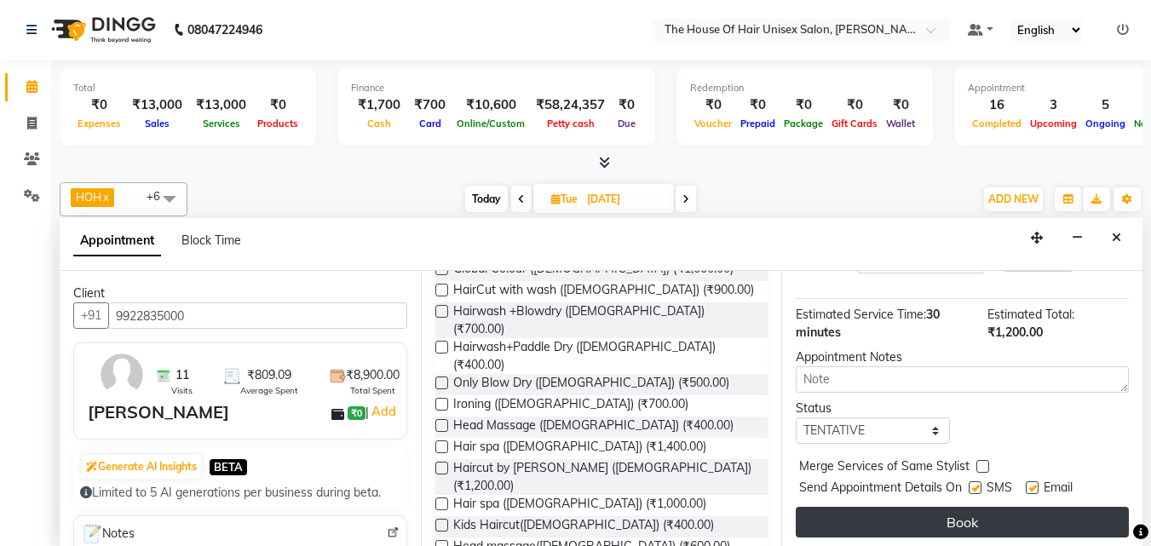
click at [958, 507] on button "Book" at bounding box center [962, 522] width 333 height 31
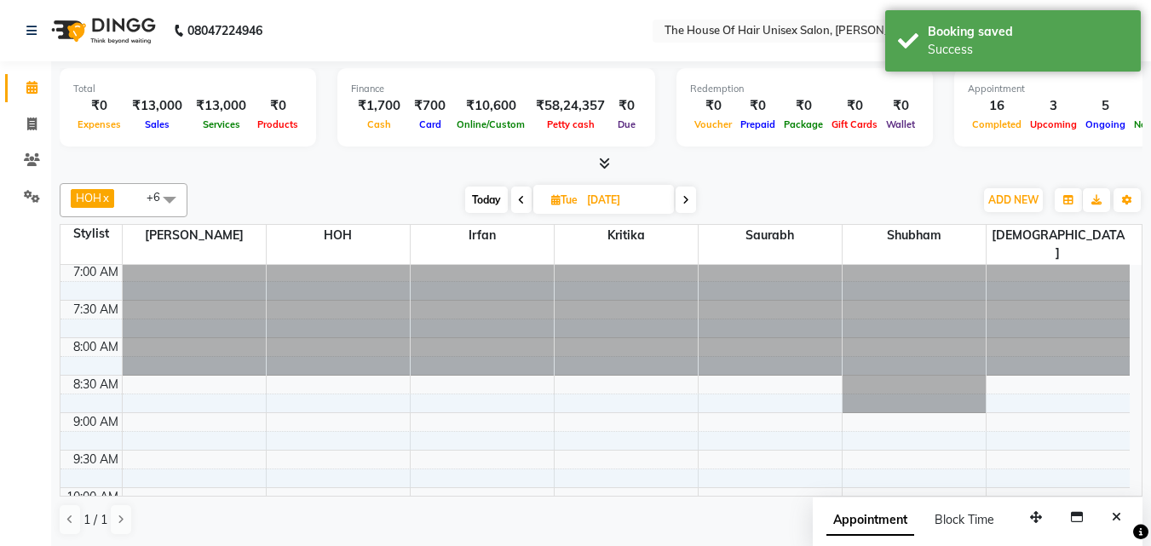
scroll to position [0, 0]
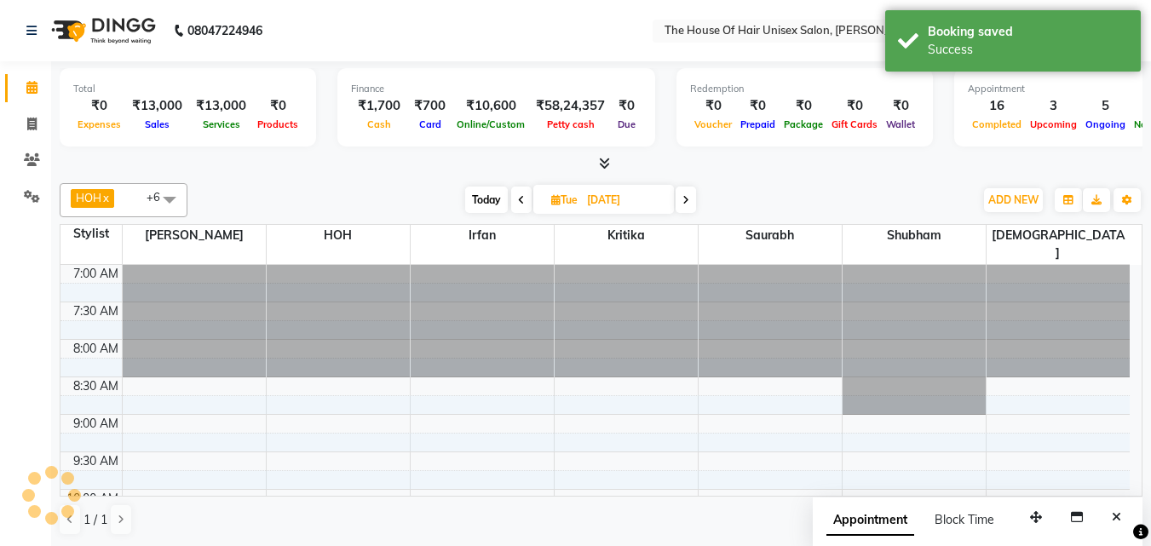
click at [487, 198] on span "Today" at bounding box center [486, 200] width 43 height 26
type input "04-10-2025"
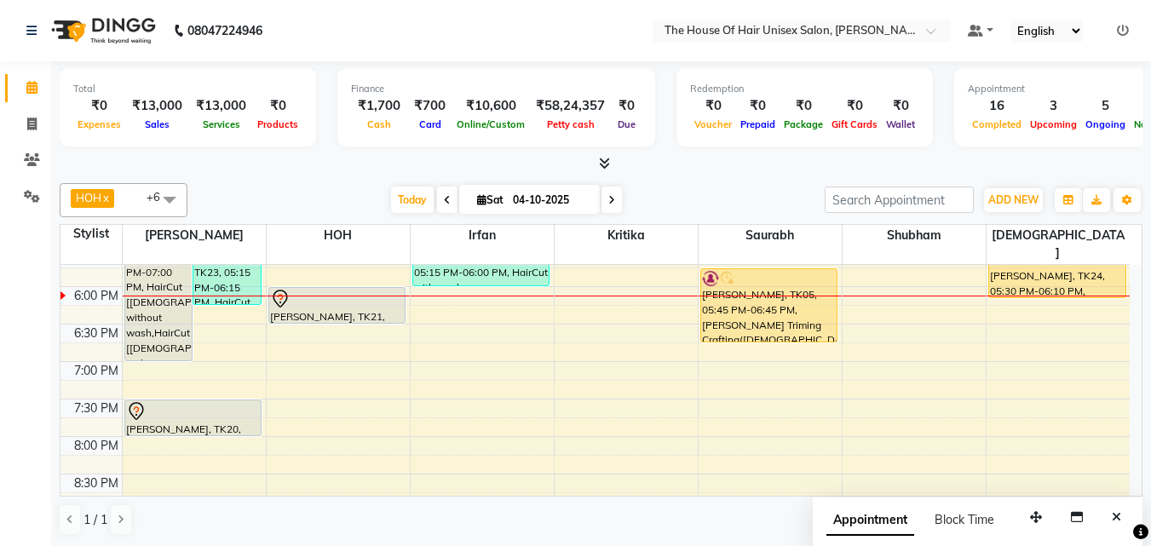
scroll to position [794, 0]
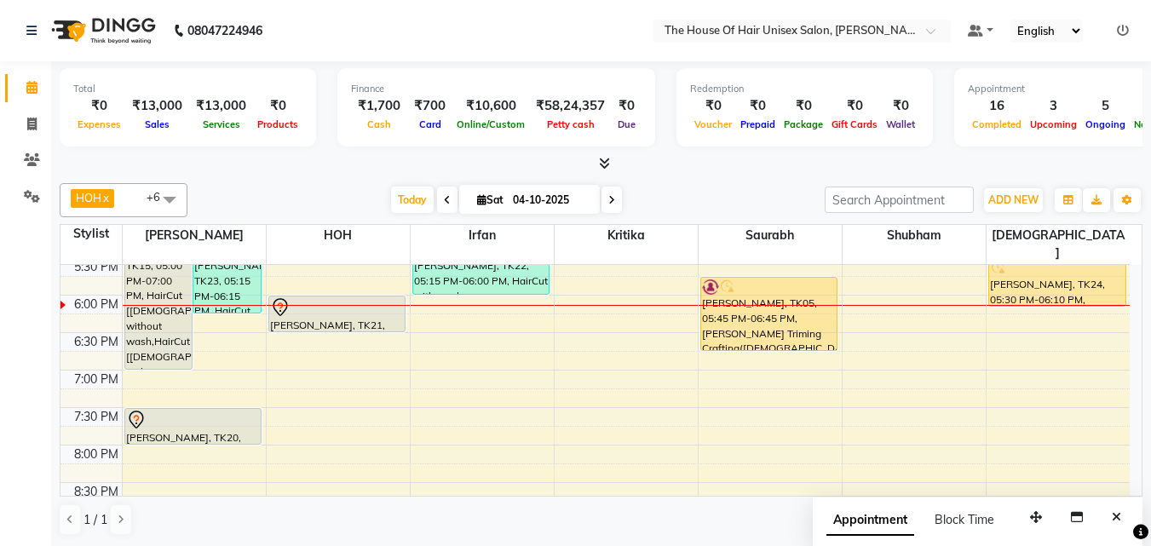
click at [290, 359] on div "7:00 AM 7:30 AM 8:00 AM 8:30 AM 9:00 AM 9:30 AM 10:00 AM 10:30 AM 11:00 AM 11:3…" at bounding box center [595, 33] width 1069 height 1124
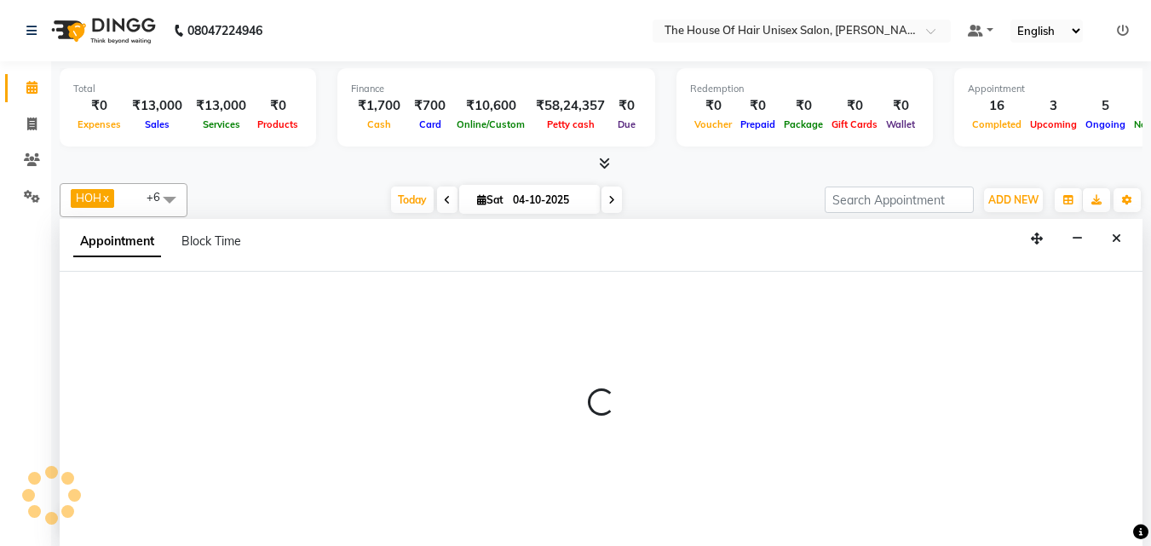
select select "85989"
select select "tentative"
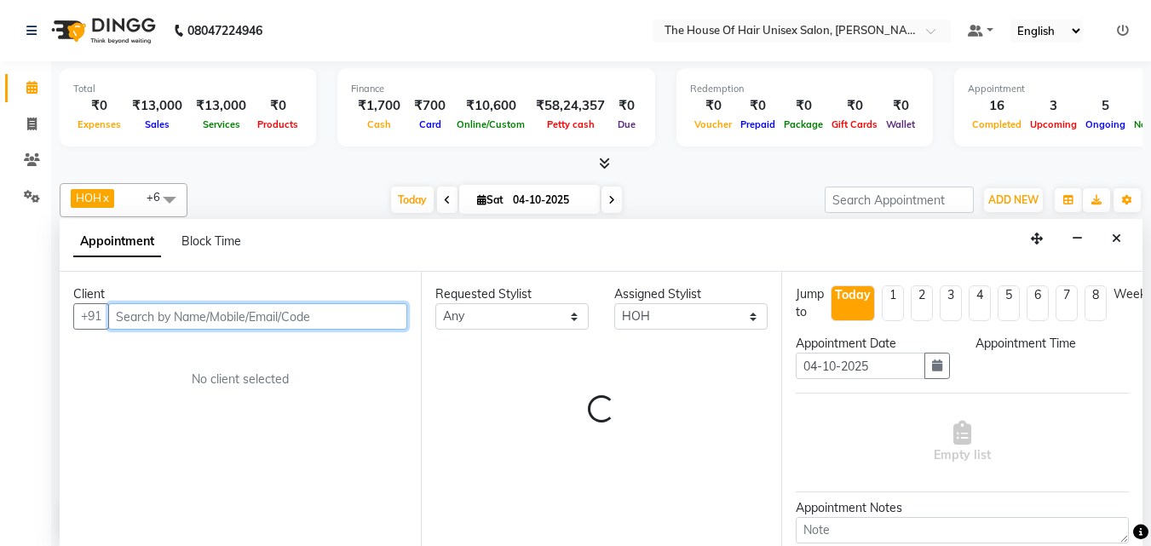
scroll to position [1, 0]
select select "1140"
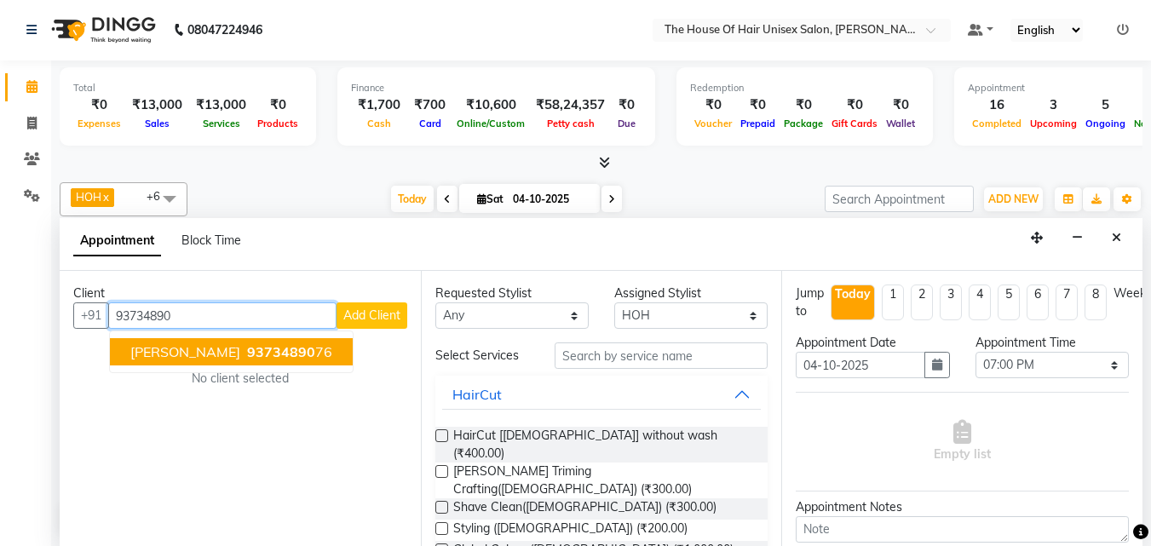
click at [271, 355] on span "93734890" at bounding box center [281, 351] width 68 height 17
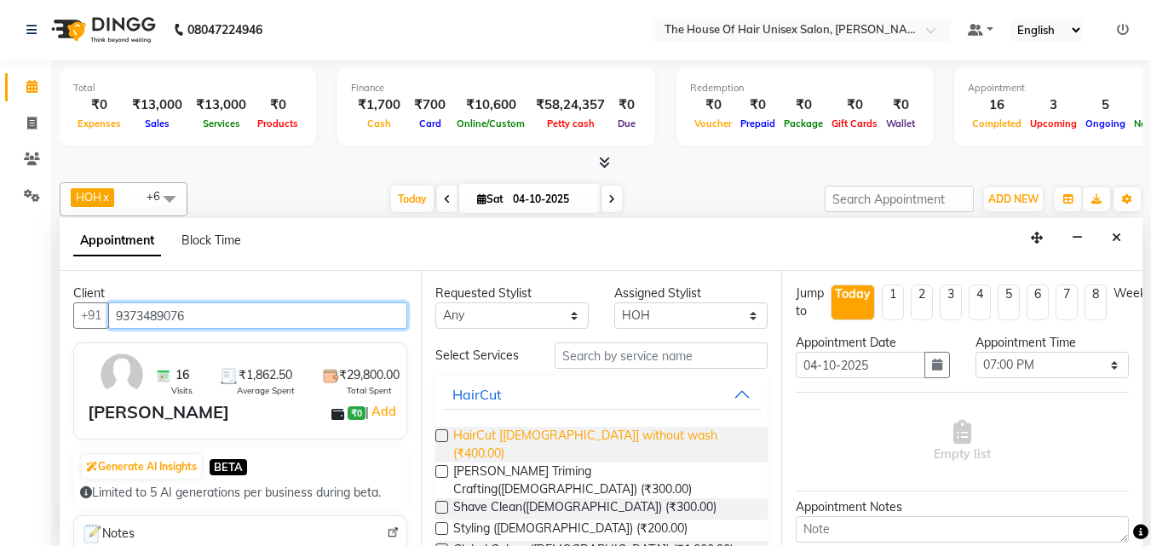
type input "9373489076"
click at [530, 435] on span "HairCut [[DEMOGRAPHIC_DATA]] without wash (₹400.00)" at bounding box center [604, 445] width 302 height 36
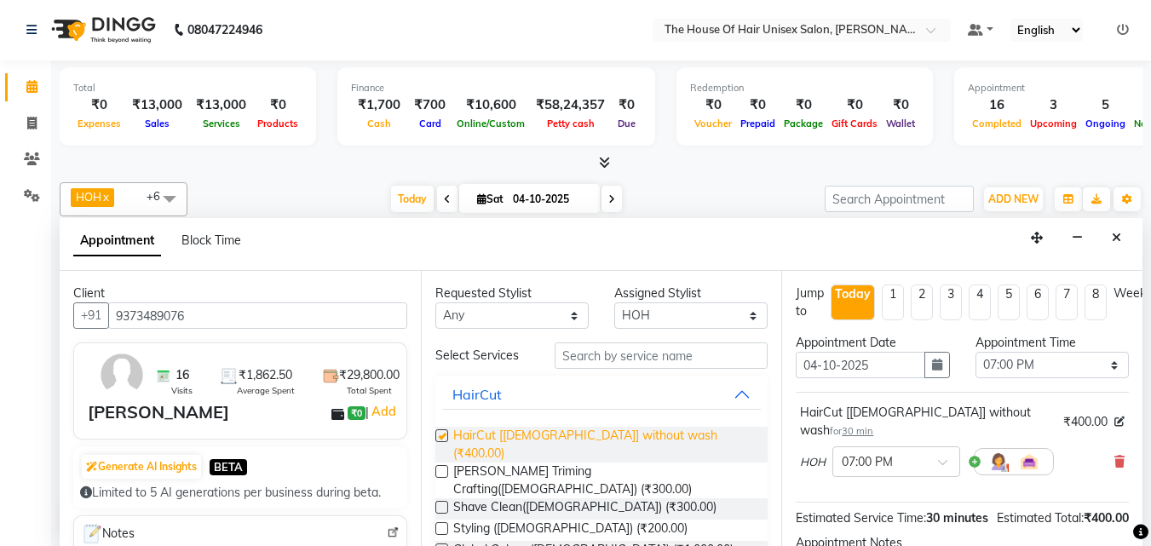
checkbox input "false"
click at [521, 541] on span "Global Colour ([DEMOGRAPHIC_DATA]) (₹1,000.00)" at bounding box center [593, 551] width 280 height 21
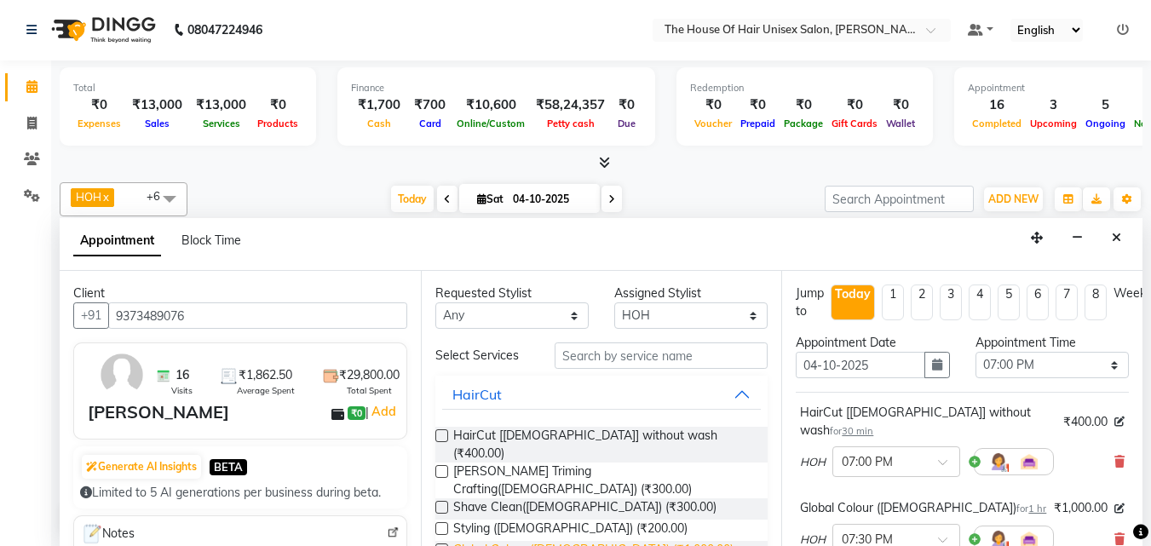
checkbox input "false"
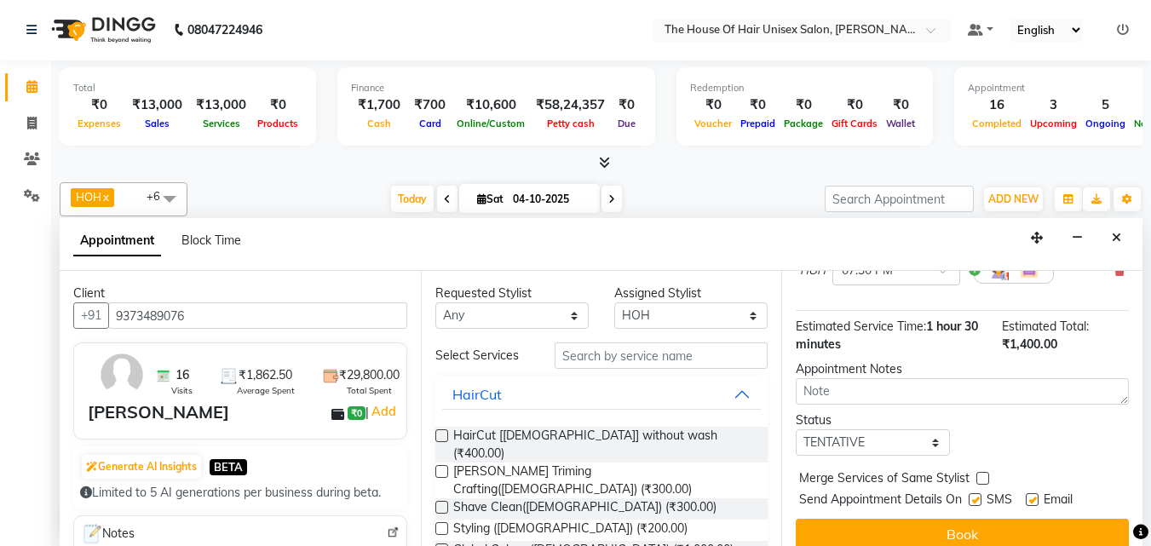
scroll to position [281, 0]
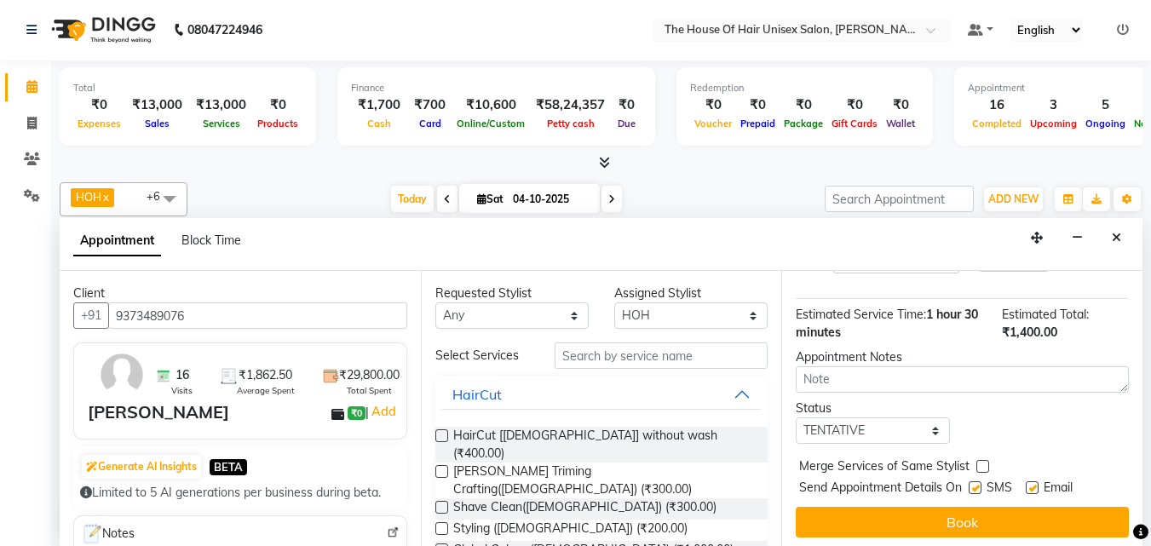
click at [980, 460] on label at bounding box center [983, 466] width 13 height 13
click at [980, 463] on input "checkbox" at bounding box center [982, 468] width 11 height 11
checkbox input "true"
